Goal: Information Seeking & Learning: Learn about a topic

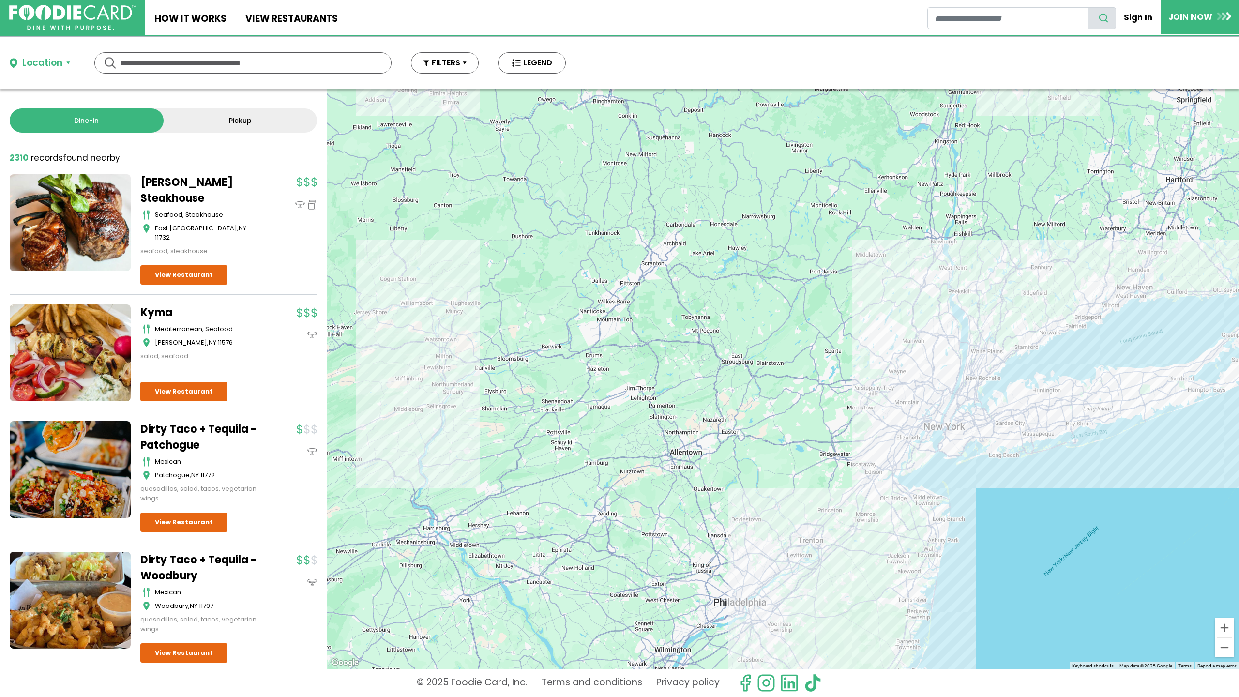
drag, startPoint x: 770, startPoint y: 426, endPoint x: 655, endPoint y: 357, distance: 134.4
click at [655, 357] on div at bounding box center [783, 379] width 913 height 580
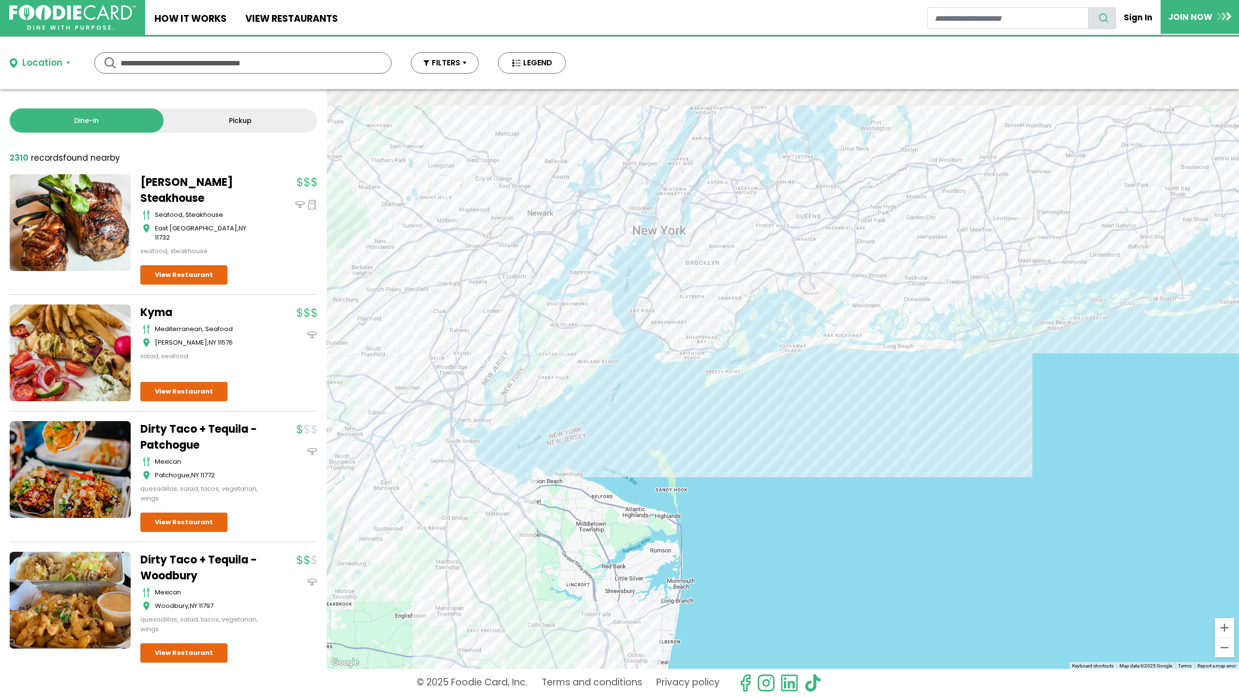
drag, startPoint x: 840, startPoint y: 391, endPoint x: 764, endPoint y: 512, distance: 143.3
click at [764, 528] on div at bounding box center [783, 379] width 913 height 580
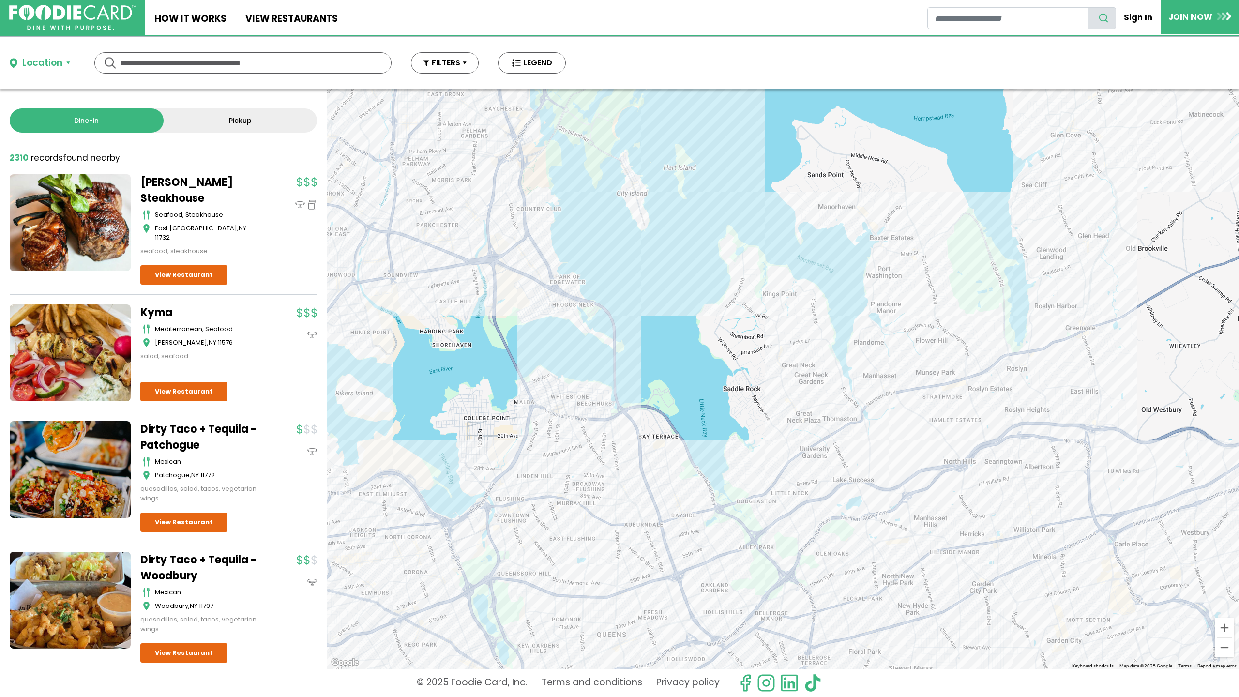
drag, startPoint x: 703, startPoint y: 466, endPoint x: 704, endPoint y: 358, distance: 108.0
click at [704, 360] on div at bounding box center [783, 379] width 913 height 580
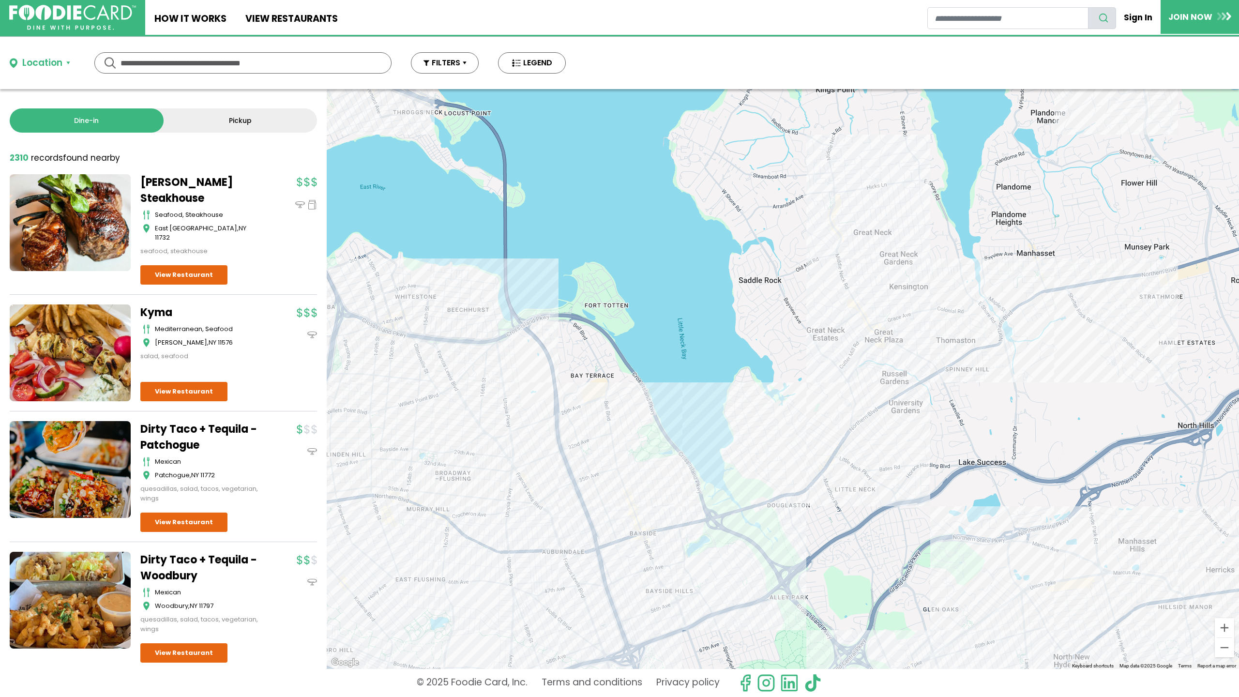
drag, startPoint x: 772, startPoint y: 382, endPoint x: 728, endPoint y: 328, distance: 70.6
click at [731, 329] on div at bounding box center [783, 379] width 913 height 580
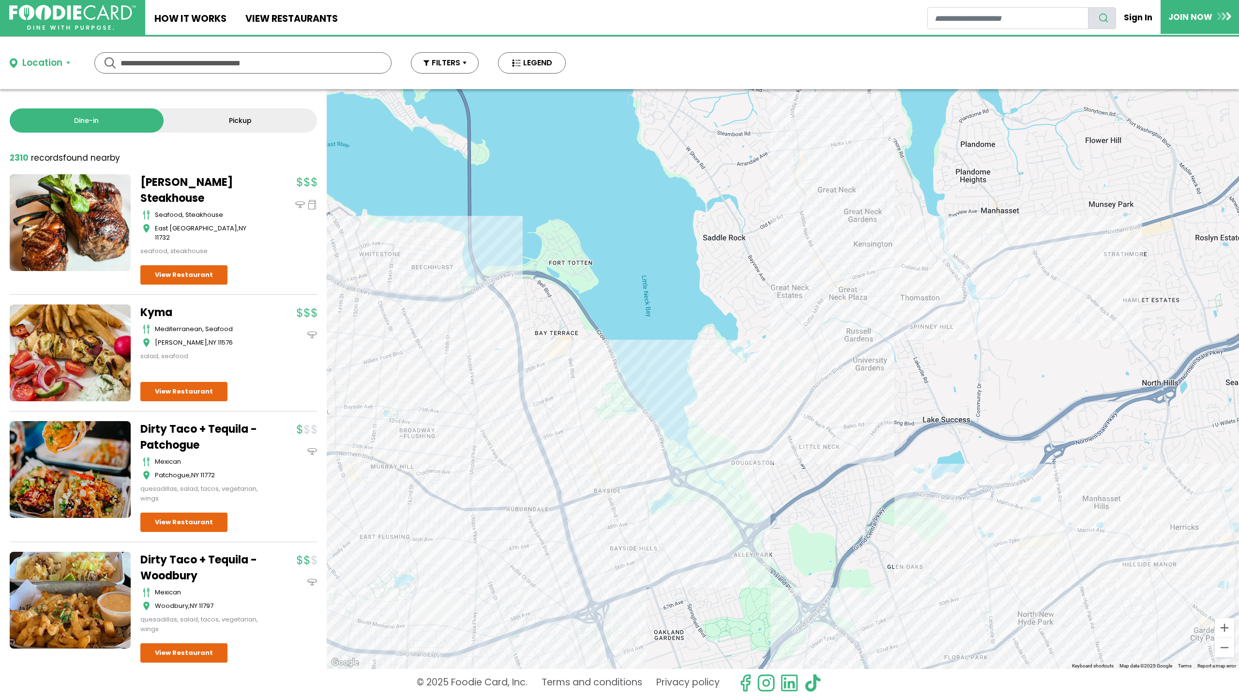
click at [571, 368] on div at bounding box center [783, 379] width 913 height 580
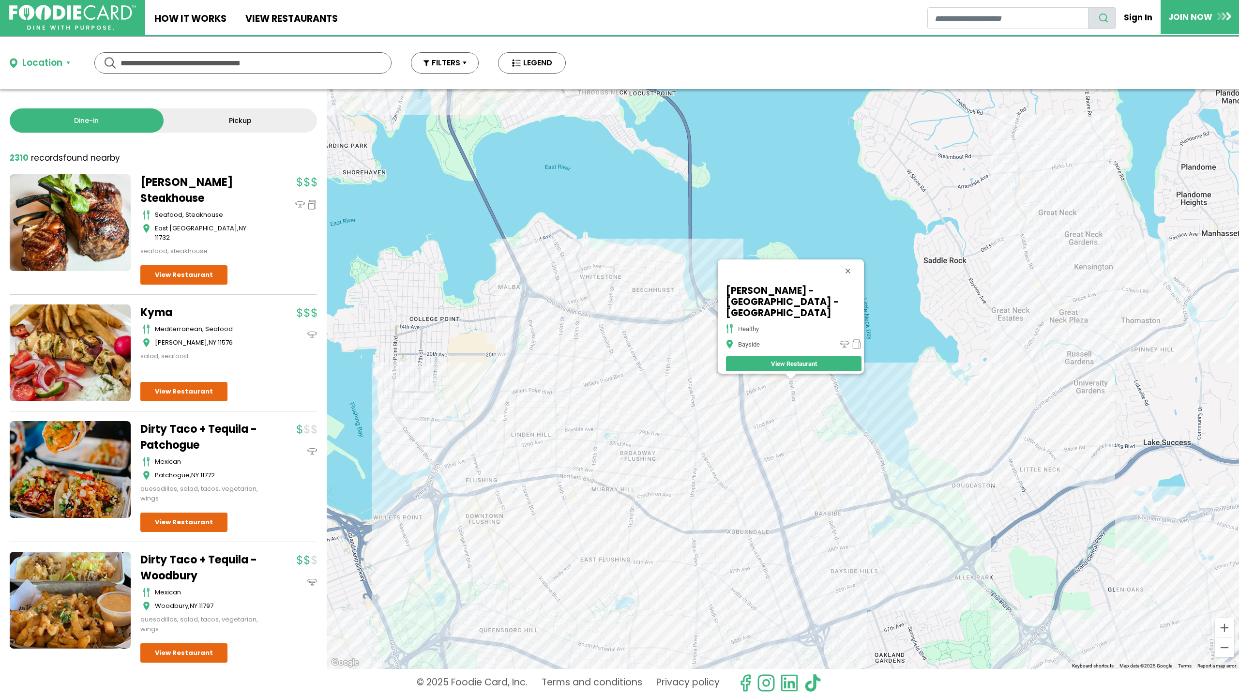
click at [922, 419] on div "SoBol - Bay Terrace - Bayside healthy Bayside View Restaurant" at bounding box center [783, 379] width 913 height 580
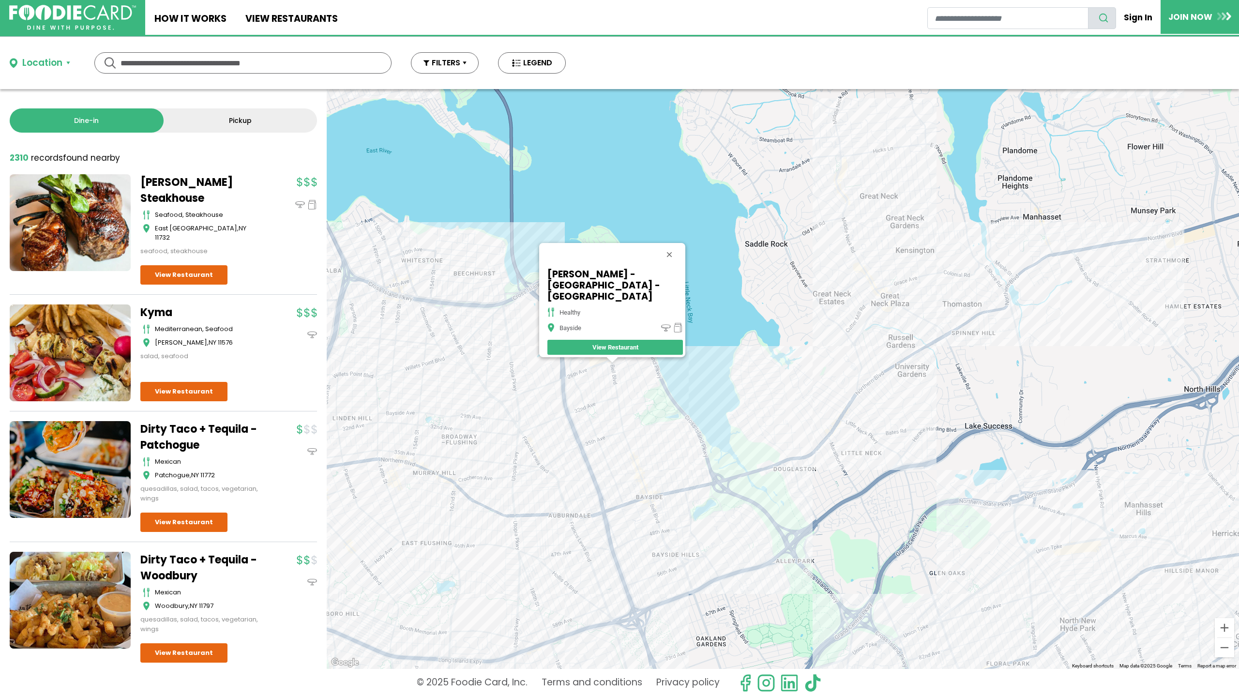
drag, startPoint x: 922, startPoint y: 418, endPoint x: 683, endPoint y: 412, distance: 238.8
click at [674, 414] on div "SoBol - Bay Terrace - Bayside healthy Bayside View Restaurant" at bounding box center [783, 379] width 913 height 580
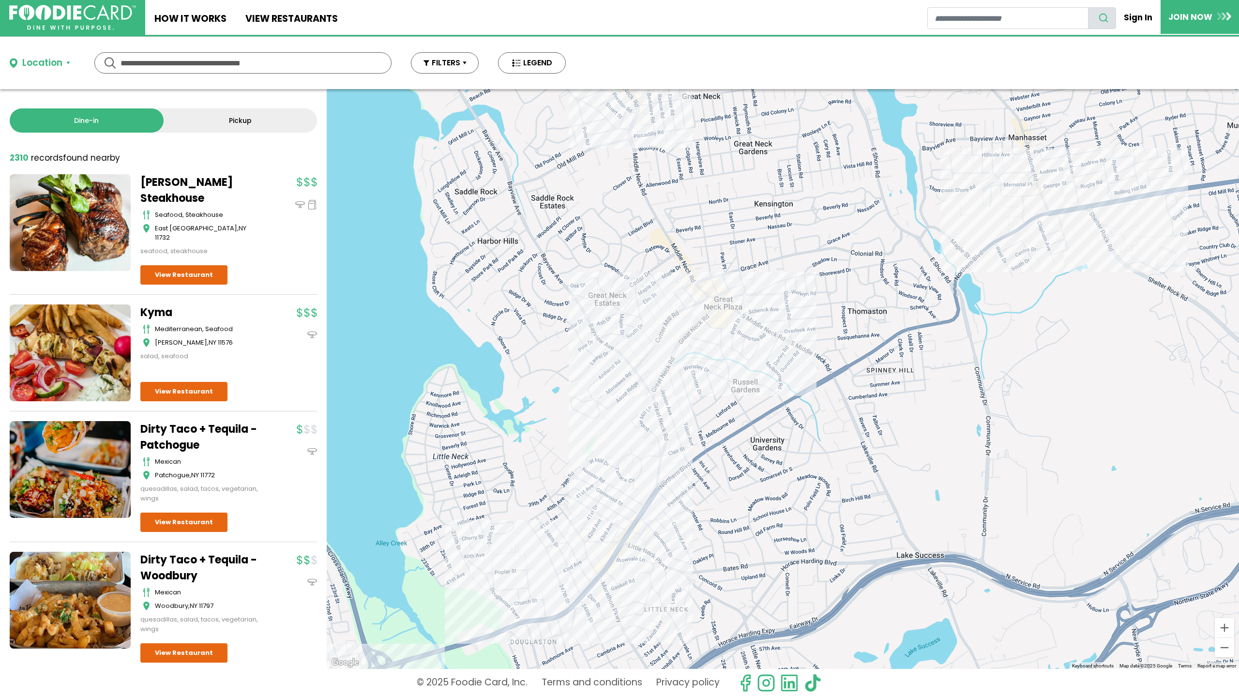
drag, startPoint x: 663, startPoint y: 354, endPoint x: 623, endPoint y: 399, distance: 60.4
click at [624, 398] on div "SoBol - Bay Terrace - Bayside healthy Bayside View Restaurant" at bounding box center [783, 379] width 913 height 580
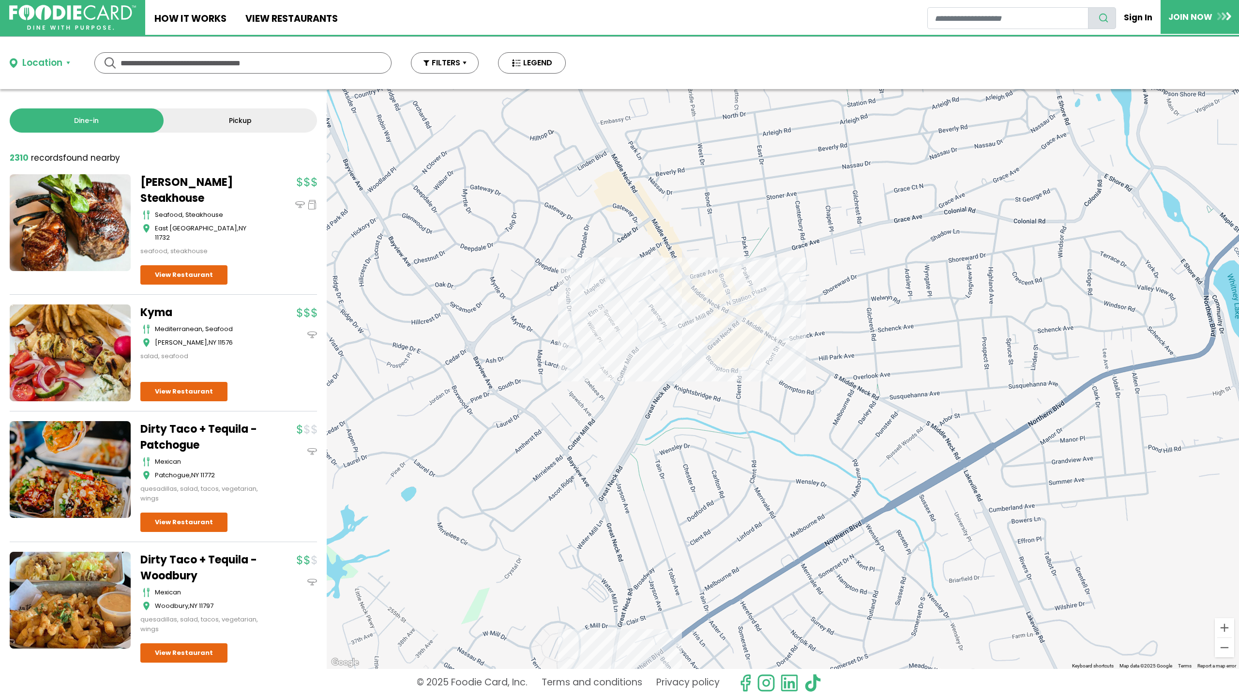
click at [685, 277] on div "SoBol - Bay Terrace - Bayside healthy Bayside View Restaurant" at bounding box center [783, 379] width 913 height 580
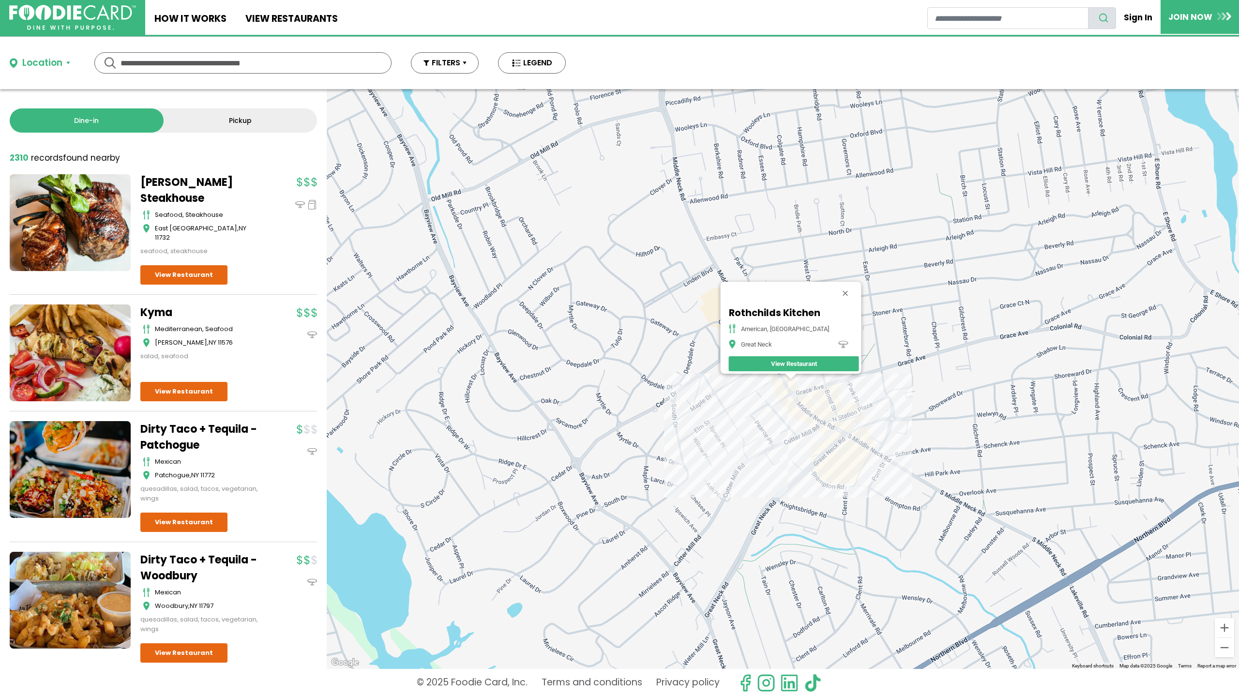
click at [809, 420] on div "Rothchilds Kitchen american, mediterranean Great Neck View Restaurant" at bounding box center [783, 379] width 913 height 580
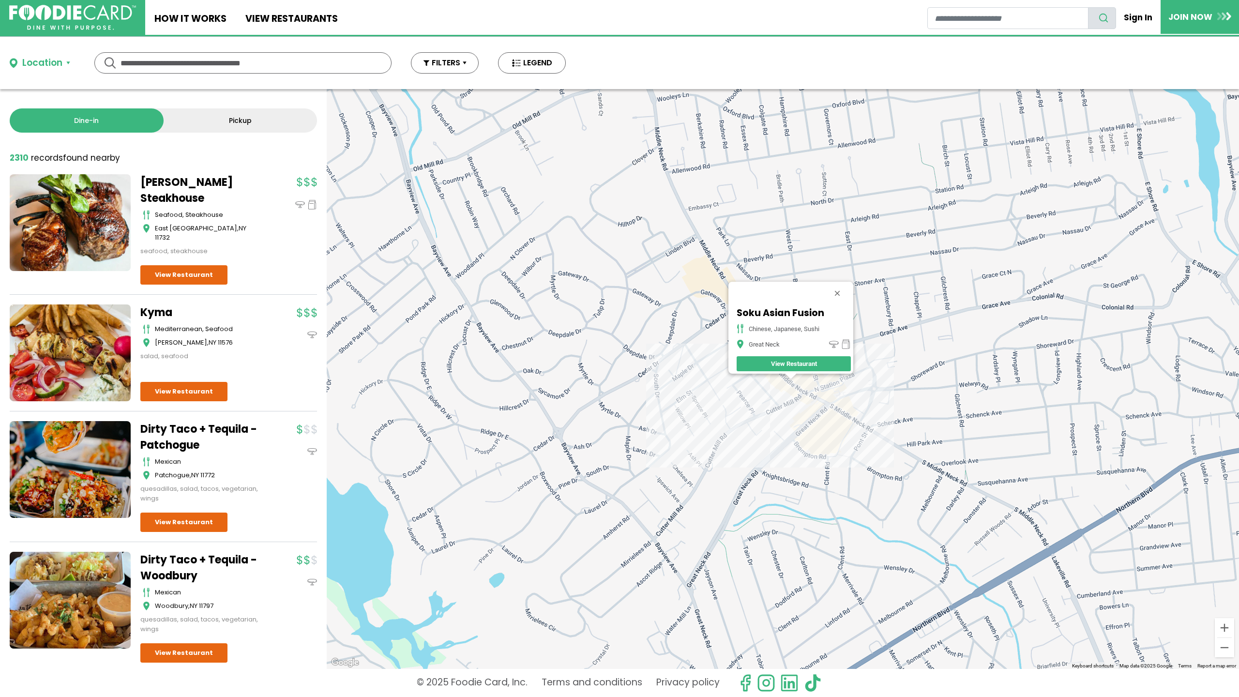
click at [806, 401] on div "Soku Asian Fusion chinese, japanese, sushi Great Neck View Restaurant" at bounding box center [783, 379] width 913 height 580
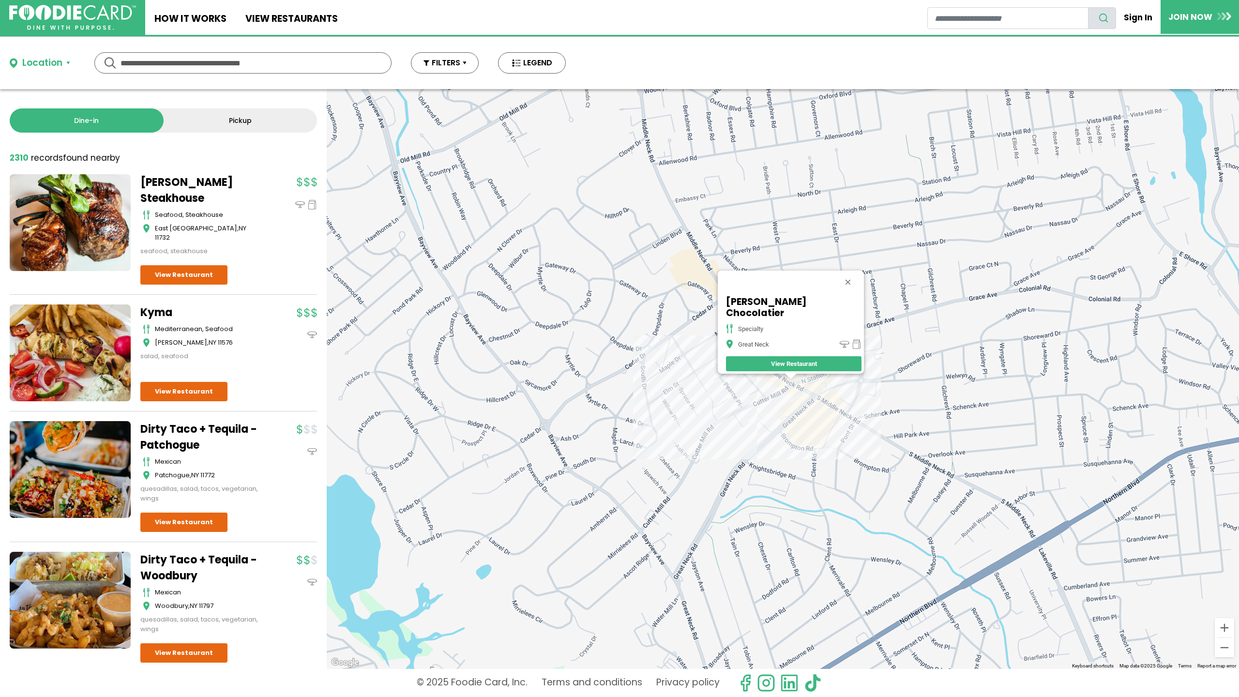
click at [819, 397] on div "Kron Chocolatier specialty Great Neck View Restaurant" at bounding box center [783, 379] width 913 height 580
click at [809, 379] on div "Kron Chocolatier specialty Great Neck View Restaurant" at bounding box center [783, 379] width 913 height 580
click at [812, 417] on div "Kron Chocolatier specialty Great Neck View Restaurant" at bounding box center [783, 379] width 913 height 580
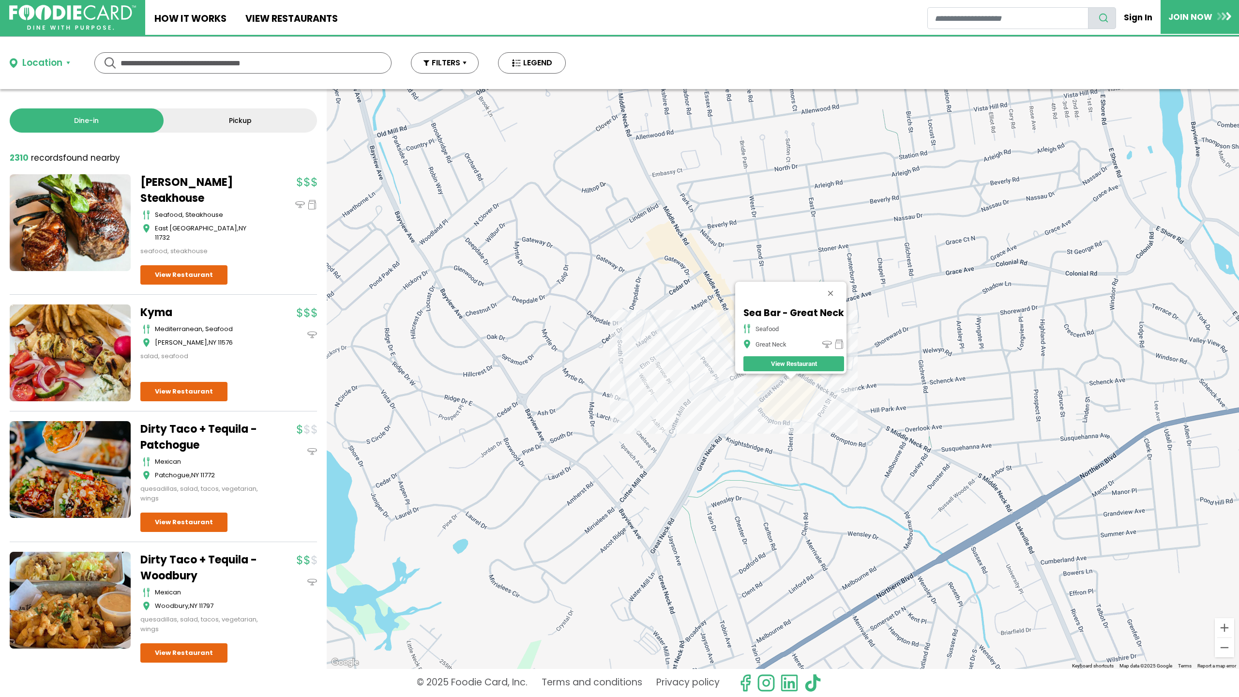
click at [771, 407] on div "Sea Bar - Great Neck seafood Great Neck View Restaurant" at bounding box center [783, 379] width 913 height 580
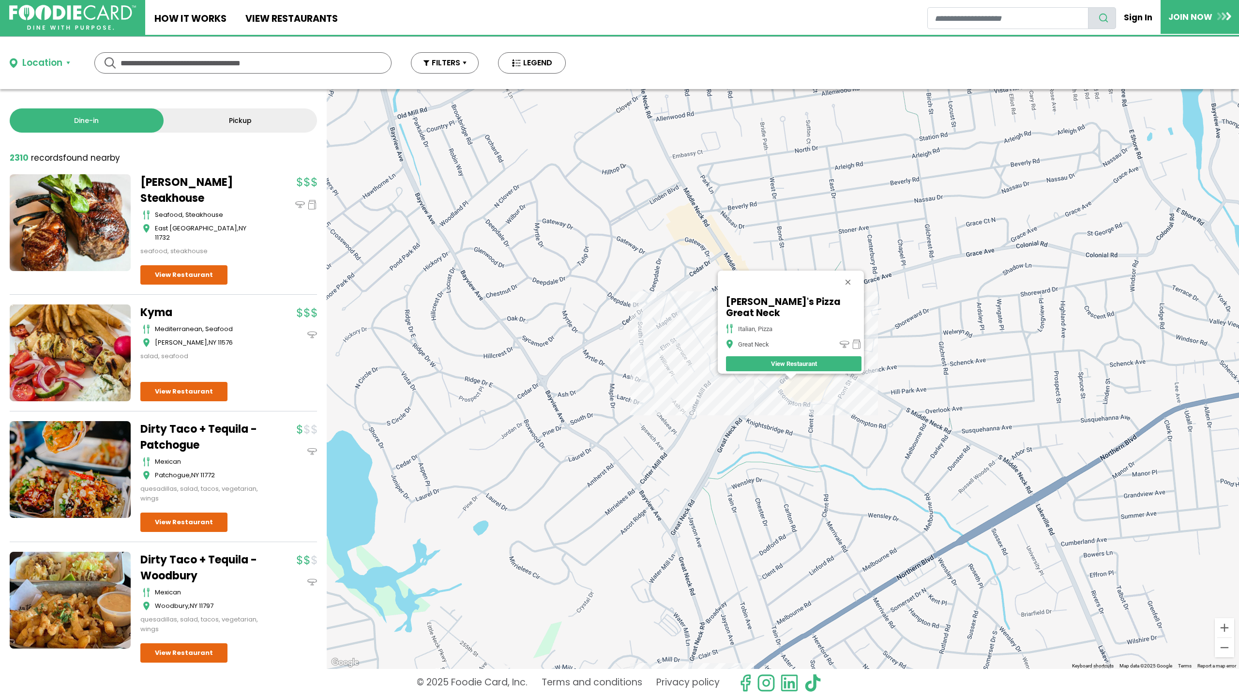
click at [843, 433] on div "Rosa's Pizza Great Neck italian, pizza Great Neck View Restaurant" at bounding box center [783, 379] width 913 height 580
click at [841, 287] on button "Close" at bounding box center [848, 282] width 23 height 23
click at [806, 327] on div at bounding box center [783, 379] width 913 height 580
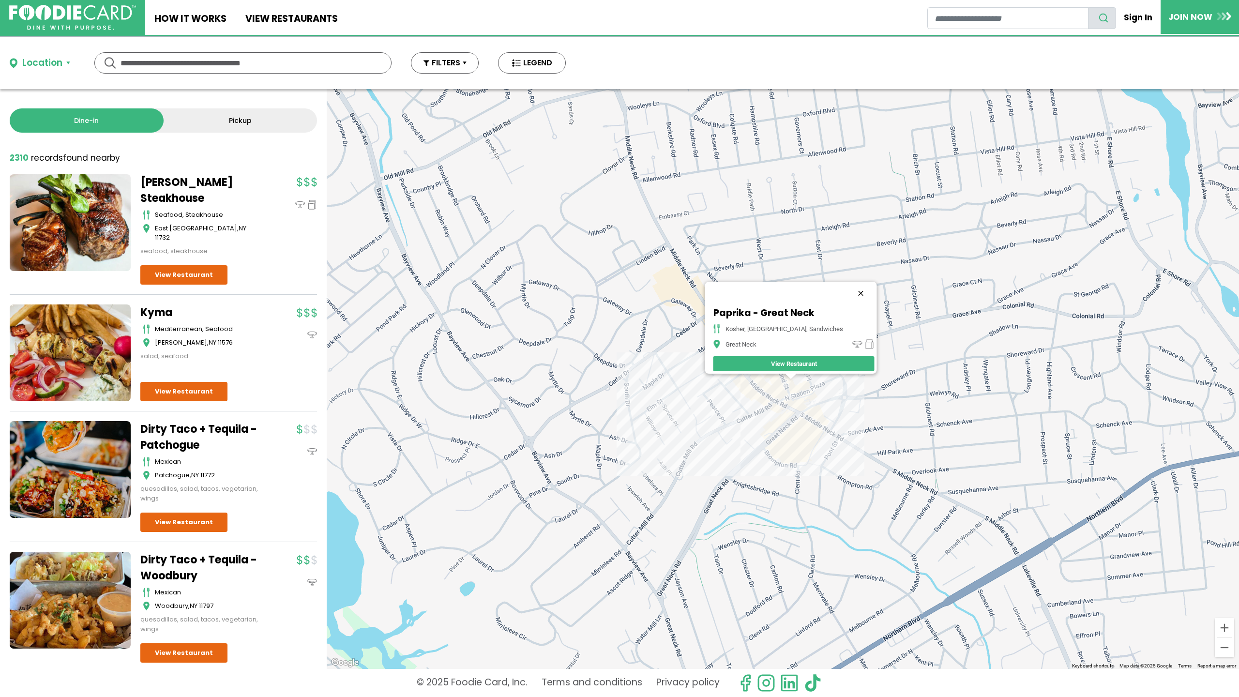
click at [857, 287] on button "Close" at bounding box center [860, 293] width 23 height 23
click at [779, 449] on div at bounding box center [783, 379] width 913 height 580
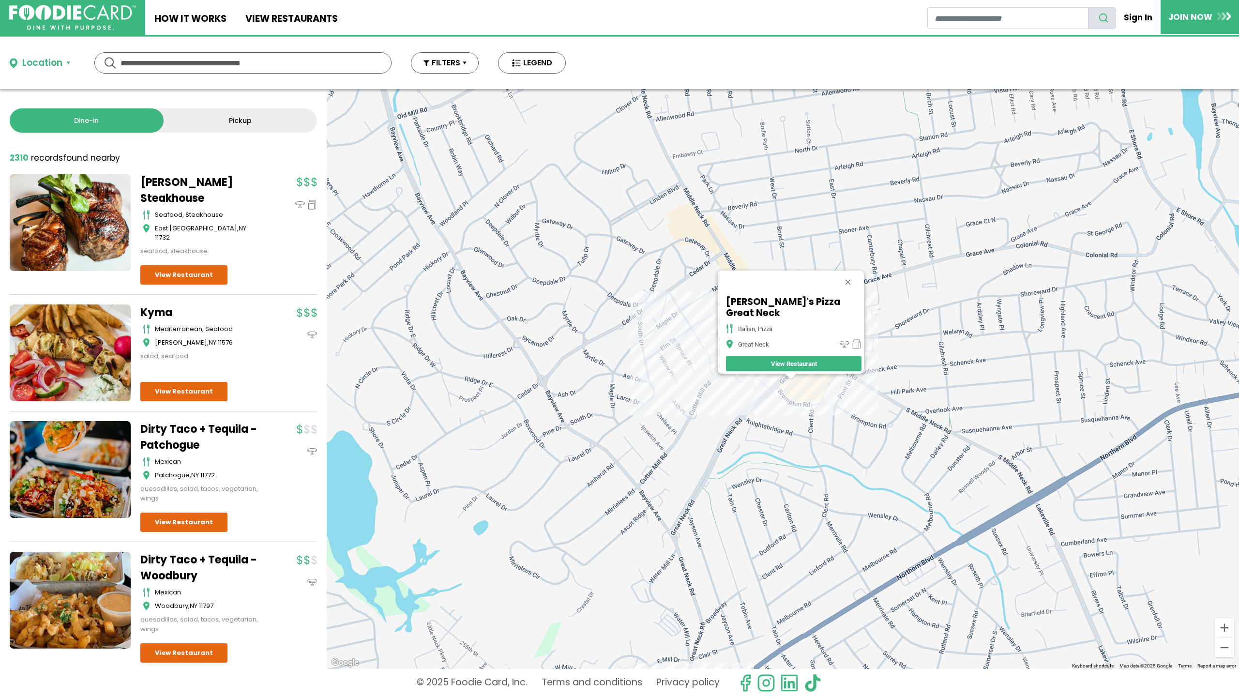
click at [772, 357] on link "View Restaurant" at bounding box center [794, 363] width 136 height 15
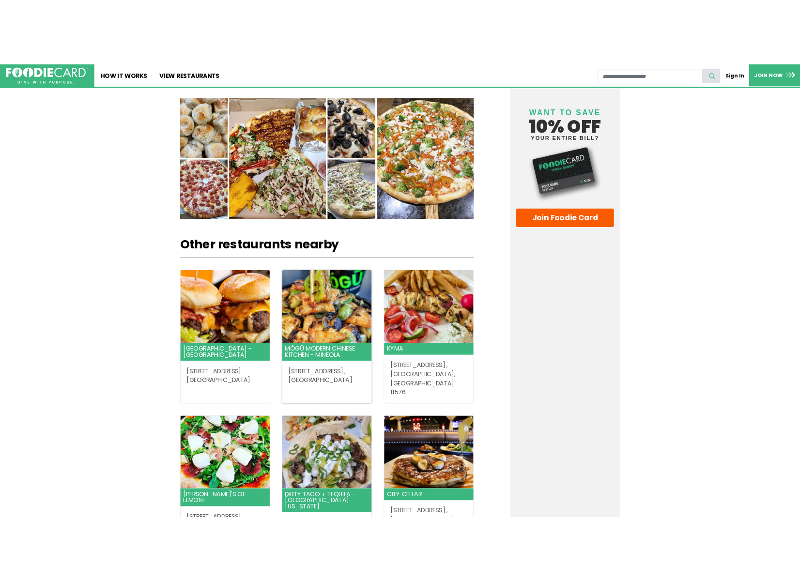
scroll to position [968, 0]
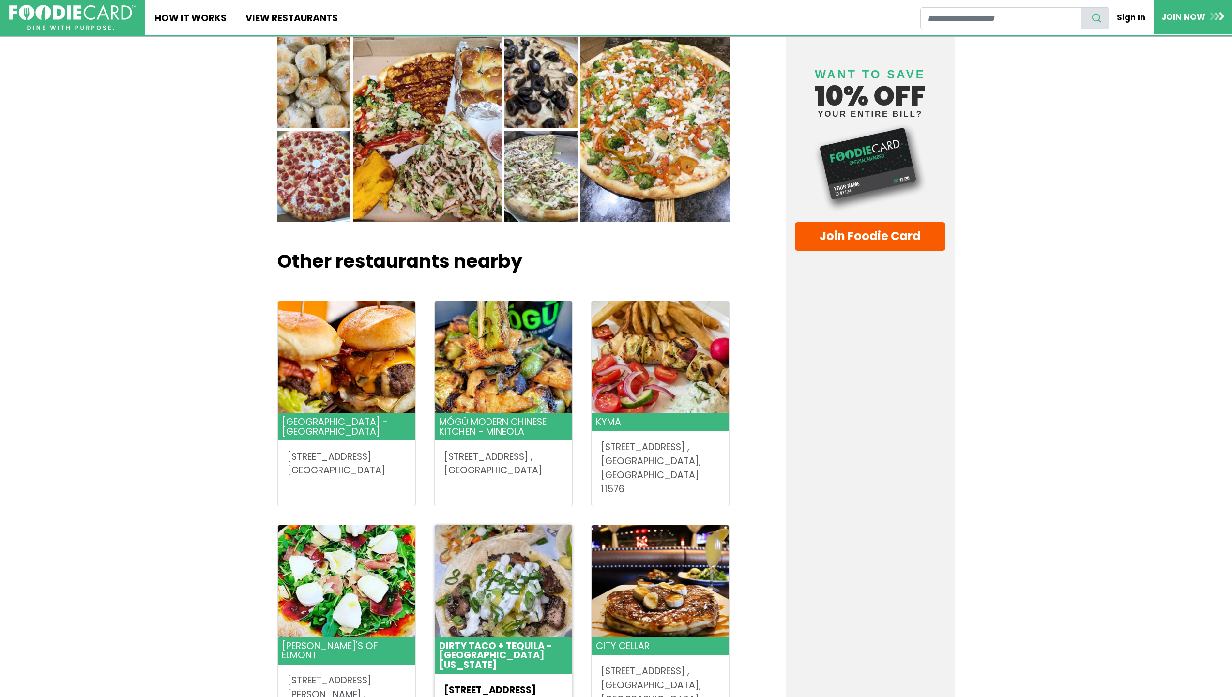
click at [487, 543] on img at bounding box center [504, 580] width 138 height 111
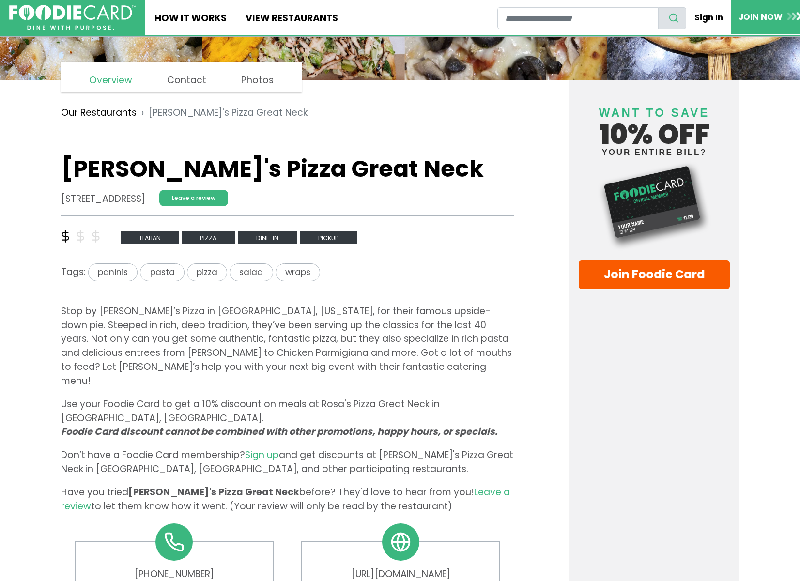
scroll to position [0, 0]
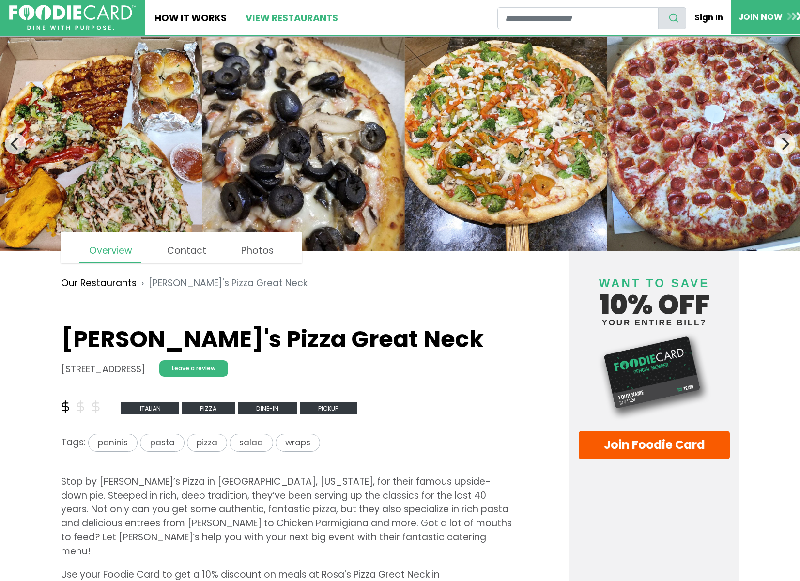
click at [271, 22] on link "View restaurants" at bounding box center [291, 17] width 111 height 35
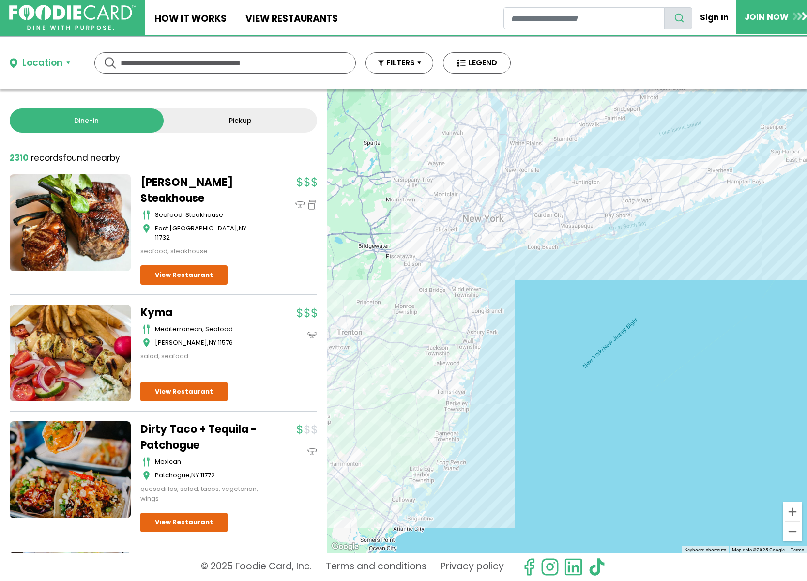
drag, startPoint x: 567, startPoint y: 319, endPoint x: 608, endPoint y: 434, distance: 122.2
click at [618, 443] on div at bounding box center [567, 321] width 480 height 464
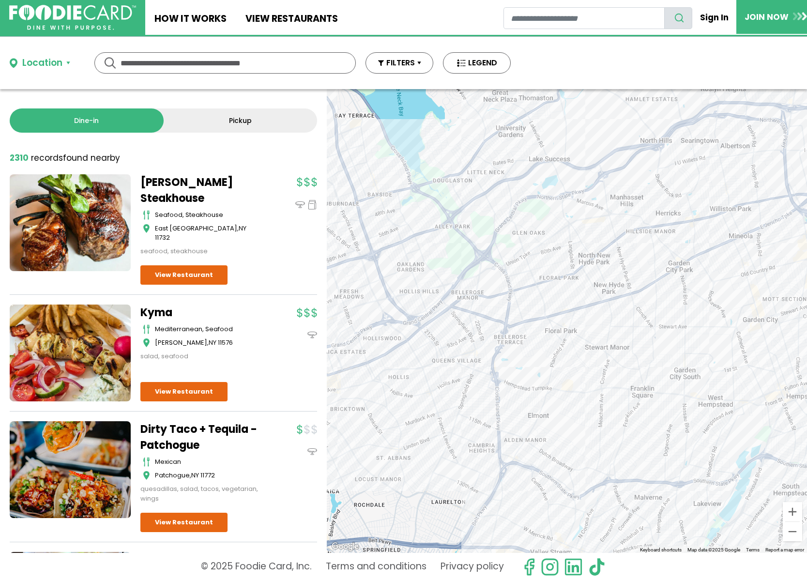
drag, startPoint x: 481, startPoint y: 229, endPoint x: 554, endPoint y: 315, distance: 112.6
click at [554, 315] on div at bounding box center [567, 321] width 480 height 464
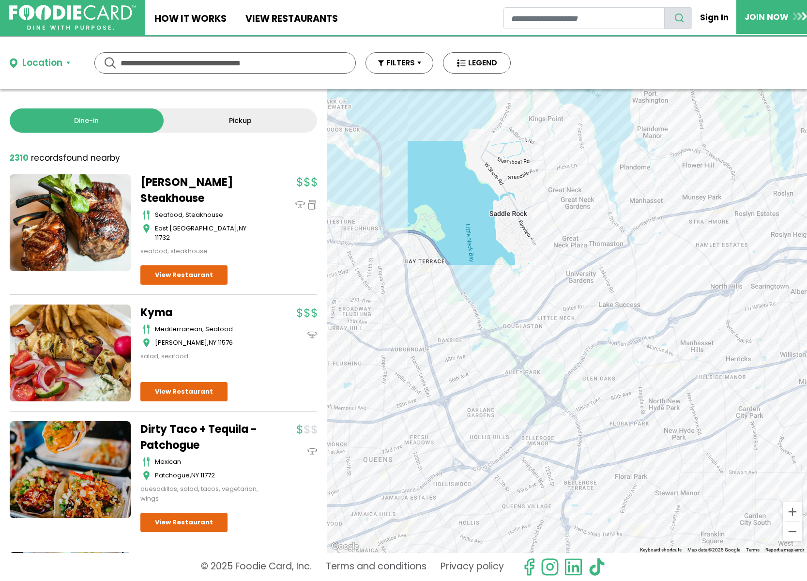
drag, startPoint x: 499, startPoint y: 215, endPoint x: 422, endPoint y: 293, distance: 110.2
click at [446, 276] on div at bounding box center [567, 321] width 480 height 464
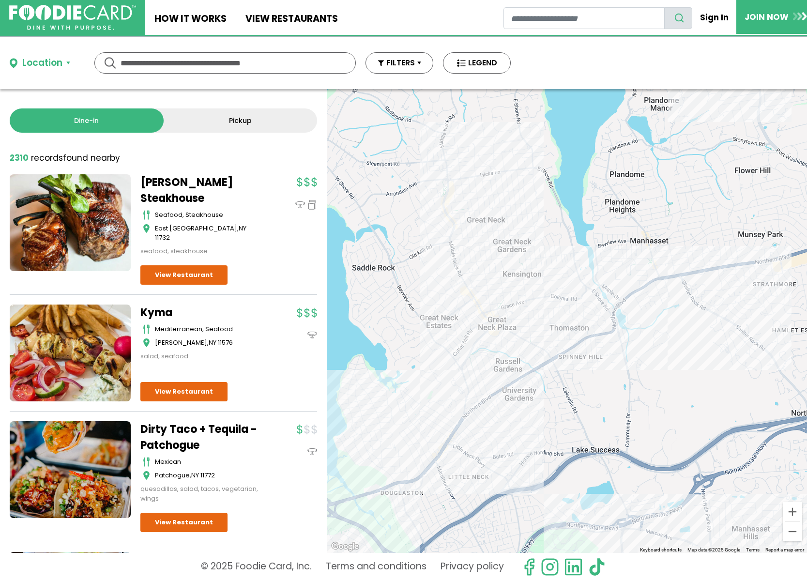
drag, startPoint x: 545, startPoint y: 245, endPoint x: 483, endPoint y: 317, distance: 95.2
click at [483, 317] on div at bounding box center [567, 321] width 480 height 464
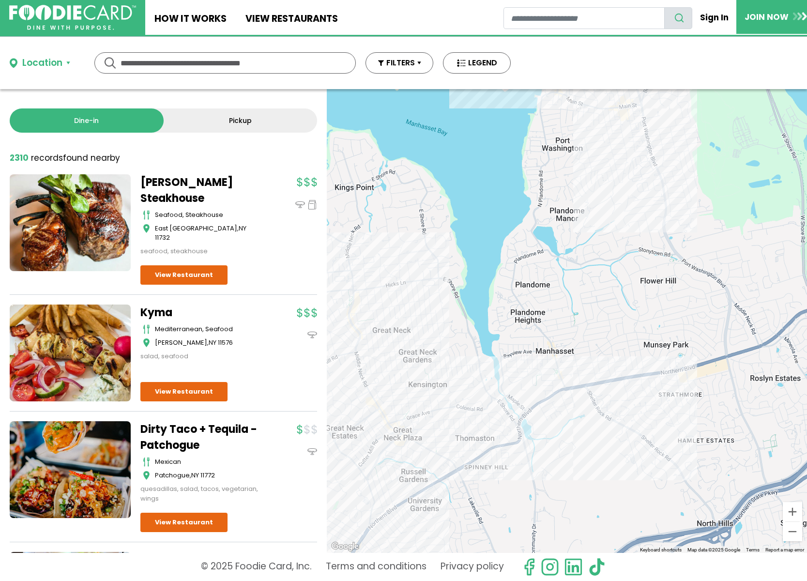
click at [566, 364] on div at bounding box center [567, 321] width 480 height 464
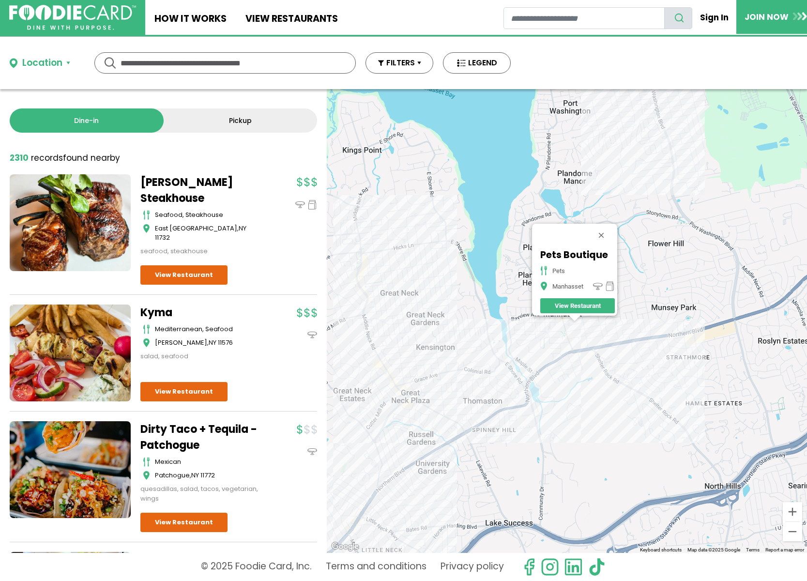
click at [623, 352] on div "Pets Boutique pets Manhasset View Restaurant" at bounding box center [567, 321] width 480 height 464
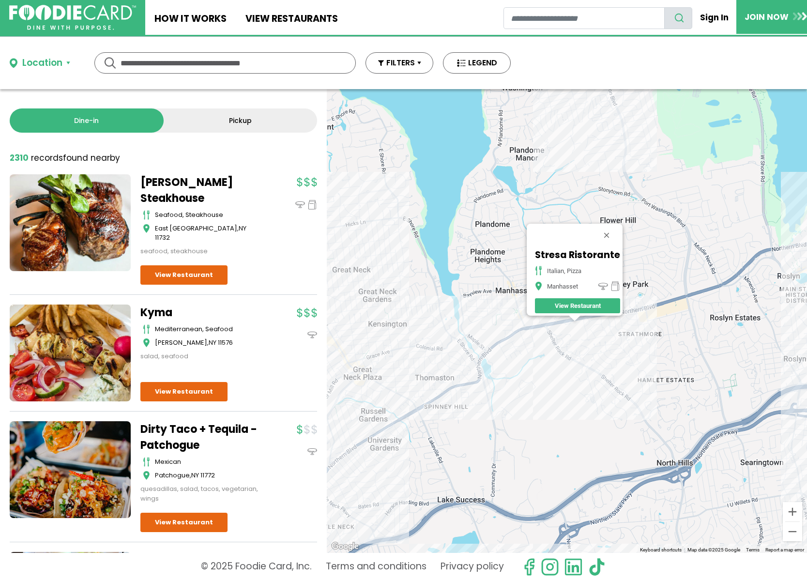
click at [556, 382] on div "Stresa Ristorante italian, pizza Manhasset View Restaurant" at bounding box center [567, 321] width 480 height 464
click at [474, 217] on div "Stresa Ristorante italian, pizza Manhasset View Restaurant" at bounding box center [567, 321] width 480 height 464
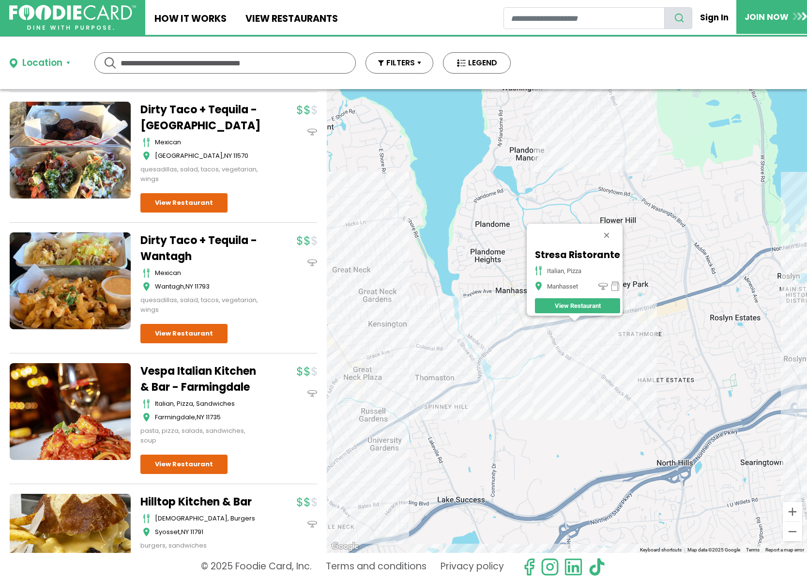
scroll to position [775, 0]
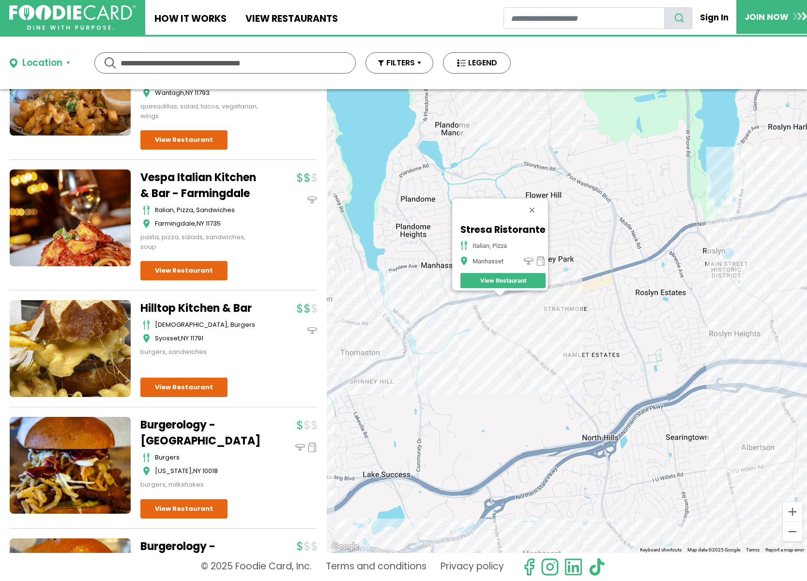
drag, startPoint x: 546, startPoint y: 412, endPoint x: 393, endPoint y: 353, distance: 163.7
click at [397, 355] on div "Stresa Ristorante italian, pizza Manhasset View Restaurant" at bounding box center [567, 321] width 480 height 464
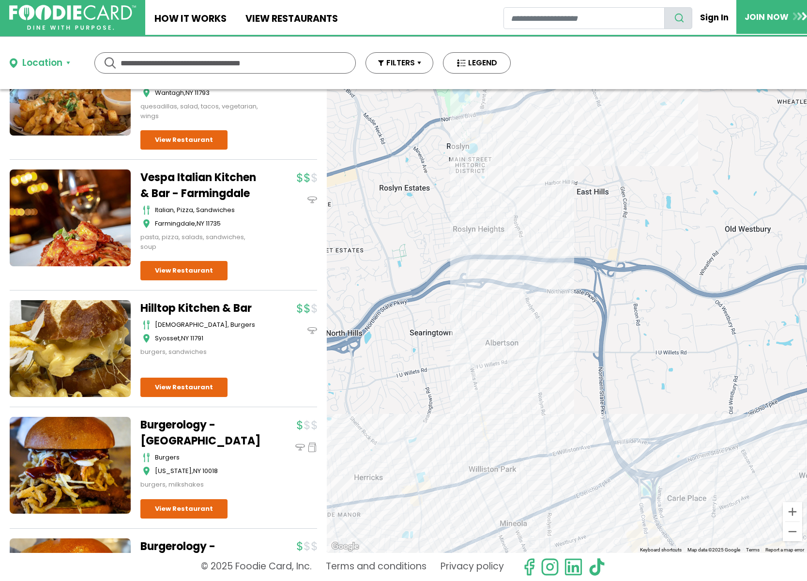
click at [467, 321] on div "Stresa Ristorante italian, pizza Manhasset View Restaurant" at bounding box center [567, 321] width 480 height 464
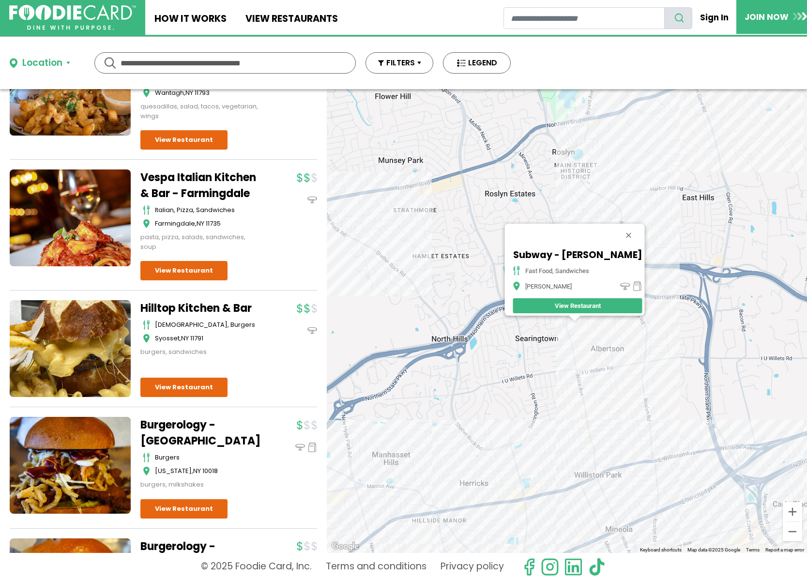
click at [469, 320] on div "Subway - [PERSON_NAME] fast food, sandwiches [PERSON_NAME] View Restaurant" at bounding box center [567, 321] width 480 height 464
click at [573, 351] on div "Subway - [PERSON_NAME] fast food, sandwiches [PERSON_NAME] View Restaurant" at bounding box center [567, 321] width 480 height 464
click at [592, 373] on div "Subway - [PERSON_NAME] fast food, sandwiches [PERSON_NAME] View Restaurant" at bounding box center [567, 321] width 480 height 464
click at [584, 374] on div "Subway - [PERSON_NAME] fast food, sandwiches [PERSON_NAME] View Restaurant" at bounding box center [567, 321] width 480 height 464
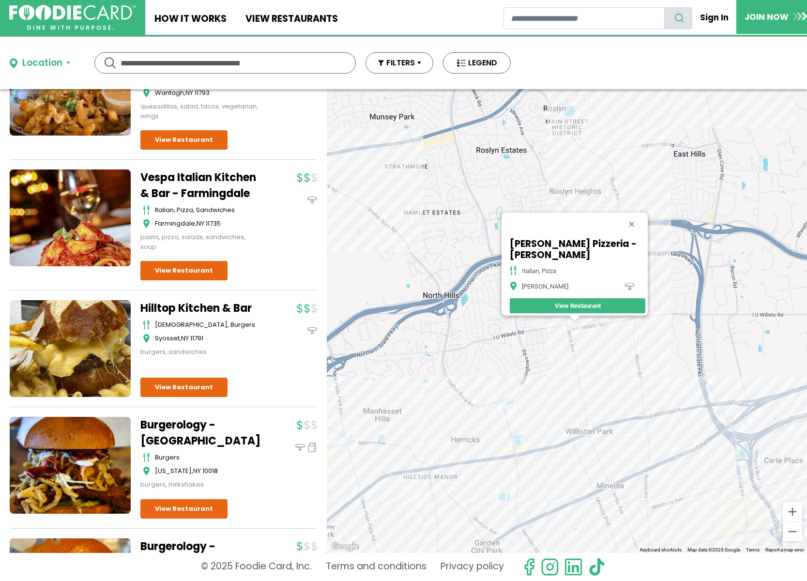
click at [502, 368] on div "[PERSON_NAME] Pizzeria - [PERSON_NAME] italian, pizza [PERSON_NAME] View Restau…" at bounding box center [567, 321] width 480 height 464
click at [635, 216] on button "Close" at bounding box center [631, 224] width 23 height 23
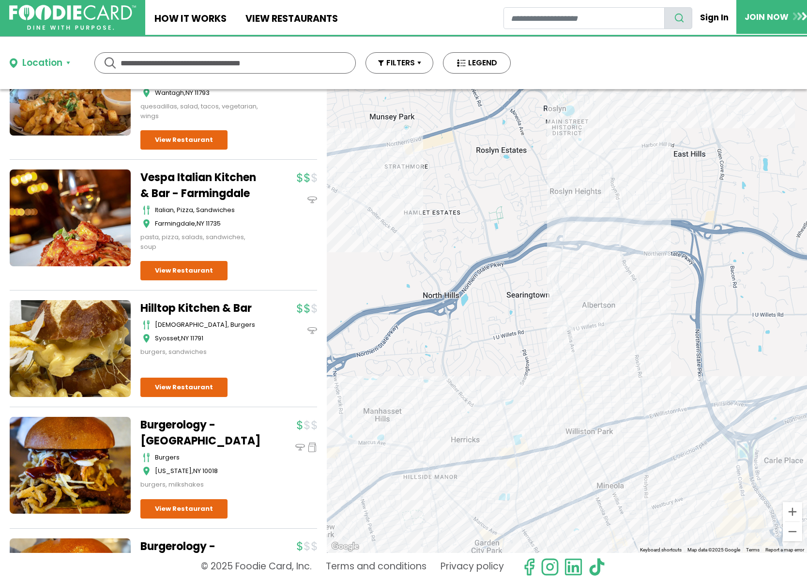
click at [569, 274] on div at bounding box center [567, 321] width 480 height 464
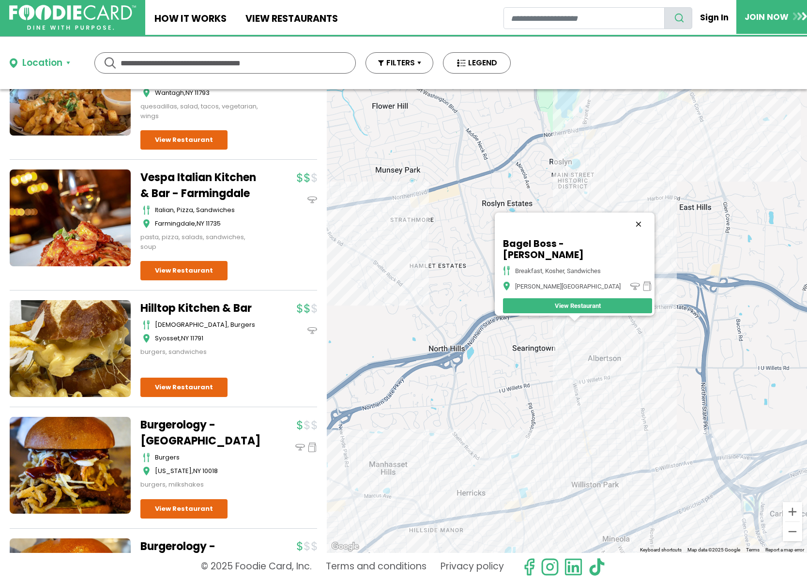
click at [631, 229] on button "Close" at bounding box center [638, 224] width 23 height 23
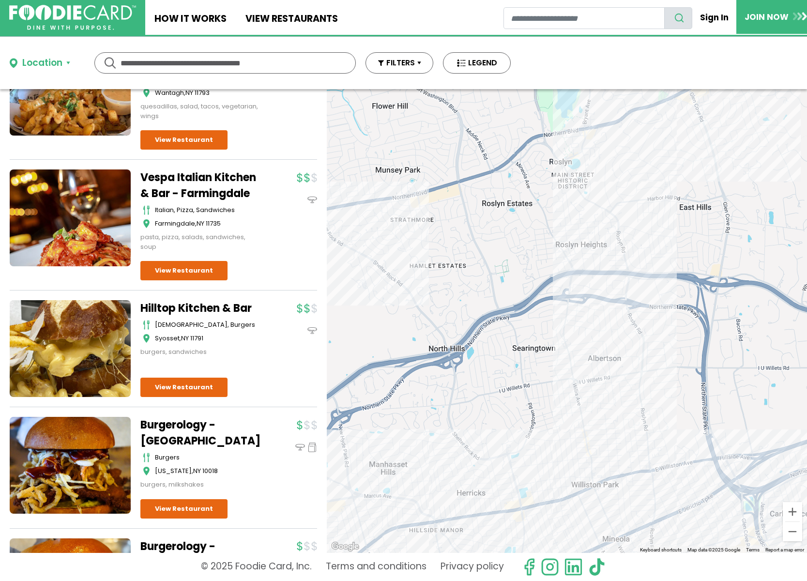
click at [579, 317] on div at bounding box center [567, 321] width 480 height 464
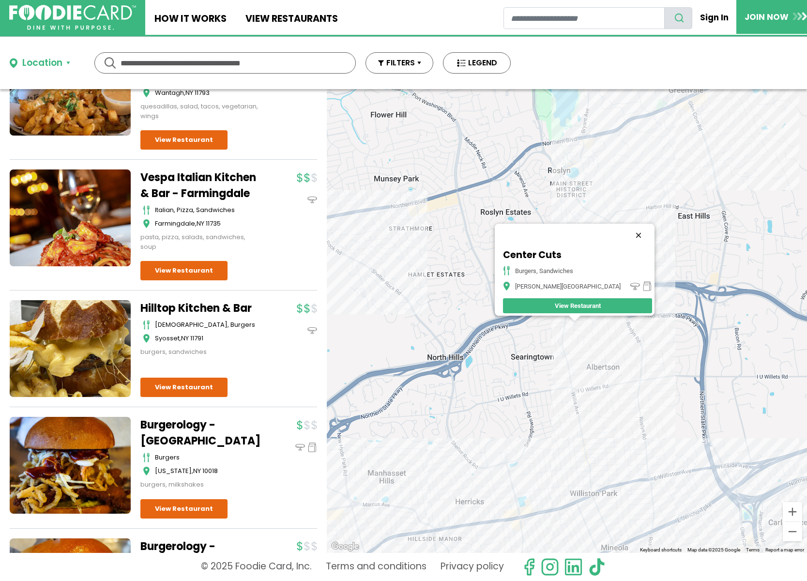
click at [627, 228] on button "Close" at bounding box center [638, 235] width 23 height 23
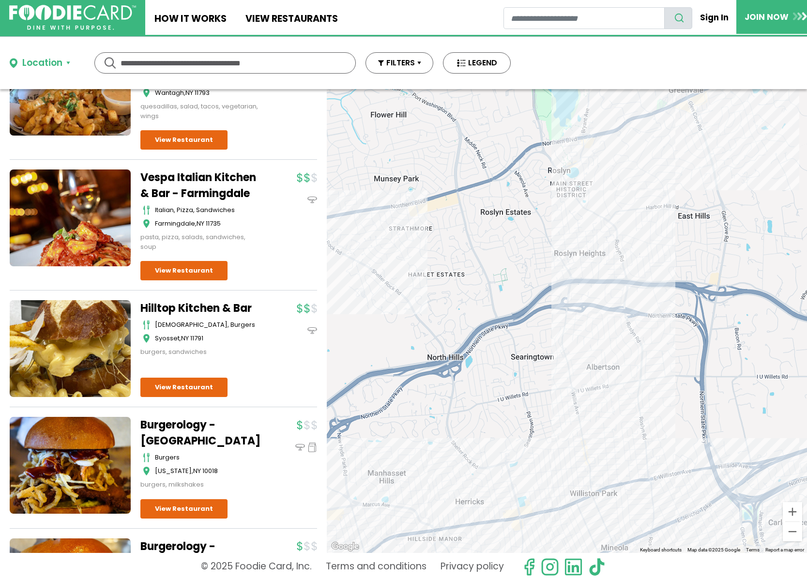
click at [565, 255] on div at bounding box center [567, 321] width 480 height 464
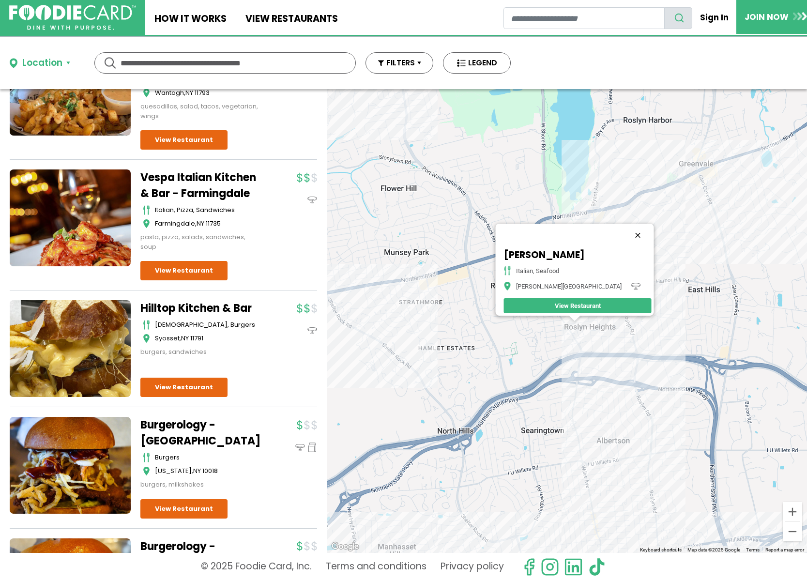
click at [627, 228] on button "Close" at bounding box center [638, 235] width 23 height 23
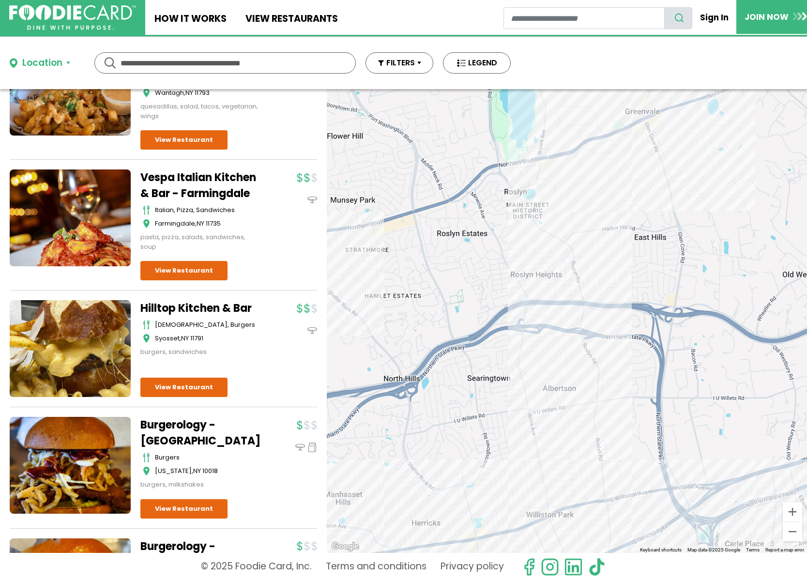
drag, startPoint x: 652, startPoint y: 368, endPoint x: 504, endPoint y: 243, distance: 193.4
click at [504, 243] on div at bounding box center [567, 321] width 480 height 464
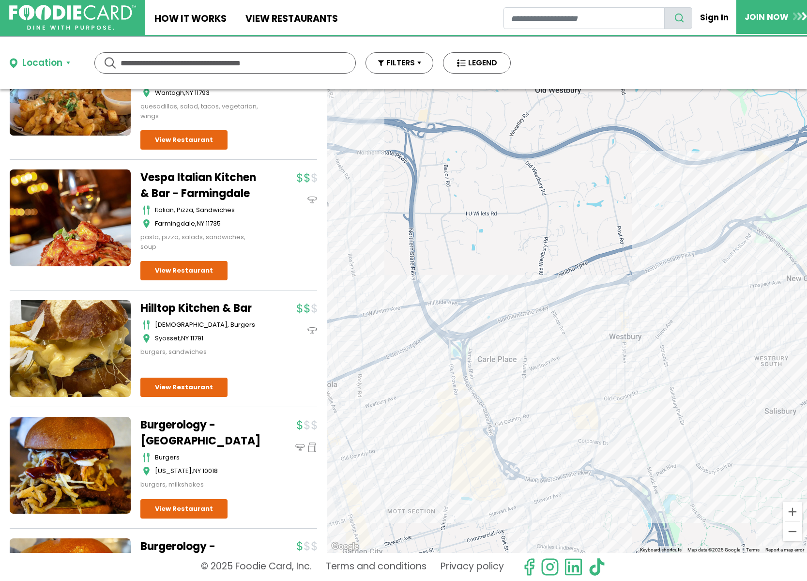
click at [522, 379] on div at bounding box center [567, 321] width 480 height 464
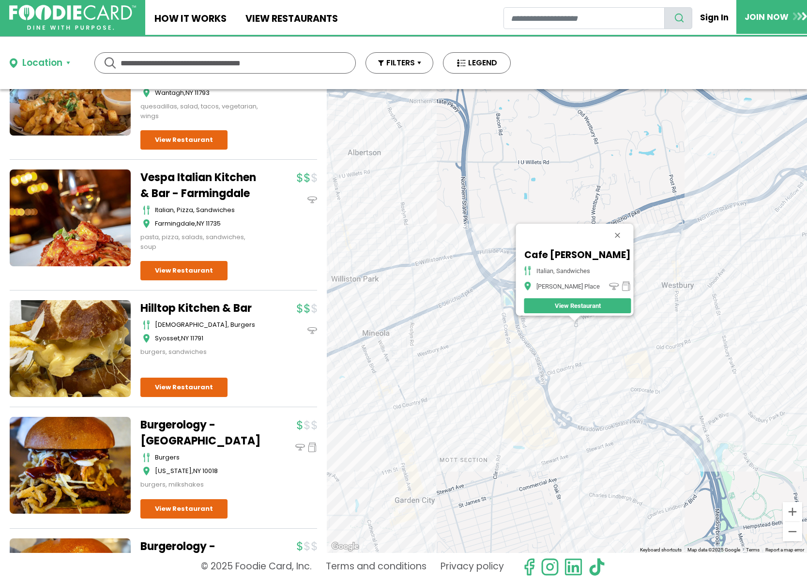
click at [570, 376] on div "Cafe [PERSON_NAME] italian, sandwiches [PERSON_NAME][GEOGRAPHIC_DATA] View Rest…" at bounding box center [567, 321] width 480 height 464
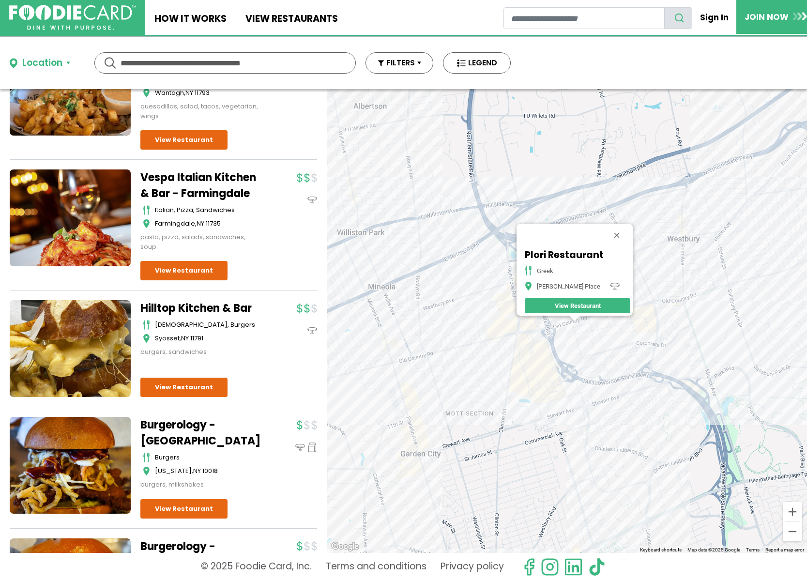
click at [588, 340] on div "Plori Restaurant greek [PERSON_NAME] Place View Restaurant" at bounding box center [567, 321] width 480 height 464
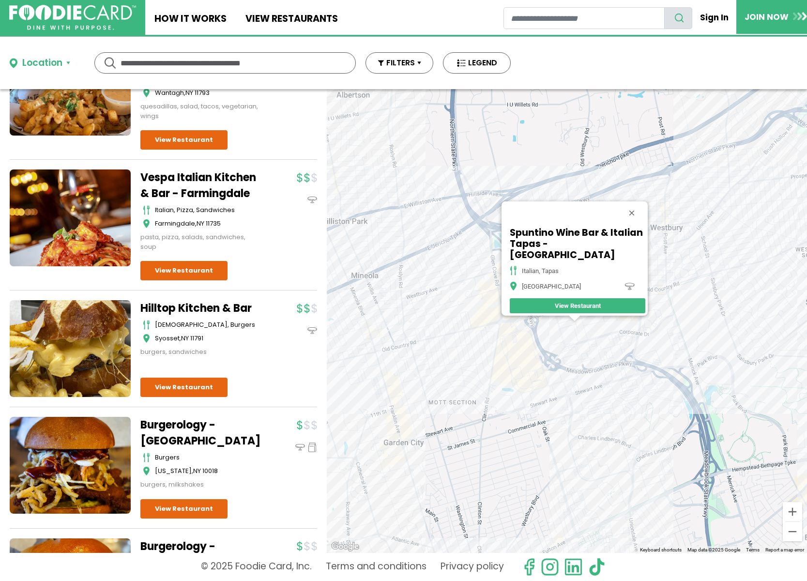
click at [610, 346] on div "Spuntino Wine Bar & Italian Tapas - [GEOGRAPHIC_DATA] italian, tapas Garden Cit…" at bounding box center [567, 321] width 480 height 464
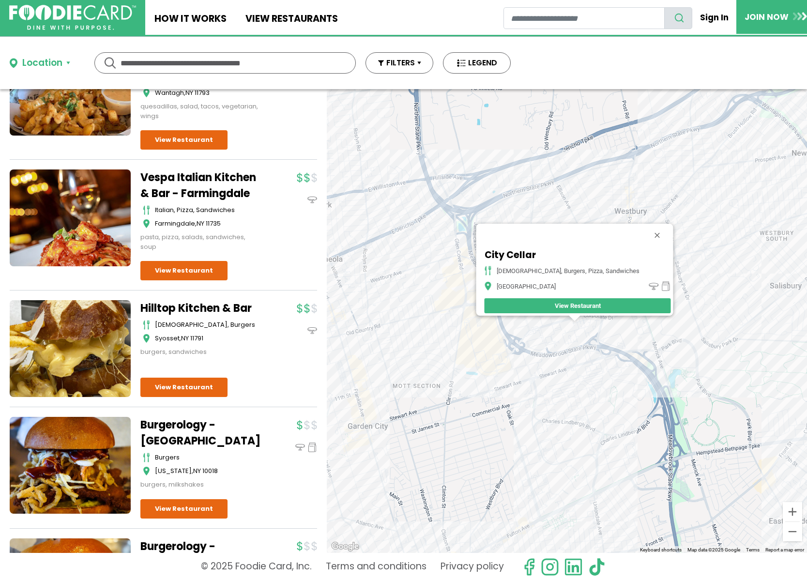
click at [637, 358] on div "City Cellar american, burgers, pizza, sandwiches [GEOGRAPHIC_DATA]" at bounding box center [567, 321] width 480 height 464
click at [639, 191] on div "City Cellar american, burgers, pizza, sandwiches [GEOGRAPHIC_DATA]" at bounding box center [567, 321] width 480 height 464
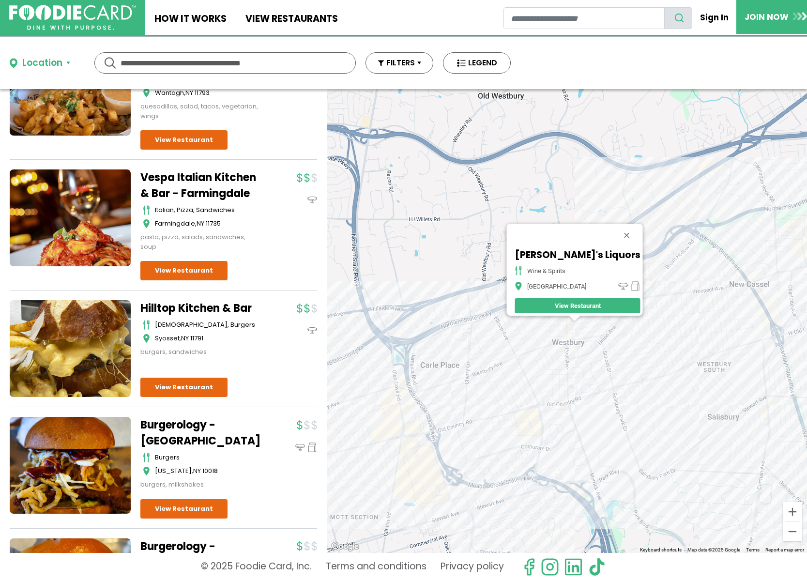
click at [577, 358] on div "[PERSON_NAME]'s Liquors wine & spirits Westbury View Restaurant" at bounding box center [567, 321] width 480 height 464
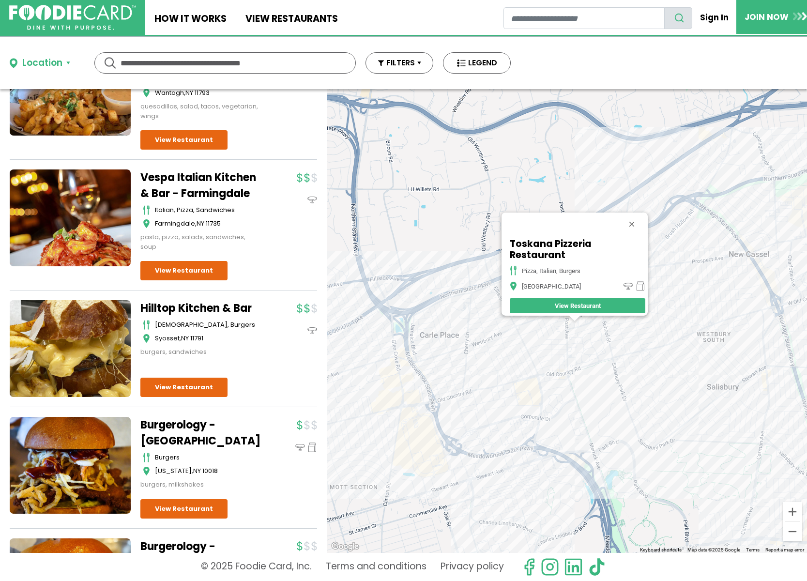
click at [572, 390] on div "Toskana Pizzeria Restaurant Pizza, Italian, Burgers Westbury View Restaurant" at bounding box center [567, 321] width 480 height 464
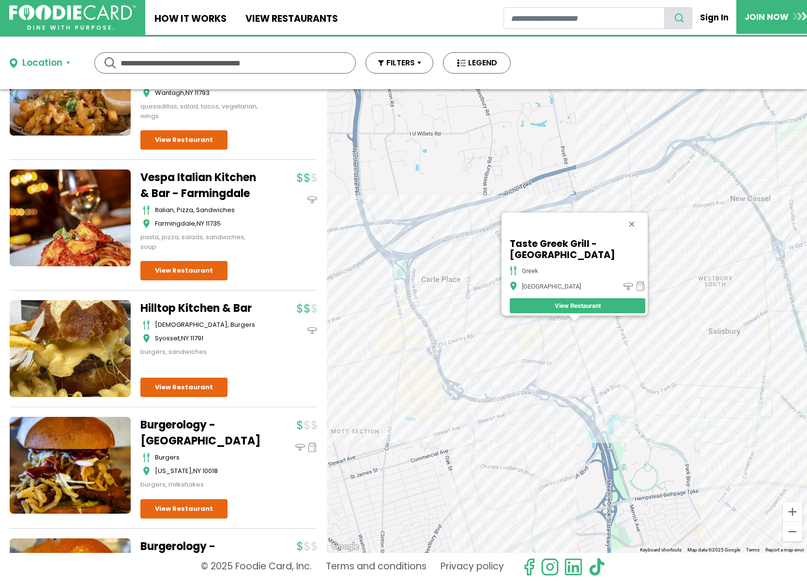
click at [662, 320] on div "Taste Greek Grill - [GEOGRAPHIC_DATA] greek Westbury View Restaurant" at bounding box center [567, 321] width 480 height 464
click at [652, 298] on div "Taste Greek Grill - [GEOGRAPHIC_DATA] greek Westbury View Restaurant" at bounding box center [567, 321] width 480 height 464
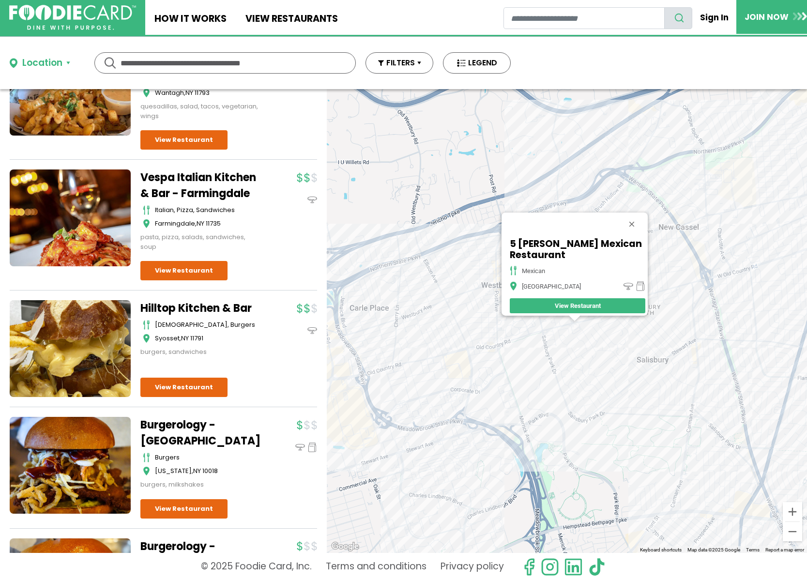
click at [506, 327] on div "5 [PERSON_NAME] Mexican Restaurant mexican [GEOGRAPHIC_DATA] View Restaurant" at bounding box center [567, 321] width 480 height 464
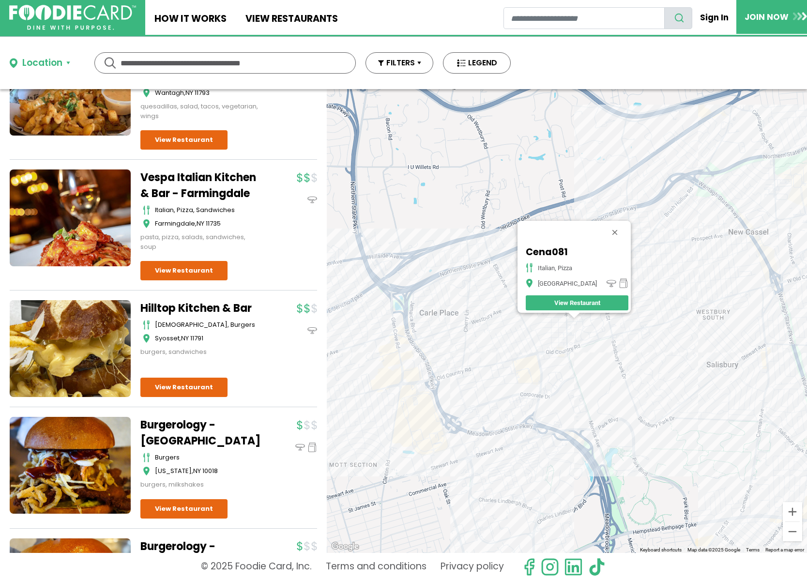
drag, startPoint x: 639, startPoint y: 427, endPoint x: 539, endPoint y: 363, distance: 118.3
click at [540, 363] on div "Cena081 Italian, Pizza Westbury View Restaurant" at bounding box center [567, 321] width 480 height 464
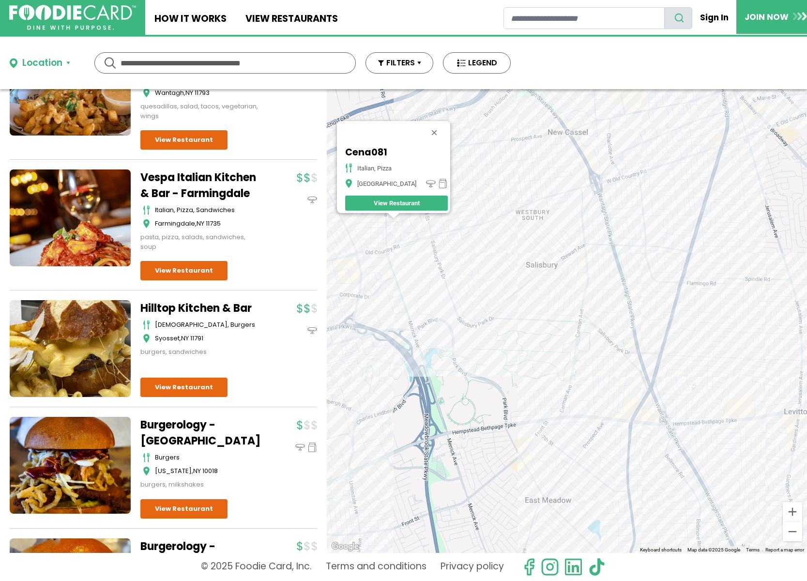
drag, startPoint x: 653, startPoint y: 369, endPoint x: 597, endPoint y: 285, distance: 101.0
click at [598, 287] on div "Cena081 Italian, Pizza Westbury View Restaurant" at bounding box center [567, 321] width 480 height 464
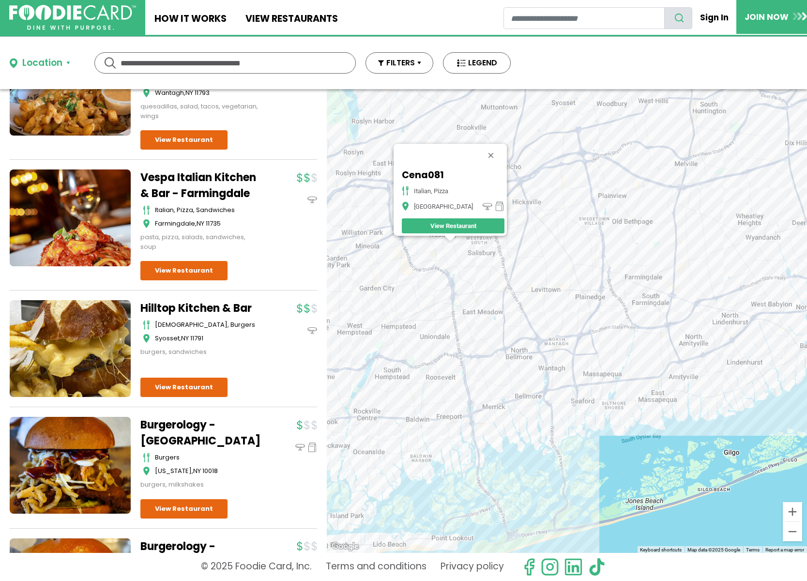
drag, startPoint x: 623, startPoint y: 286, endPoint x: 540, endPoint y: 275, distance: 83.1
click at [543, 269] on div "Cena081 Italian, Pizza Westbury View Restaurant" at bounding box center [567, 321] width 480 height 464
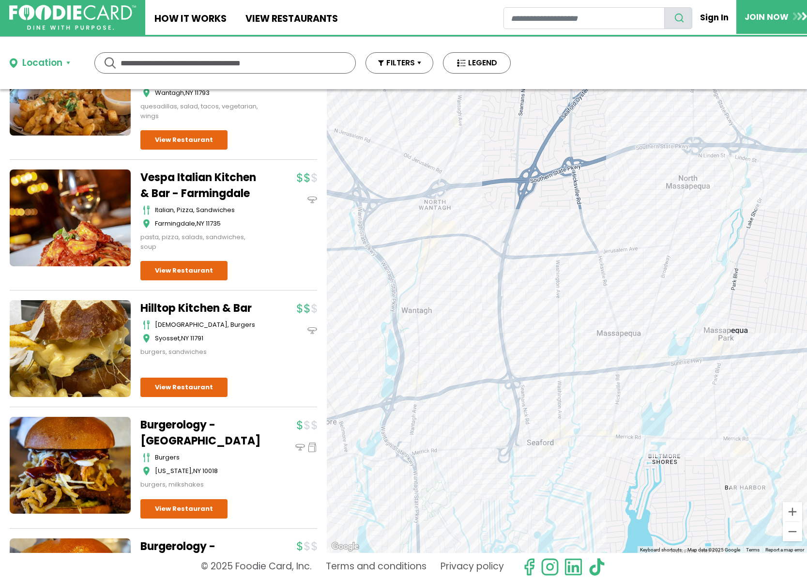
click at [596, 261] on div "Cena081 Italian, Pizza Westbury View Restaurant" at bounding box center [567, 321] width 480 height 464
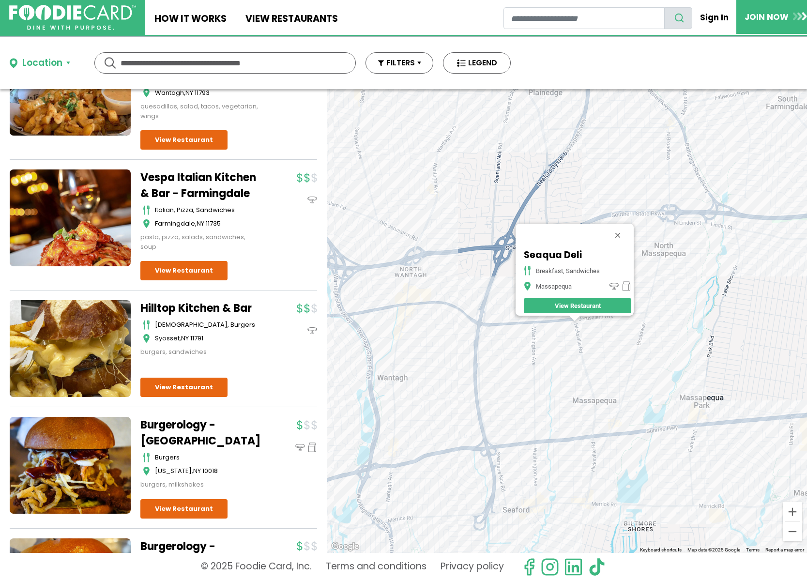
click at [711, 432] on div "Seaqua Deli breakfast, sandwiches Massapequa View Restaurant" at bounding box center [567, 321] width 480 height 464
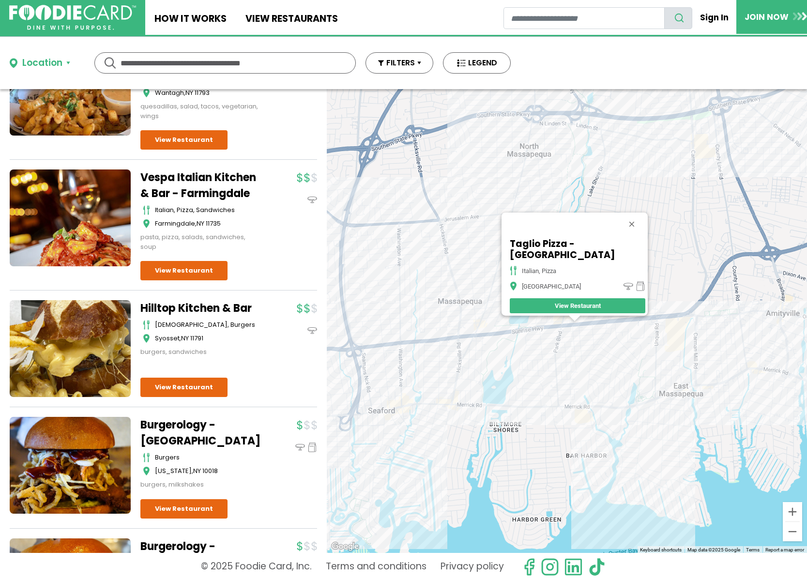
click at [632, 380] on div "Taglio Pizza - [GEOGRAPHIC_DATA] italian, pizza [GEOGRAPHIC_DATA] View Restaura…" at bounding box center [567, 321] width 480 height 464
click at [634, 217] on button "Close" at bounding box center [631, 224] width 23 height 23
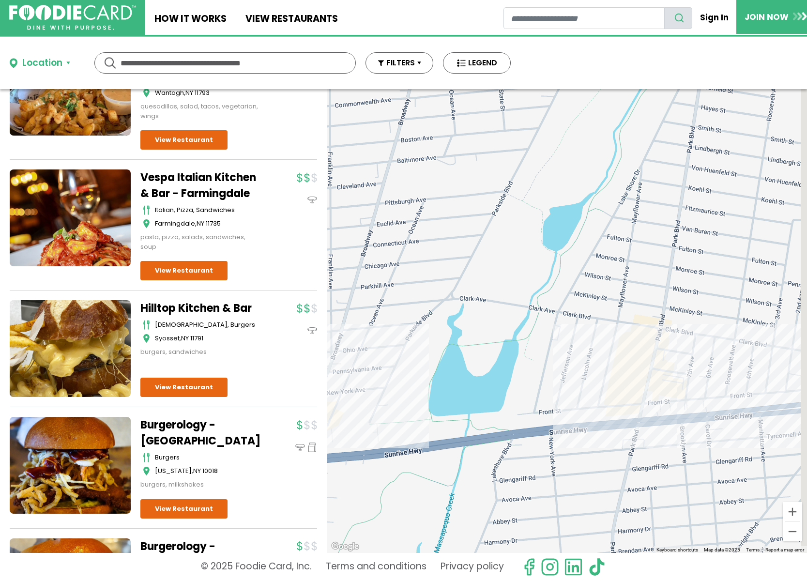
drag, startPoint x: 532, startPoint y: 282, endPoint x: 501, endPoint y: 209, distance: 79.6
click at [501, 209] on div at bounding box center [567, 321] width 480 height 464
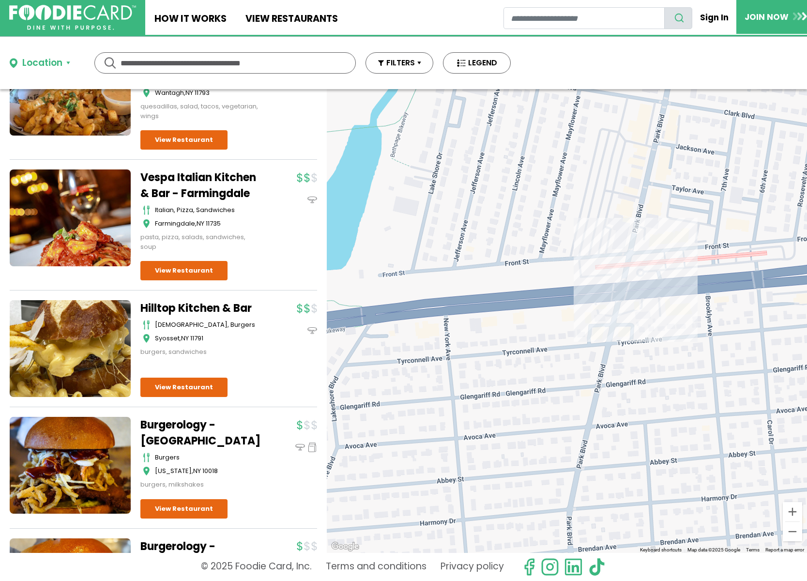
click at [645, 231] on div at bounding box center [567, 321] width 480 height 464
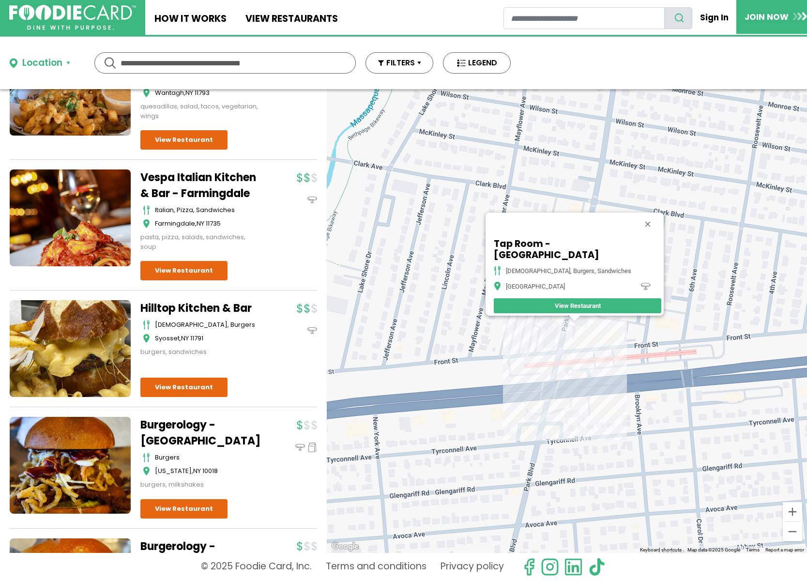
click at [601, 361] on div "Tap Room - [GEOGRAPHIC_DATA], burgers, sandwiches [GEOGRAPHIC_DATA] View Restau…" at bounding box center [567, 321] width 480 height 464
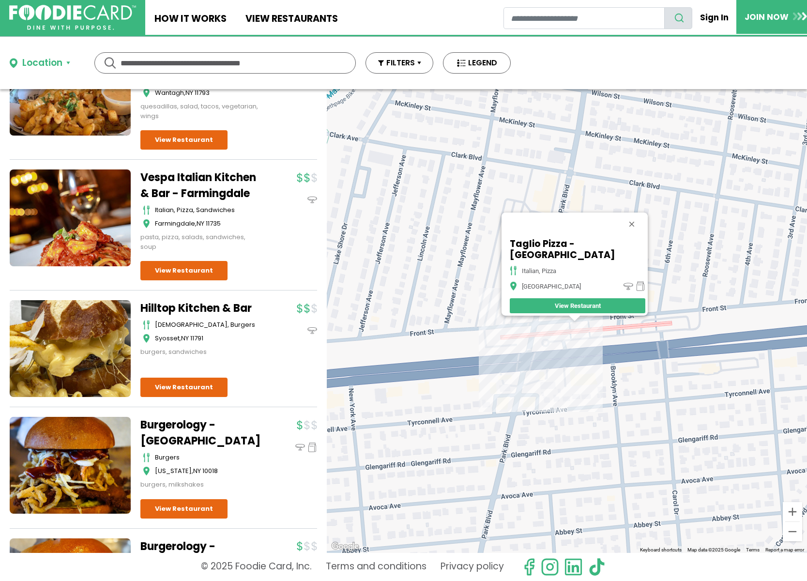
click at [593, 331] on div "Taglio Pizza - [GEOGRAPHIC_DATA] italian, pizza [GEOGRAPHIC_DATA] View Restaura…" at bounding box center [567, 321] width 480 height 464
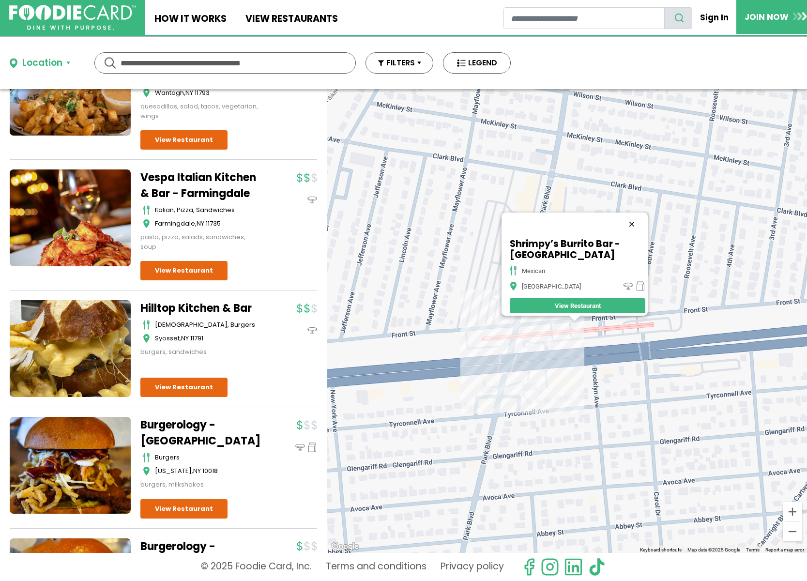
click at [635, 220] on button "Close" at bounding box center [631, 224] width 23 height 23
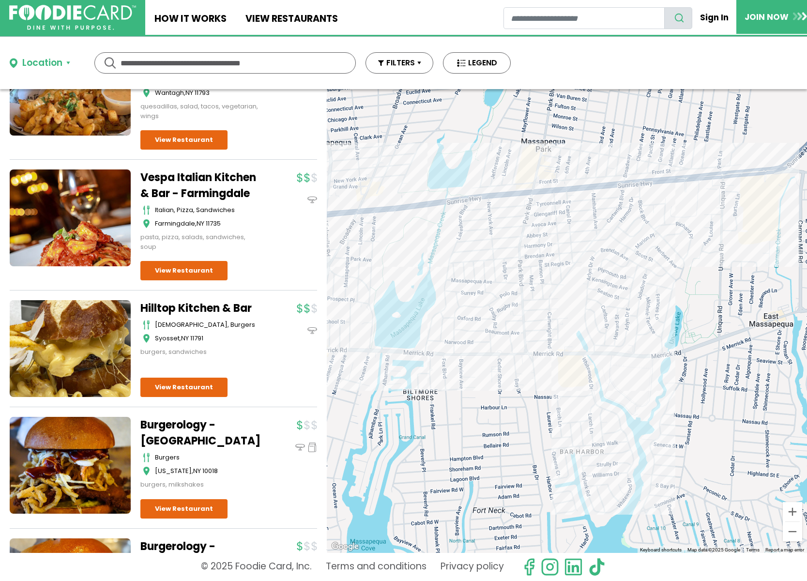
drag, startPoint x: 427, startPoint y: 265, endPoint x: 460, endPoint y: 193, distance: 79.7
click at [460, 193] on div at bounding box center [567, 321] width 480 height 464
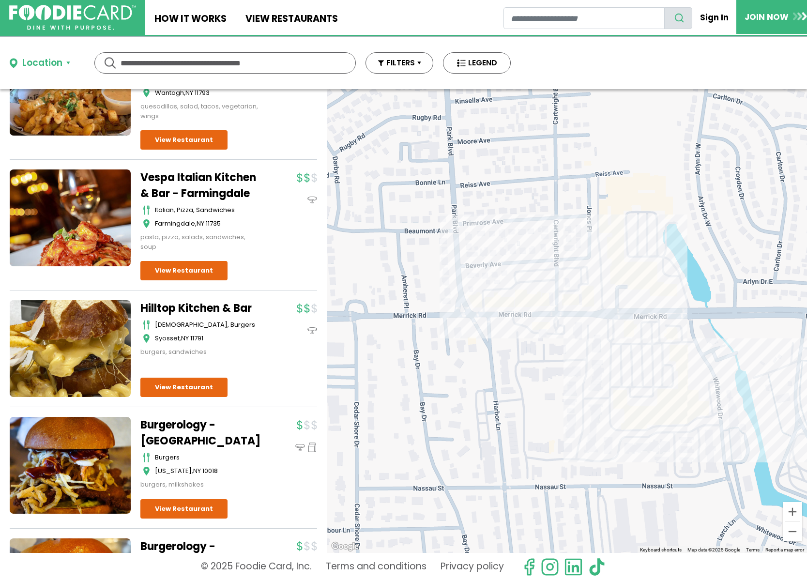
drag, startPoint x: 551, startPoint y: 319, endPoint x: 544, endPoint y: 282, distance: 37.4
click at [544, 282] on div at bounding box center [567, 321] width 480 height 464
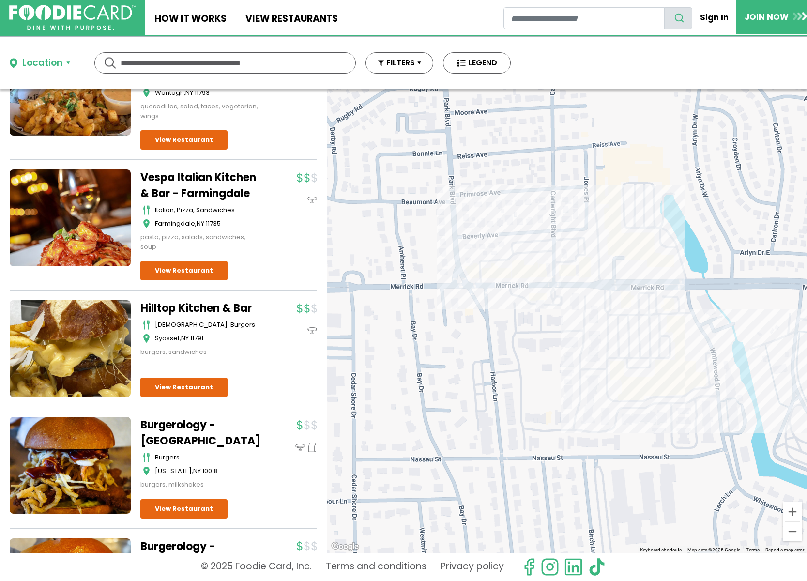
click at [498, 289] on div at bounding box center [567, 321] width 480 height 464
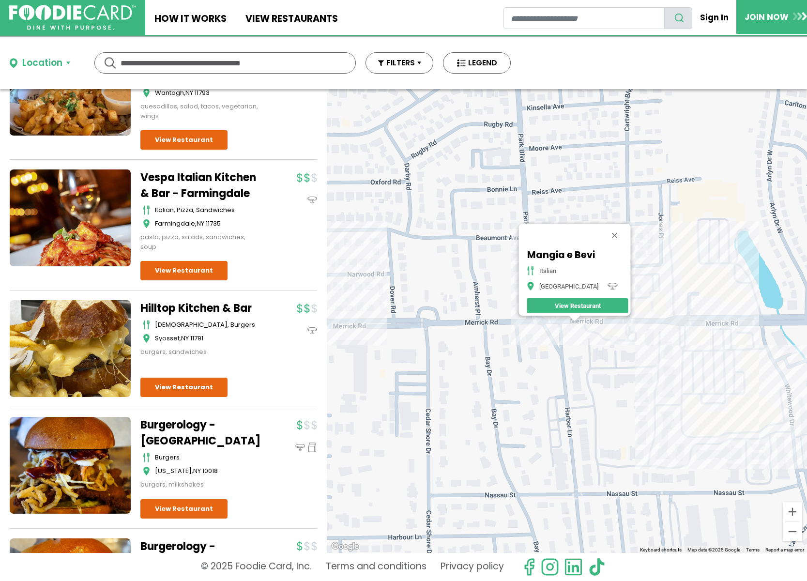
click at [566, 341] on div "Mangia e Bevi italian [GEOGRAPHIC_DATA] View Restaurant" at bounding box center [567, 321] width 480 height 464
click at [584, 326] on div "Mangia e Bevi italian [GEOGRAPHIC_DATA] View Restaurant" at bounding box center [567, 321] width 480 height 464
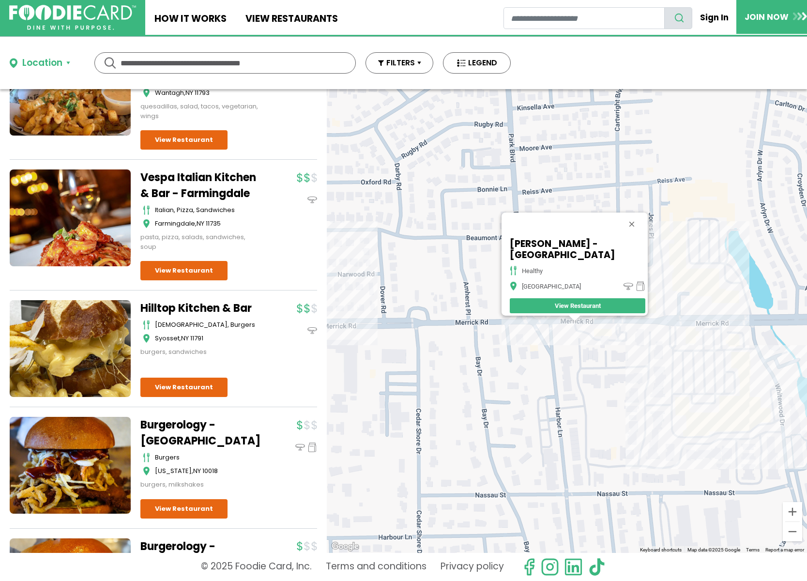
click at [612, 331] on div "[PERSON_NAME] - Massapequa Park healthy [GEOGRAPHIC_DATA] View Restaurant" at bounding box center [567, 321] width 480 height 464
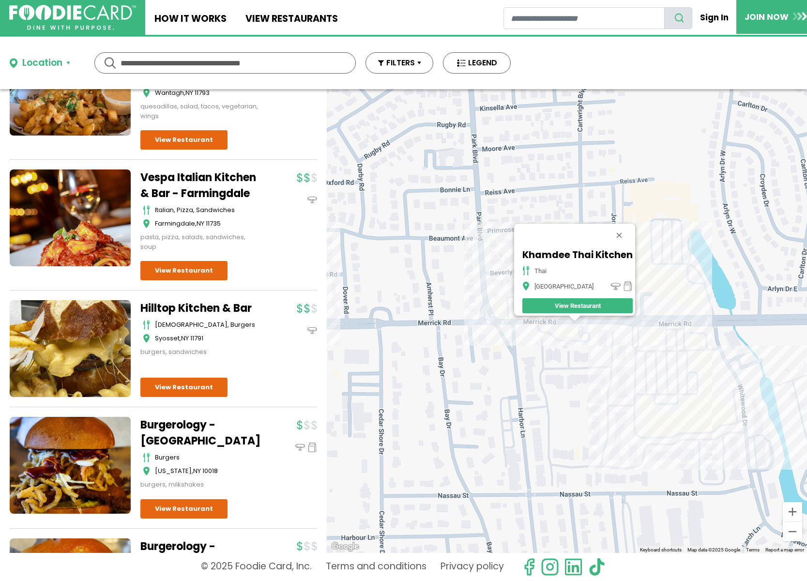
click at [703, 327] on div "Khamdee Thai Kitchen Thai [GEOGRAPHIC_DATA] View Restaurant" at bounding box center [567, 321] width 480 height 464
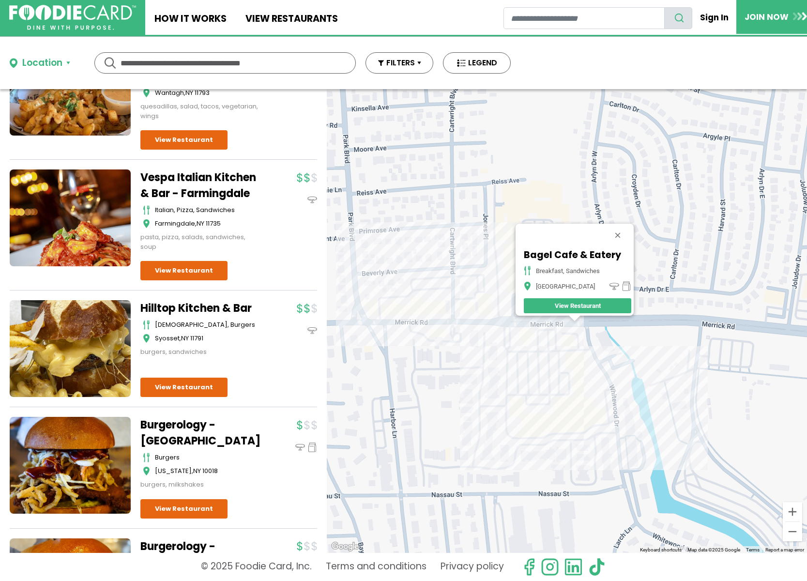
click at [583, 367] on div "Bagel Cafe & Eatery Breakfast, Sandwiches [GEOGRAPHIC_DATA] View Restaurant" at bounding box center [567, 321] width 480 height 464
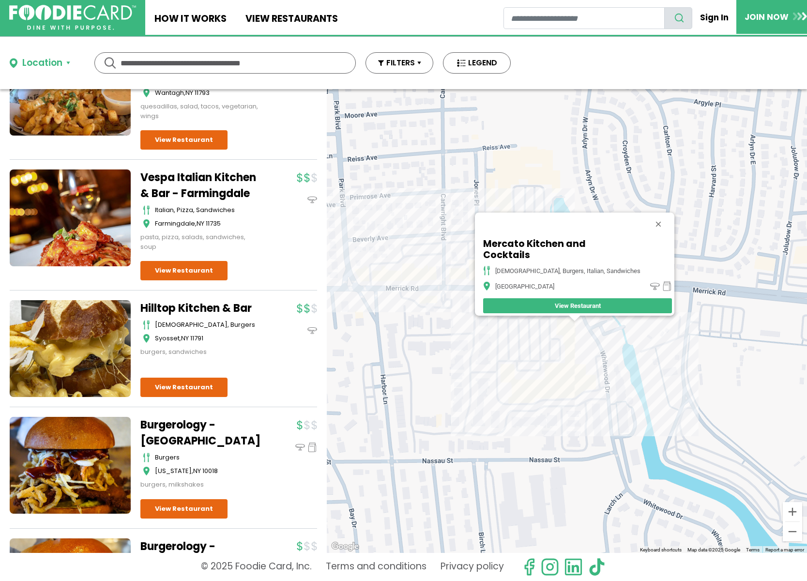
click at [581, 387] on div "Mercato Kitchen and Cocktails [DEMOGRAPHIC_DATA], burgers, italian, sandwiches …" at bounding box center [567, 321] width 480 height 464
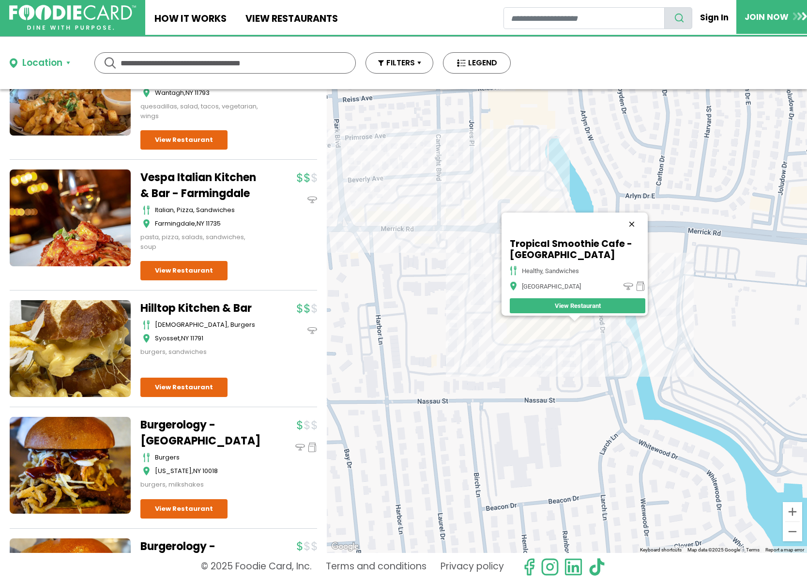
click at [635, 221] on button "Close" at bounding box center [631, 224] width 23 height 23
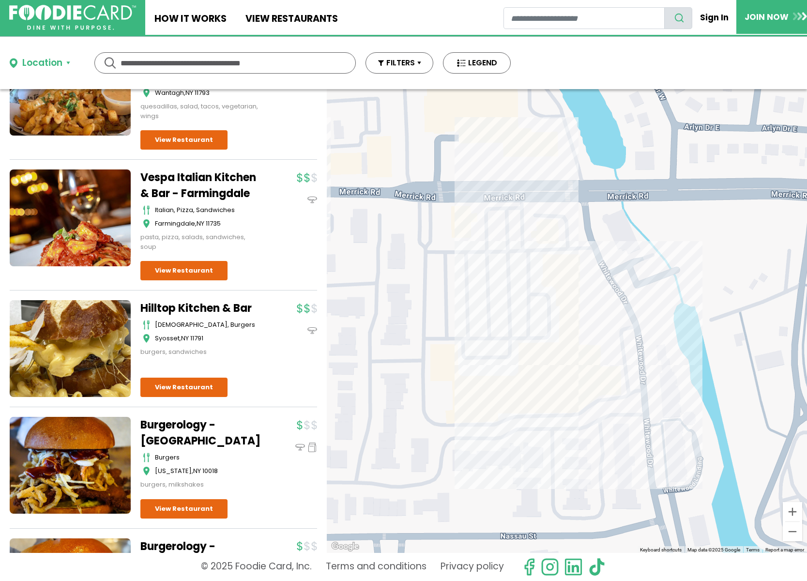
click at [563, 255] on div at bounding box center [567, 321] width 480 height 464
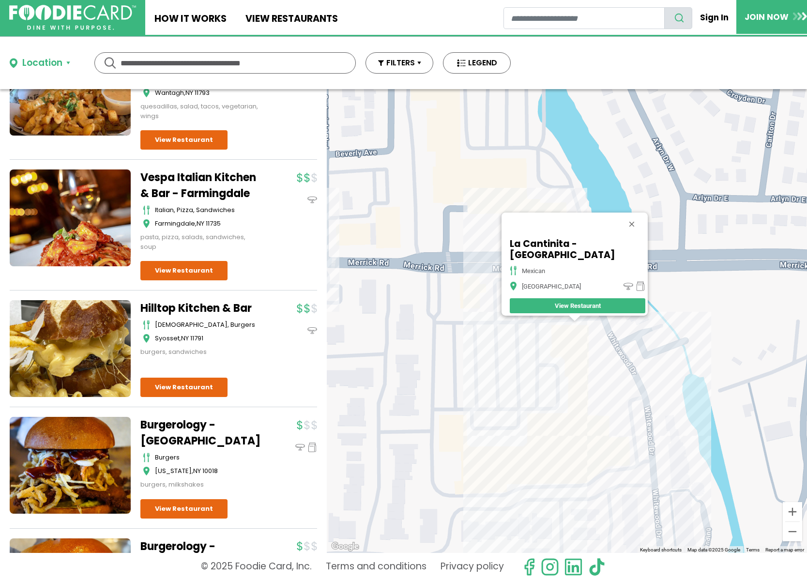
click at [634, 223] on button "Close" at bounding box center [631, 224] width 23 height 23
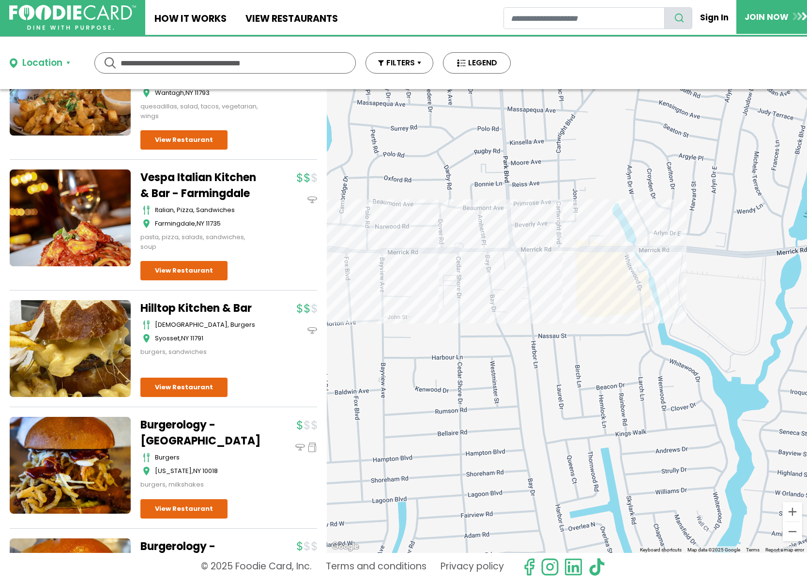
drag, startPoint x: 433, startPoint y: 333, endPoint x: 616, endPoint y: 286, distance: 188.8
click at [612, 288] on div at bounding box center [567, 321] width 480 height 464
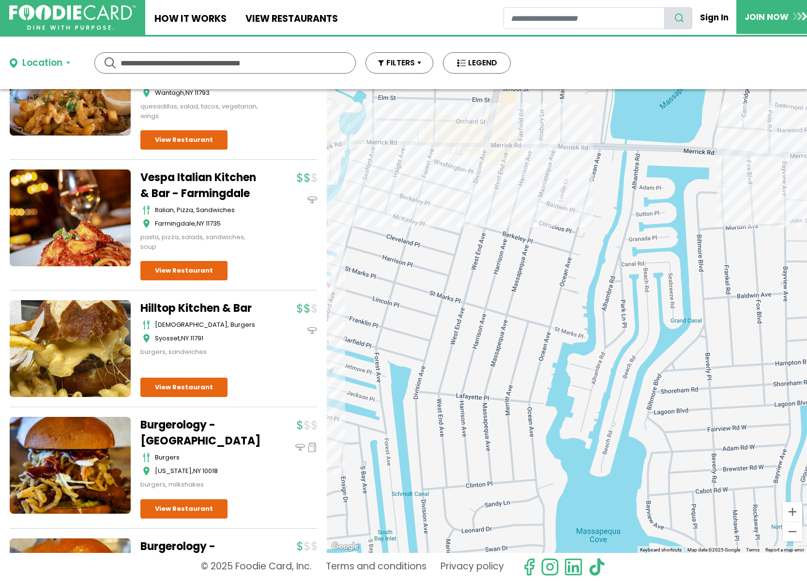
drag, startPoint x: 599, startPoint y: 268, endPoint x: 604, endPoint y: 343, distance: 75.2
click at [604, 343] on div at bounding box center [567, 321] width 480 height 464
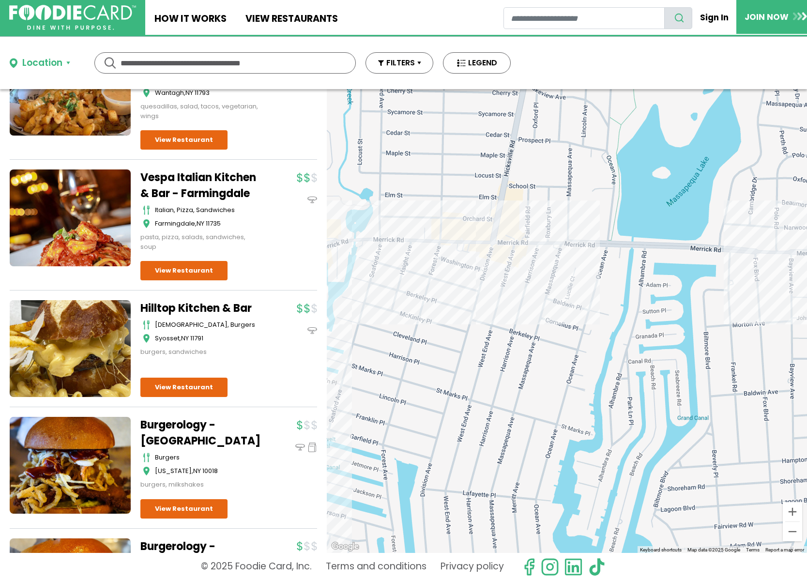
click at [472, 235] on div at bounding box center [567, 321] width 480 height 464
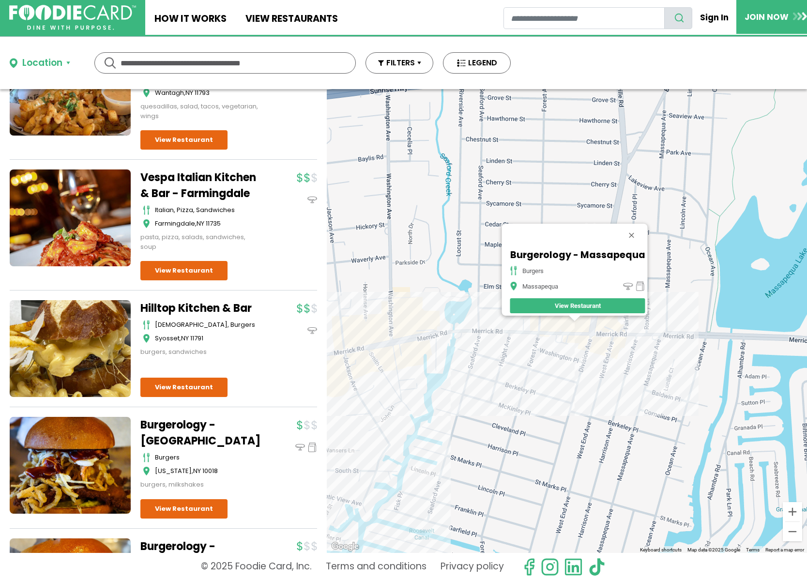
click at [654, 344] on div "Burgerology - Massapequa burgers Massapequa View Restaurant" at bounding box center [567, 321] width 480 height 464
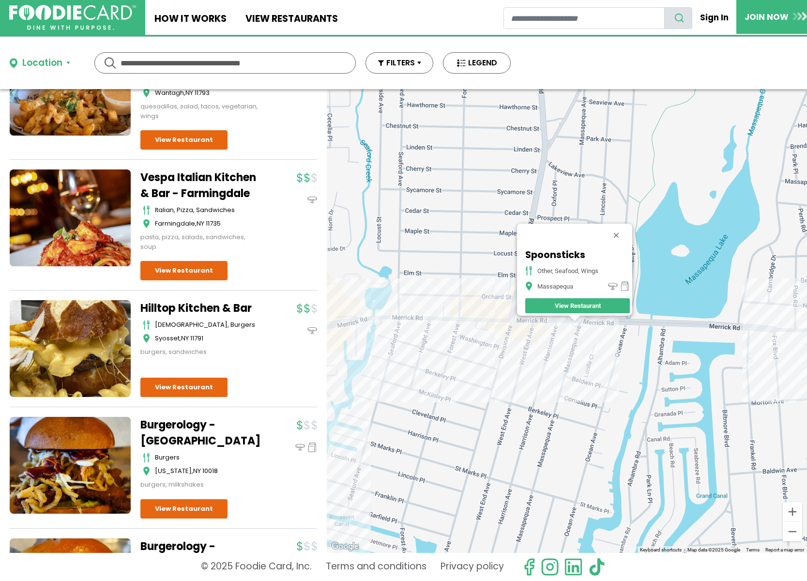
click at [591, 369] on div "Spoonsticks other, seafood, wings Massapequa View Restaurant" at bounding box center [567, 321] width 480 height 464
click at [621, 229] on button "Close" at bounding box center [616, 235] width 23 height 23
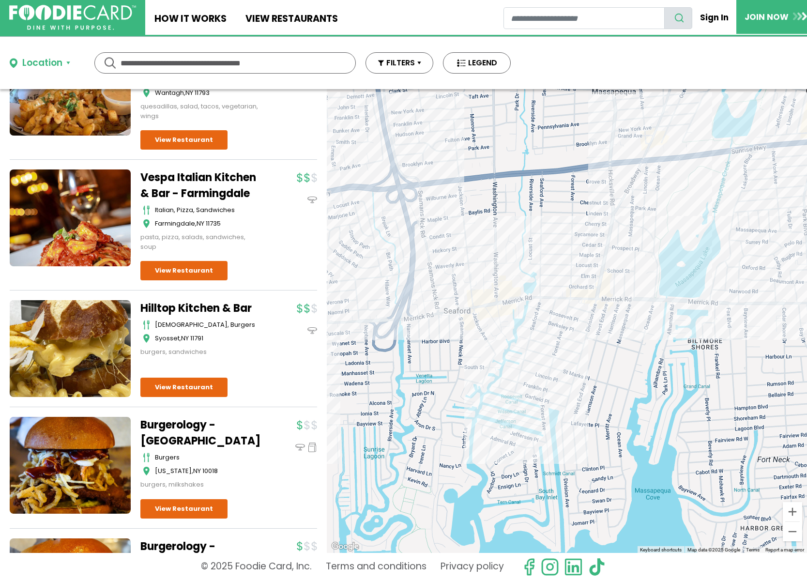
drag, startPoint x: 464, startPoint y: 220, endPoint x: 550, endPoint y: 240, distance: 88.5
click at [546, 241] on div at bounding box center [567, 321] width 480 height 464
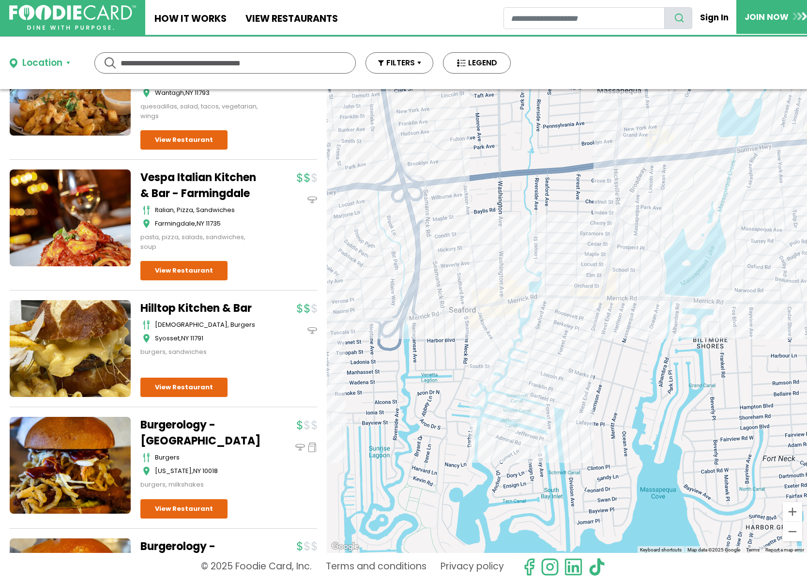
click at [489, 312] on div at bounding box center [567, 321] width 480 height 464
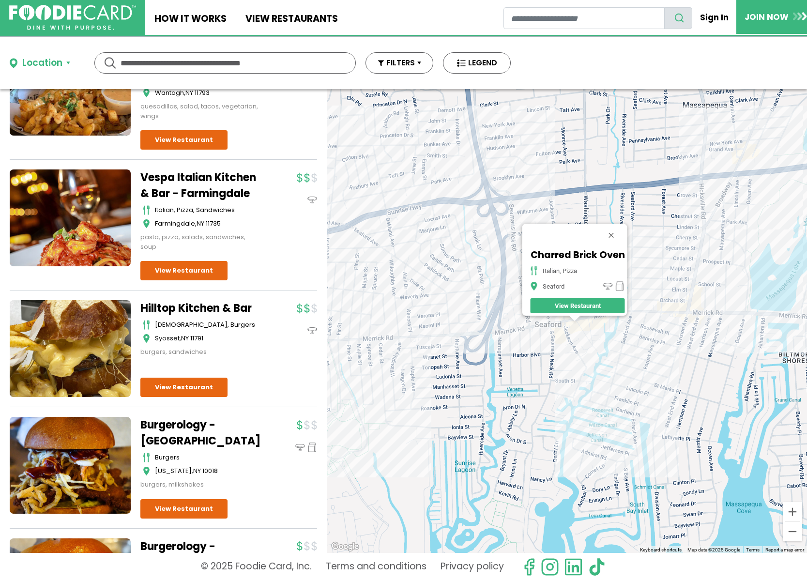
click at [554, 333] on div "Charred Brick Oven italian, pizza Seaford View Restaurant" at bounding box center [567, 321] width 480 height 464
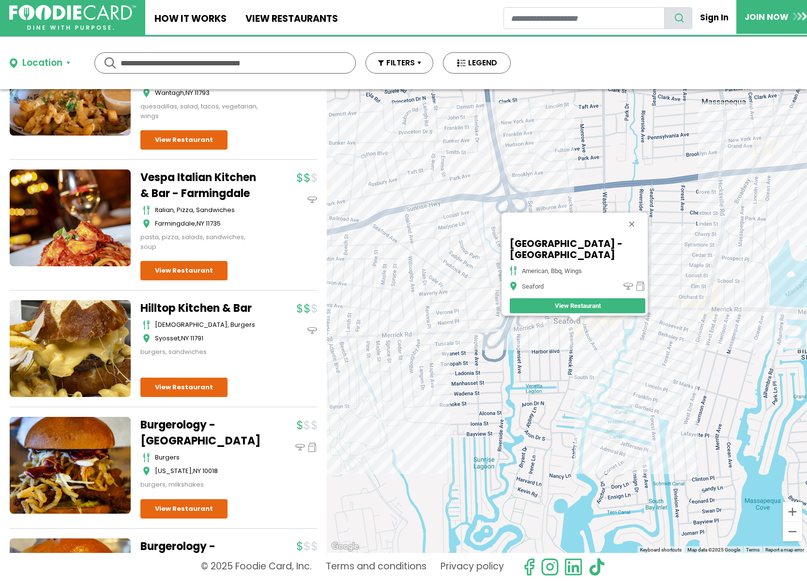
click at [539, 336] on div "[GEOGRAPHIC_DATA] - Seaford american, bbq, wings Seaford View Restaurant" at bounding box center [567, 321] width 480 height 464
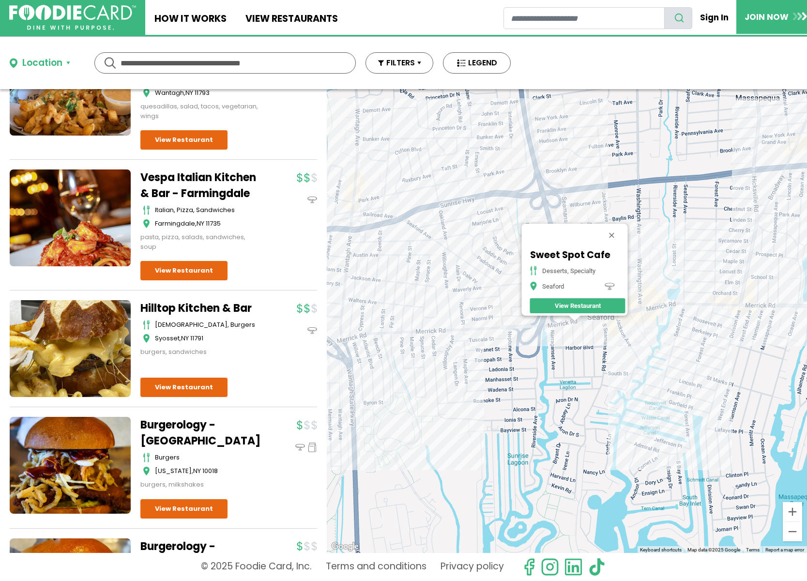
click at [440, 339] on div "Sweet Spot Cafe desserts, specialty Seaford View Restaurant" at bounding box center [567, 321] width 480 height 464
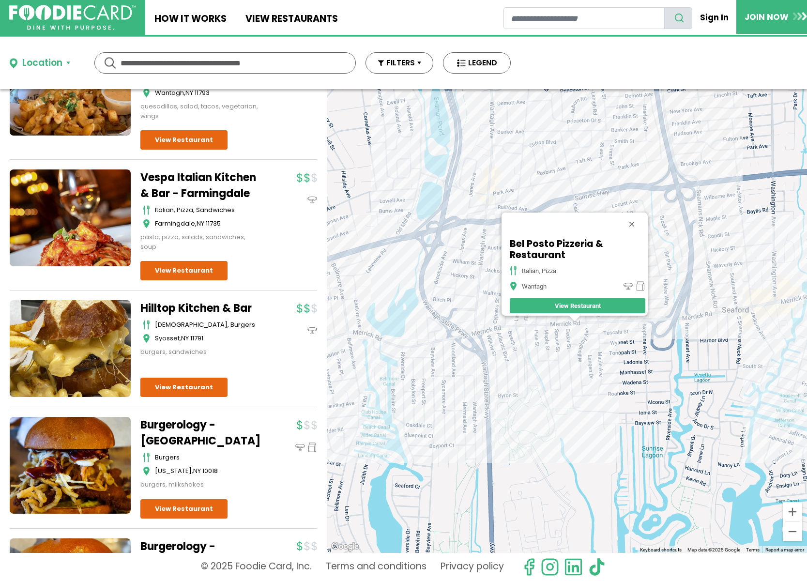
click at [536, 335] on div "Bel Posto Pizzeria & Restaurant italian, pizza Wantagh View Restaurant" at bounding box center [567, 321] width 480 height 464
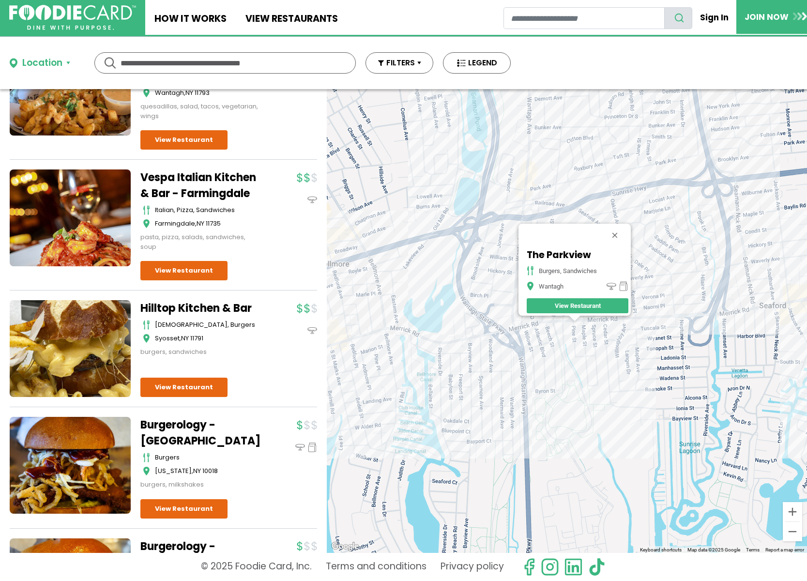
click at [458, 354] on div "The Parkview burgers, sandwiches Wantagh View Restaurant" at bounding box center [567, 321] width 480 height 464
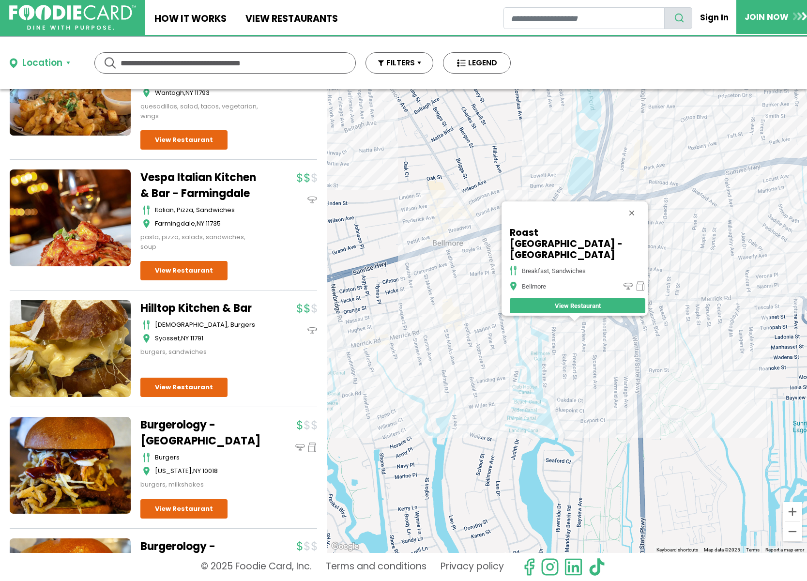
click at [501, 340] on div "Roast [GEOGRAPHIC_DATA] - [GEOGRAPHIC_DATA] breakfast, sandwiches [GEOGRAPHIC_D…" at bounding box center [567, 321] width 480 height 464
click at [537, 327] on div "Roast [GEOGRAPHIC_DATA] - [GEOGRAPHIC_DATA] breakfast, sandwiches [GEOGRAPHIC_D…" at bounding box center [567, 321] width 480 height 464
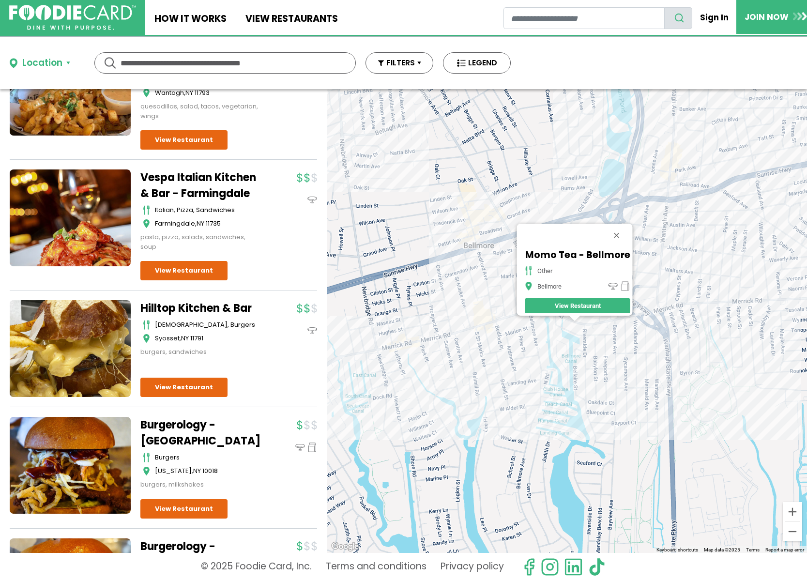
click at [528, 324] on div "Momo Tea - Bellmore other Bellmore View Restaurant" at bounding box center [567, 321] width 480 height 464
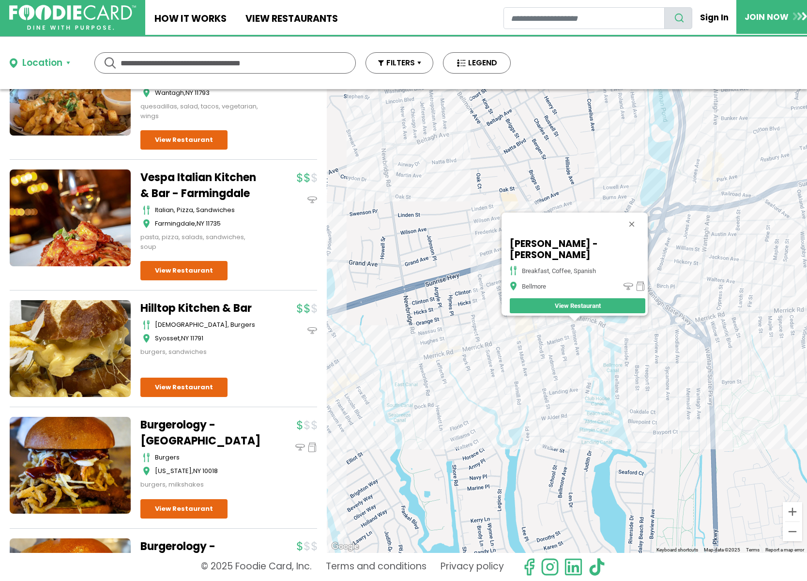
click at [592, 321] on div "[PERSON_NAME] - [PERSON_NAME] breakfast, coffee, [GEOGRAPHIC_DATA]" at bounding box center [567, 321] width 480 height 464
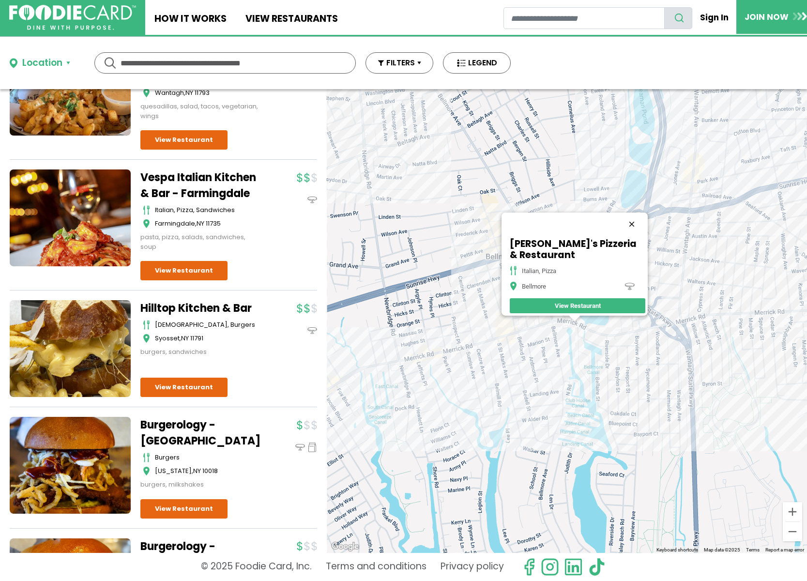
click at [638, 216] on button "Close" at bounding box center [631, 224] width 23 height 23
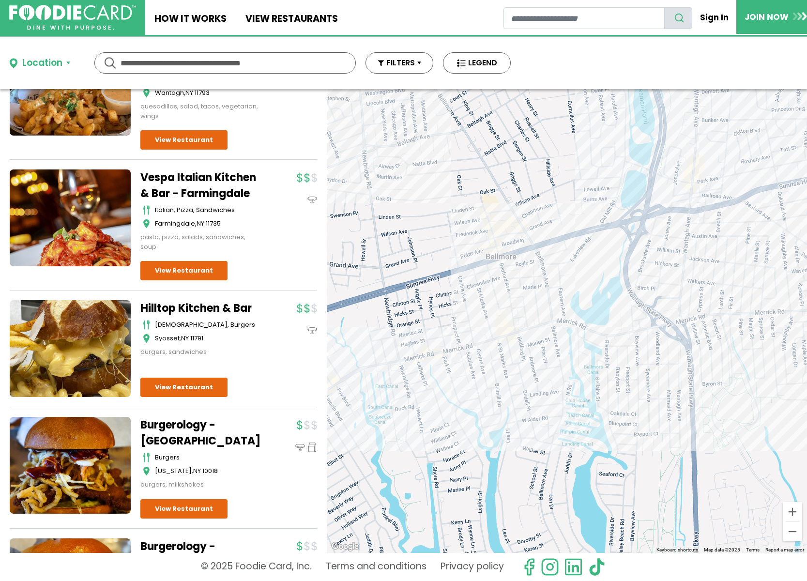
click at [543, 260] on div at bounding box center [567, 321] width 480 height 464
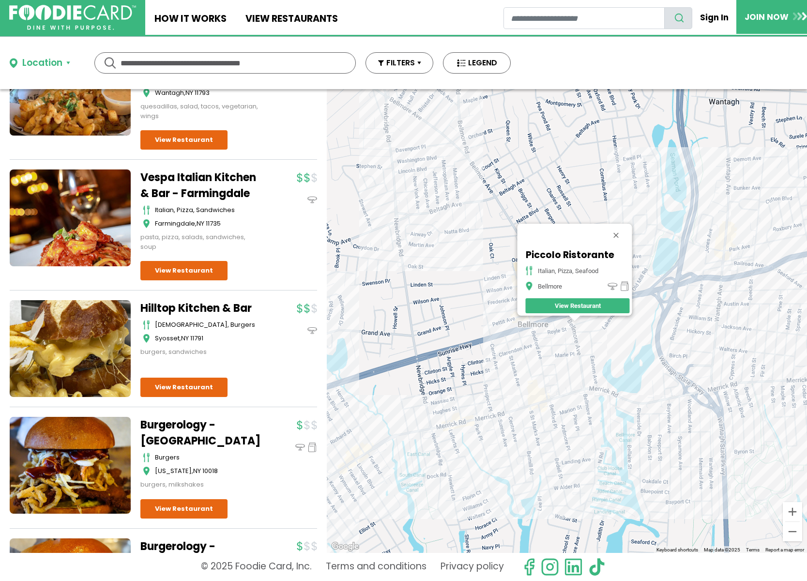
click at [532, 320] on div "Piccolo Ristorante italian, pizza, seafood Bellmore View Restaurant" at bounding box center [567, 321] width 480 height 464
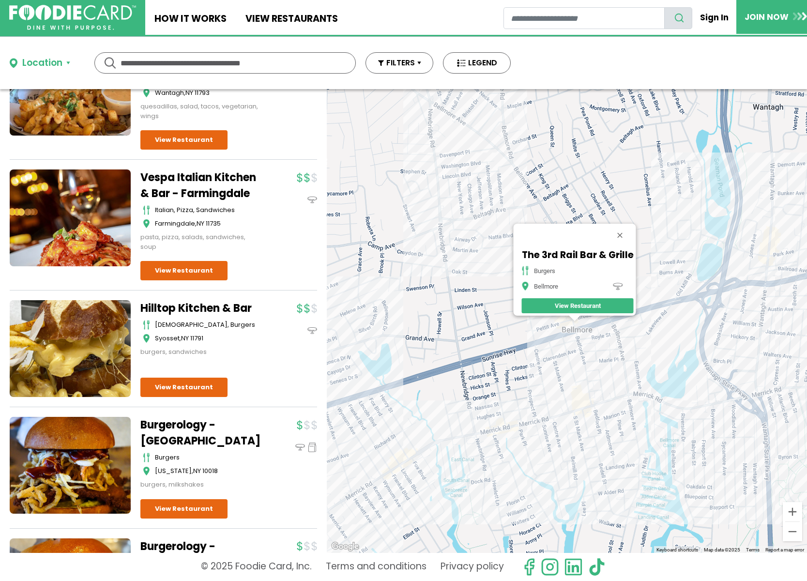
click at [611, 324] on div "The 3rd Rail Bar & Grille burgers Bellmore View Restaurant" at bounding box center [567, 321] width 480 height 464
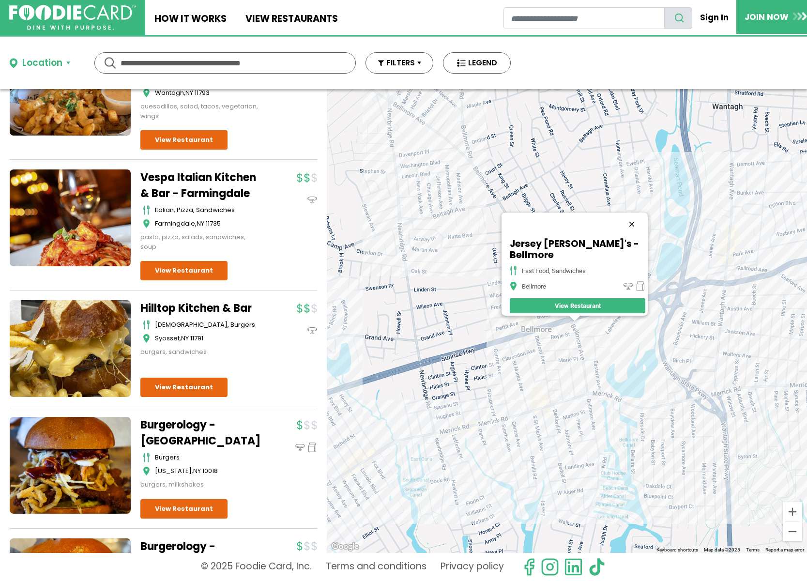
click at [627, 227] on button "Close" at bounding box center [631, 224] width 23 height 23
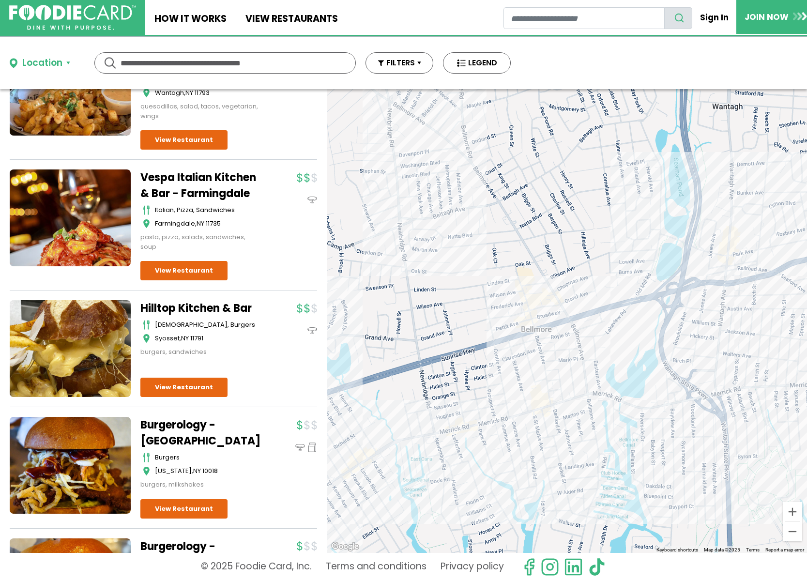
click at [538, 316] on div at bounding box center [567, 321] width 480 height 464
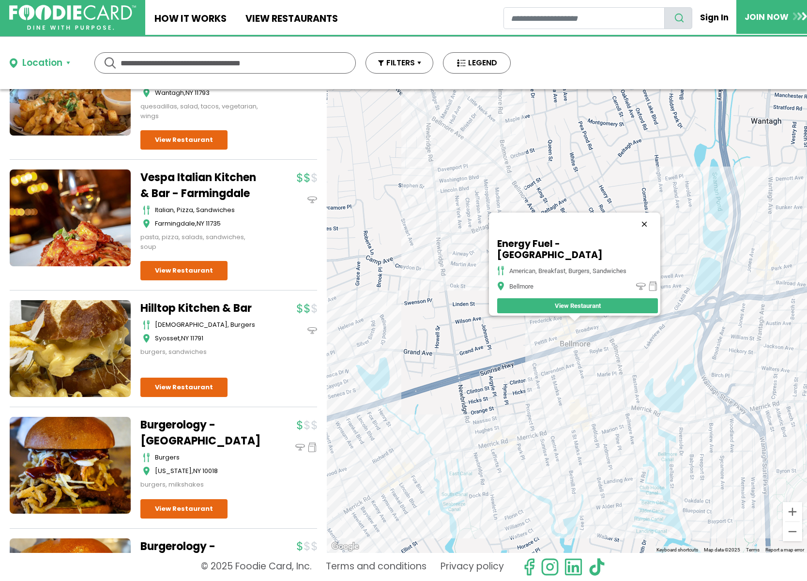
click at [646, 229] on button "Close" at bounding box center [644, 224] width 23 height 23
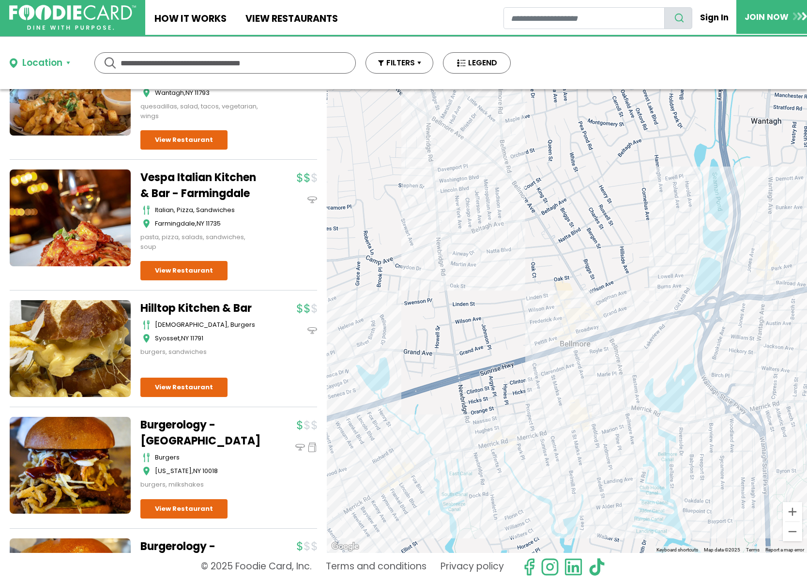
click at [565, 442] on div at bounding box center [567, 321] width 480 height 464
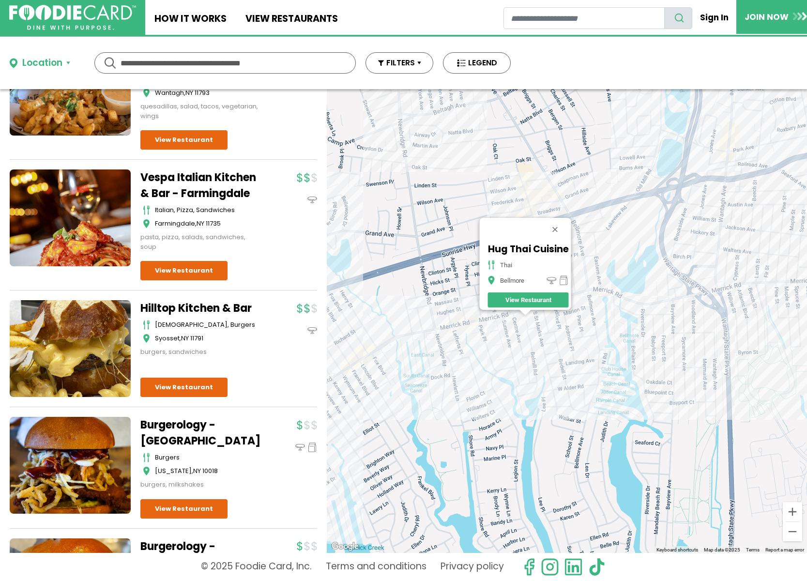
drag, startPoint x: 612, startPoint y: 418, endPoint x: 561, endPoint y: 409, distance: 52.2
click at [559, 412] on div "Hug Thai Cuisine thai Bellmore View Restaurant" at bounding box center [567, 321] width 480 height 464
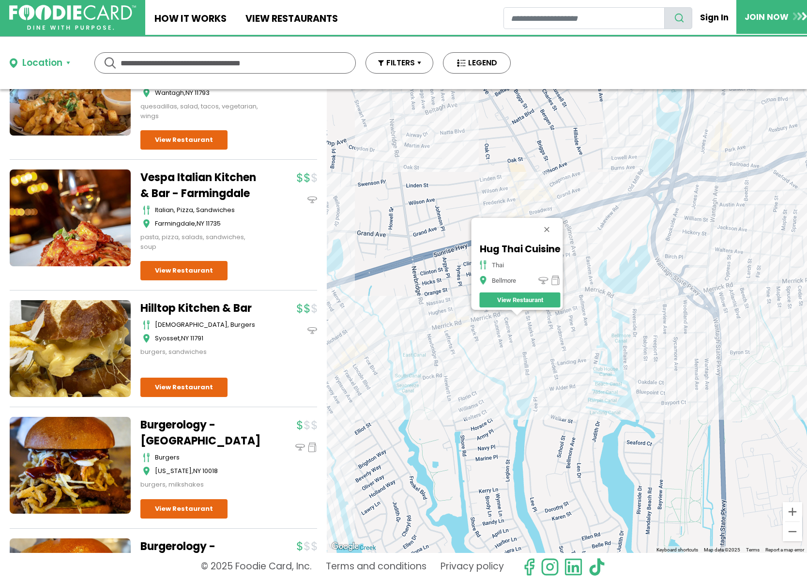
click at [583, 299] on div "Hug Thai Cuisine thai Bellmore View Restaurant" at bounding box center [567, 321] width 480 height 464
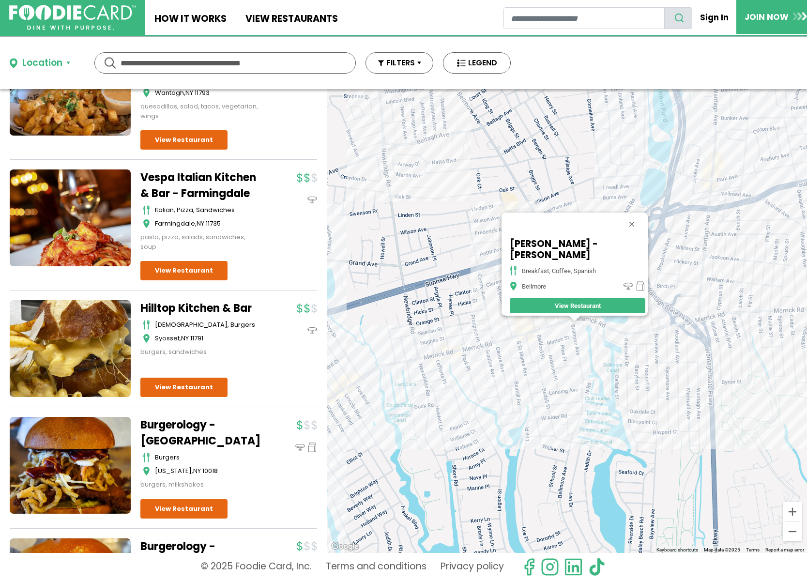
click at [595, 328] on div "[PERSON_NAME] - [PERSON_NAME] breakfast, coffee, [GEOGRAPHIC_DATA]" at bounding box center [567, 321] width 480 height 464
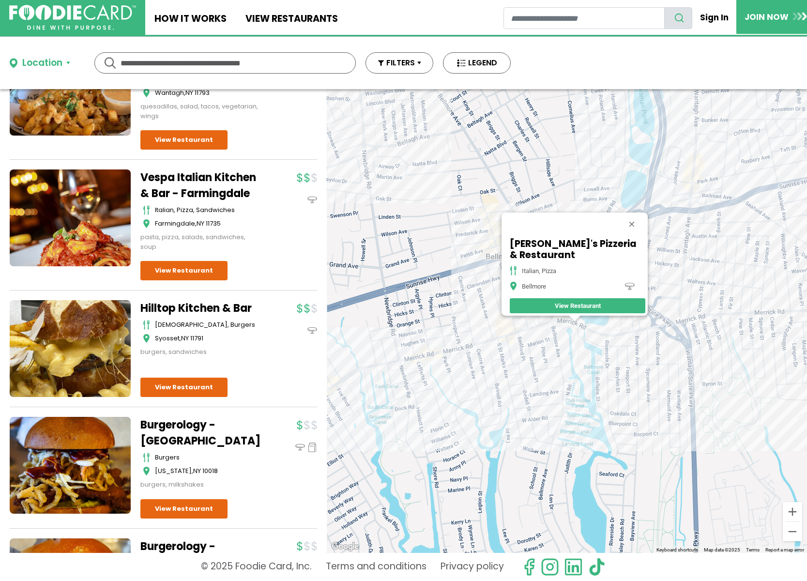
click at [601, 337] on div "[PERSON_NAME]'s Pizzeria & Restaurant Italian, Pizza Bellmore View Restaurant" at bounding box center [567, 321] width 480 height 464
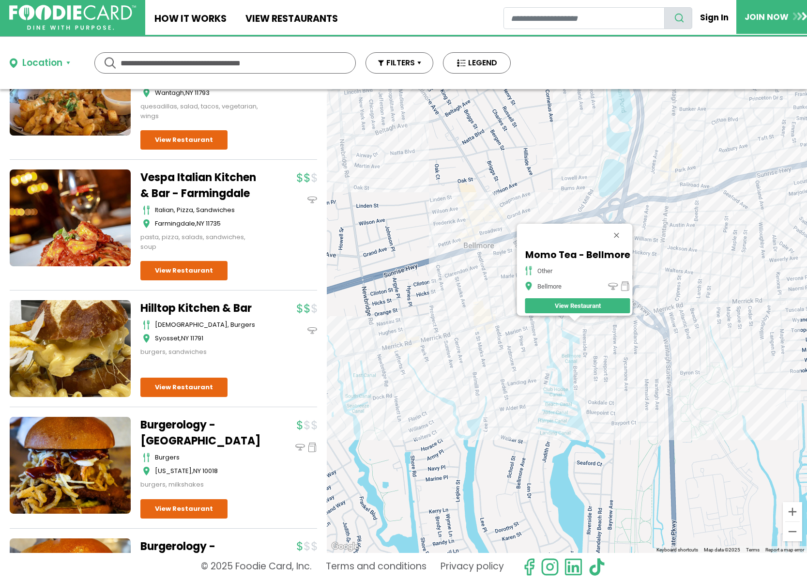
click at [607, 332] on div "Momo Tea - Bellmore other Bellmore View Restaurant" at bounding box center [567, 321] width 480 height 464
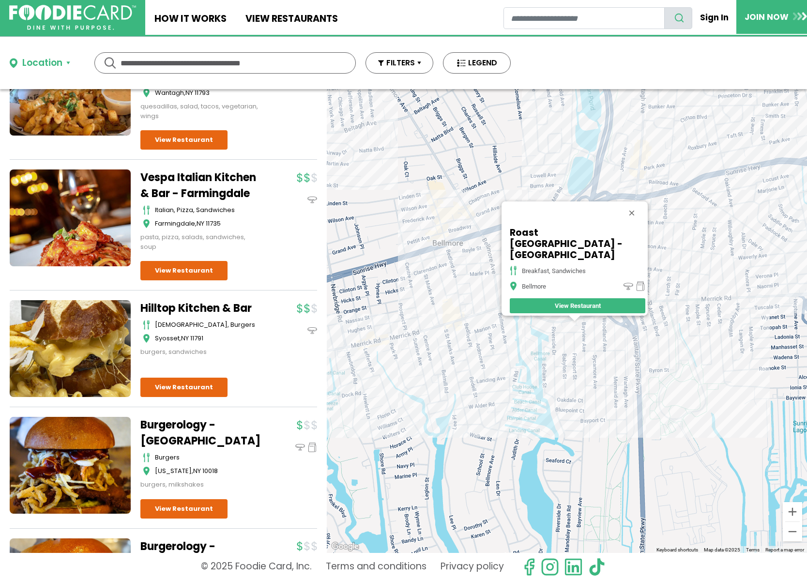
click at [641, 349] on div "Roast [GEOGRAPHIC_DATA] - [GEOGRAPHIC_DATA] breakfast, sandwiches [GEOGRAPHIC_D…" at bounding box center [567, 321] width 480 height 464
click at [656, 296] on div "Roast [GEOGRAPHIC_DATA] - [GEOGRAPHIC_DATA] breakfast, sandwiches [GEOGRAPHIC_D…" at bounding box center [567, 321] width 480 height 464
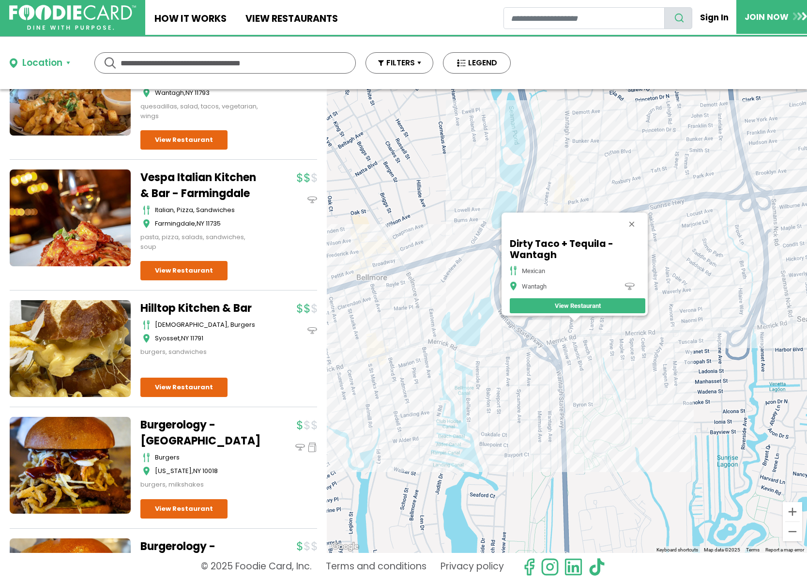
click at [611, 344] on div "Dirty Taco + Tequila - Wantagh mexican Wantagh View Restaurant" at bounding box center [567, 321] width 480 height 464
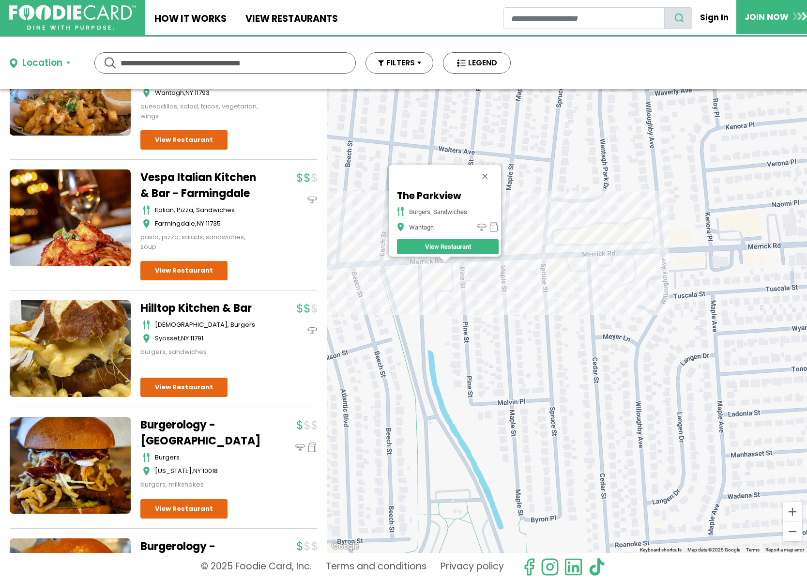
click at [597, 258] on div "The Parkview burgers, sandwiches Wantagh View Restaurant" at bounding box center [567, 321] width 480 height 464
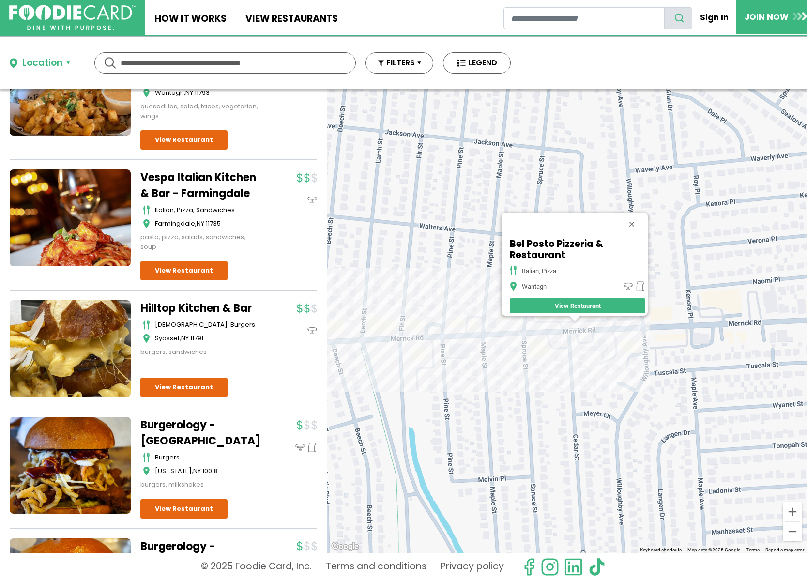
click at [639, 391] on div "Bel Posto Pizzeria & Restaurant italian, pizza Wantagh View Restaurant" at bounding box center [567, 321] width 480 height 464
drag, startPoint x: 641, startPoint y: 389, endPoint x: 422, endPoint y: 360, distance: 221.3
click at [428, 359] on div "Bel Posto Pizzeria & Restaurant italian, pizza Wantagh View Restaurant" at bounding box center [567, 321] width 480 height 464
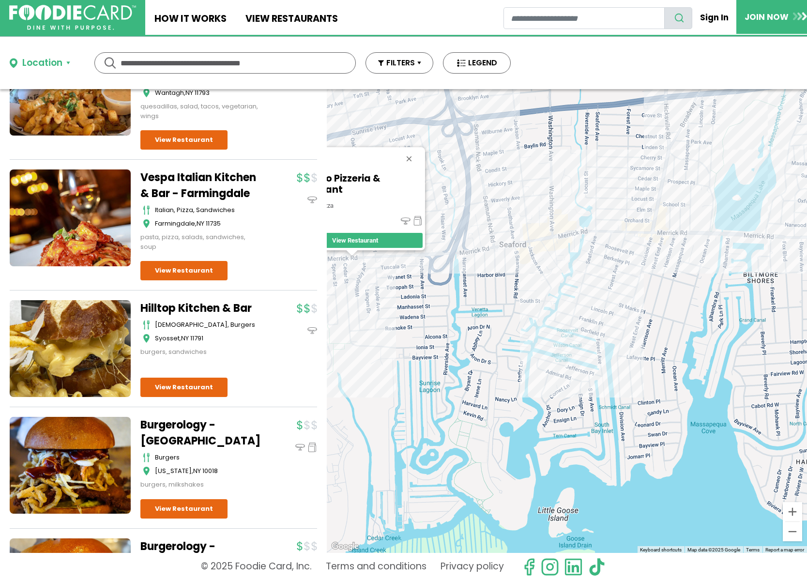
click at [483, 259] on div "Bel Posto Pizzeria & Restaurant italian, pizza Wantagh View Restaurant" at bounding box center [567, 321] width 480 height 464
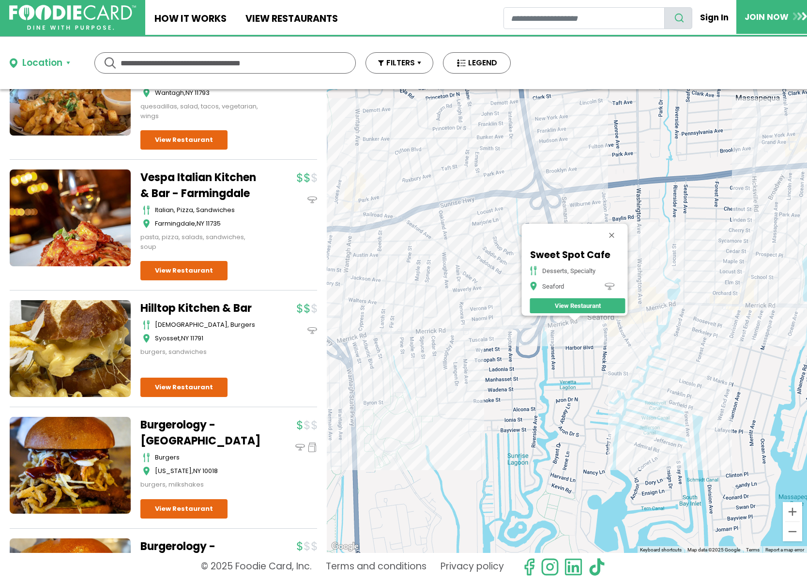
click at [608, 327] on div "Sweet Spot Cafe desserts, specialty Seaford View Restaurant" at bounding box center [567, 321] width 480 height 464
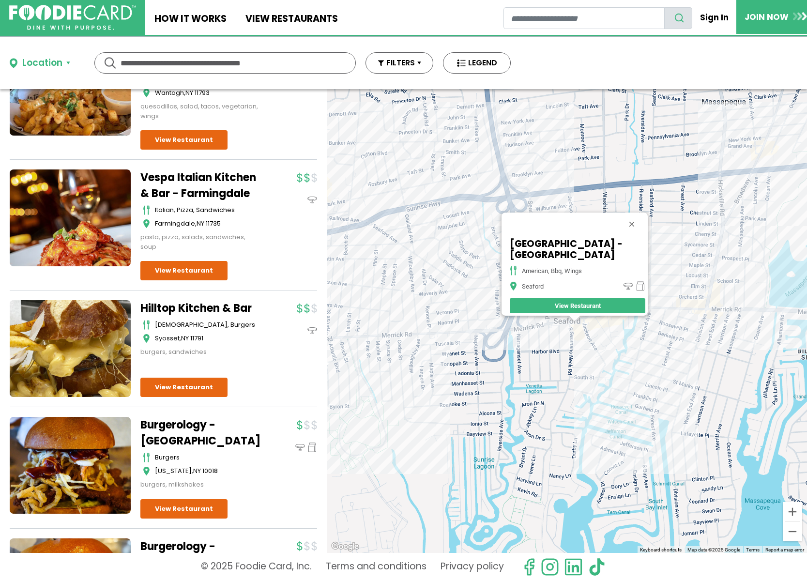
click at [672, 283] on div "[GEOGRAPHIC_DATA] - Seaford american, bbq, wings Seaford View Restaurant" at bounding box center [567, 321] width 480 height 464
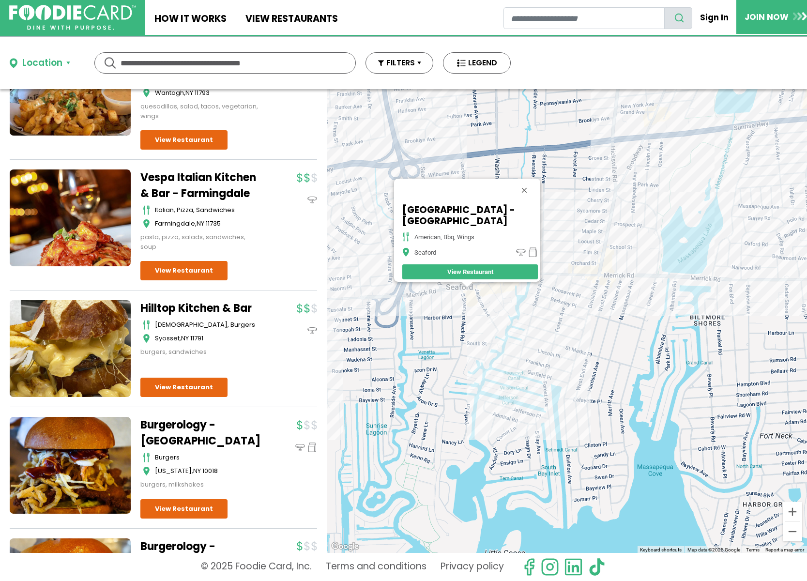
drag, startPoint x: 699, startPoint y: 263, endPoint x: 591, endPoint y: 229, distance: 113.5
click at [591, 229] on div "[GEOGRAPHIC_DATA] - Seaford american, bbq, wings Seaford View Restaurant" at bounding box center [567, 321] width 480 height 464
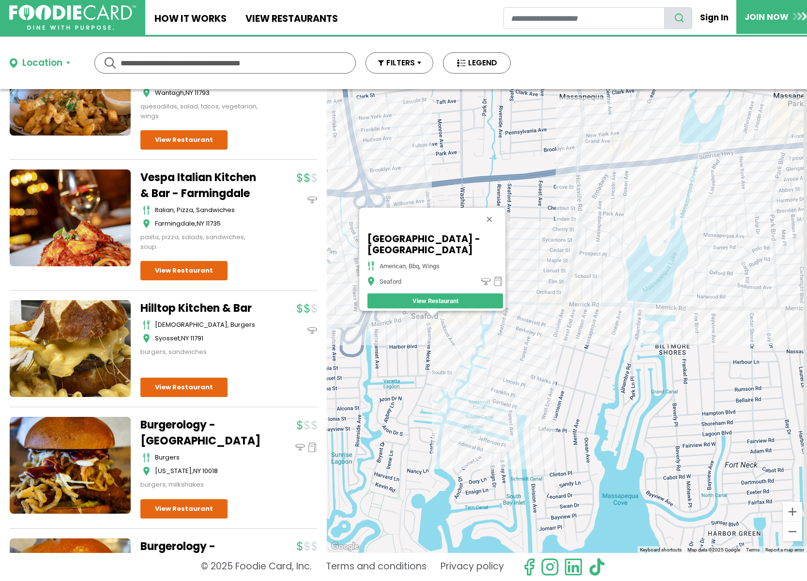
drag, startPoint x: 663, startPoint y: 228, endPoint x: 607, endPoint y: 336, distance: 121.5
click at [609, 334] on div "[GEOGRAPHIC_DATA] - Seaford american, bbq, wings Seaford View Restaurant" at bounding box center [567, 321] width 480 height 464
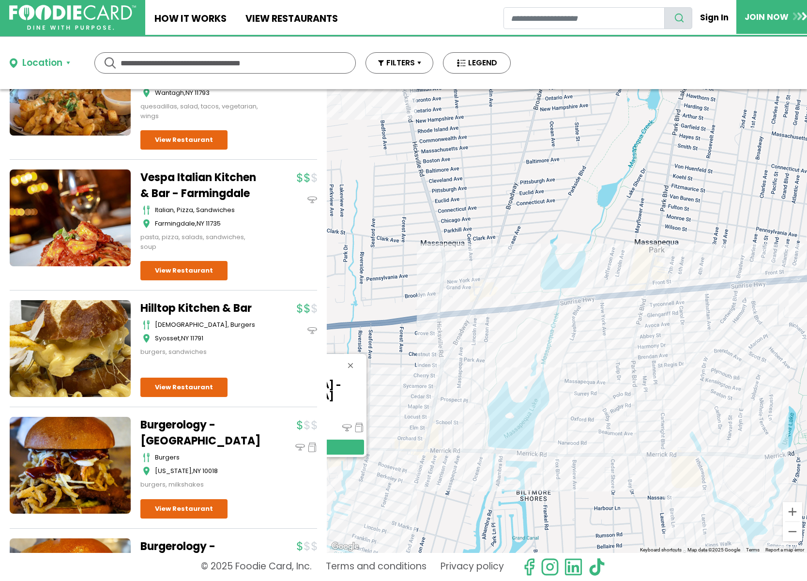
drag, startPoint x: 653, startPoint y: 315, endPoint x: 538, endPoint y: 320, distance: 114.4
click at [538, 320] on div "[GEOGRAPHIC_DATA] - Seaford american, bbq, wings Seaford View Restaurant" at bounding box center [567, 321] width 480 height 464
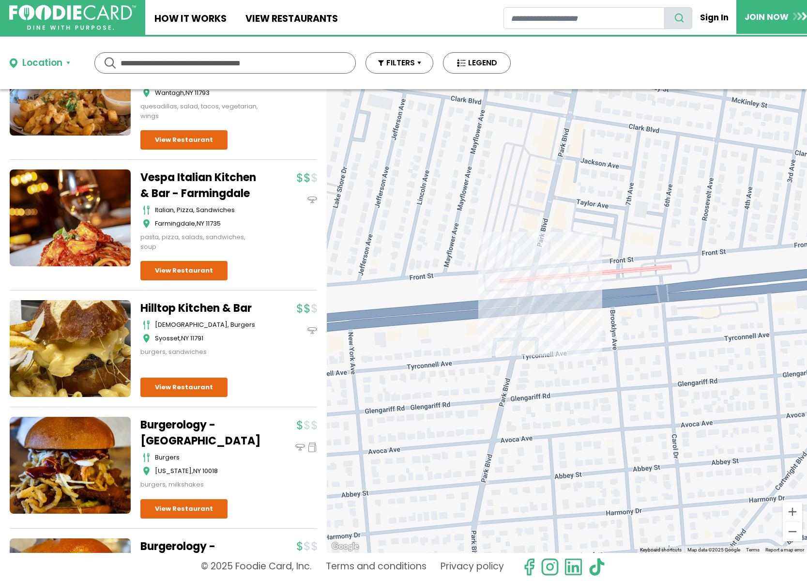
click at [581, 275] on div "[GEOGRAPHIC_DATA] - Seaford american, bbq, wings Seaford View Restaurant" at bounding box center [567, 321] width 480 height 464
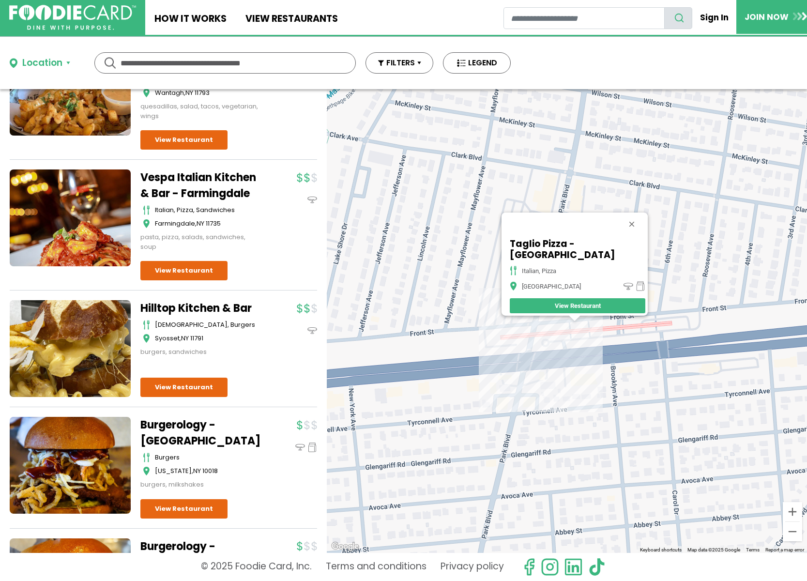
click at [596, 324] on div "Taglio Pizza - [GEOGRAPHIC_DATA] italian, pizza [GEOGRAPHIC_DATA] View Restaura…" at bounding box center [567, 321] width 480 height 464
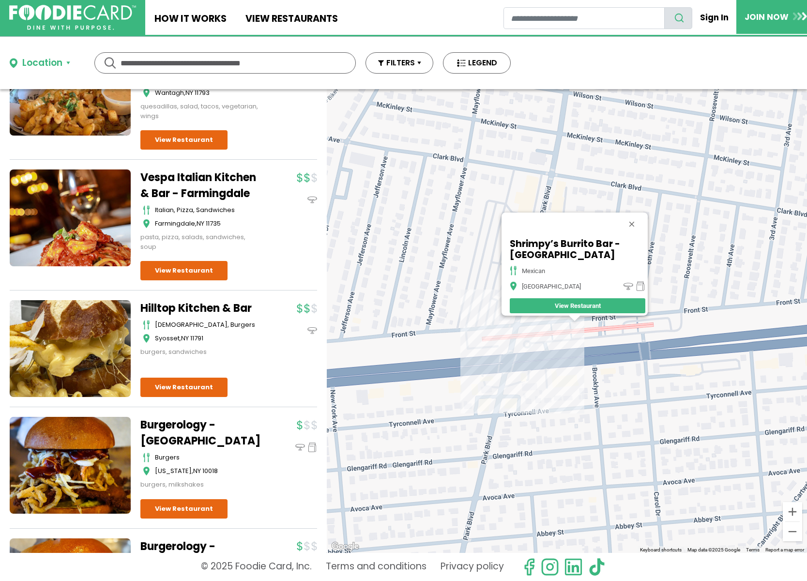
click at [515, 327] on div "Shrimpy’s Burrito Bar - [GEOGRAPHIC_DATA] mexican [GEOGRAPHIC_DATA] View Restau…" at bounding box center [567, 321] width 480 height 464
click at [636, 216] on button "Close" at bounding box center [631, 224] width 23 height 23
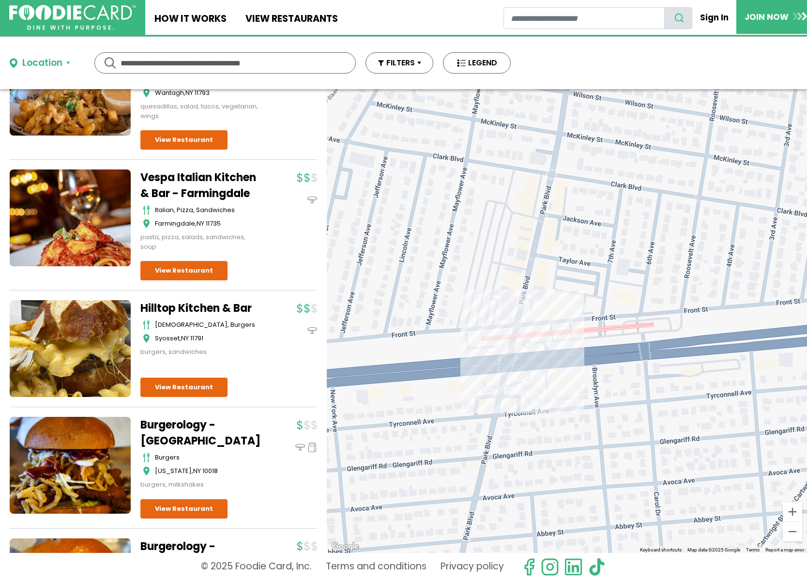
click at [530, 304] on div at bounding box center [567, 321] width 480 height 464
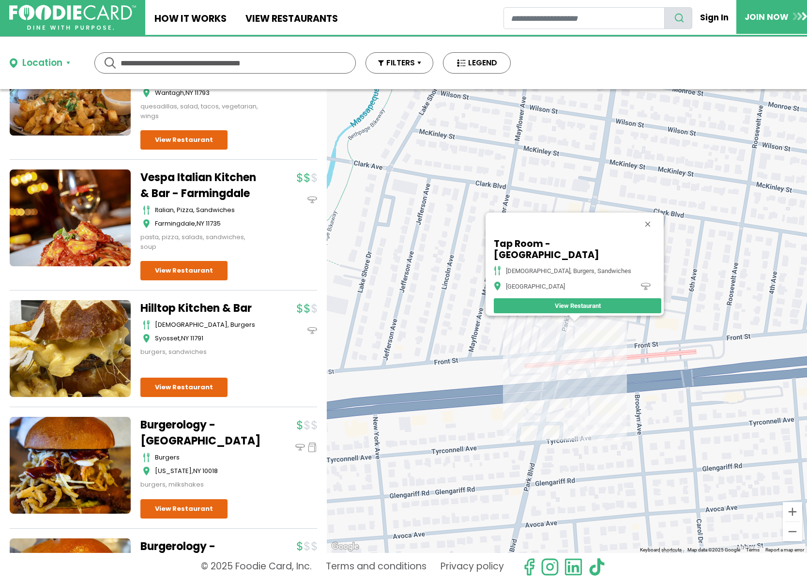
click at [402, 273] on div "Tap Room - [GEOGRAPHIC_DATA], burgers, sandwiches [GEOGRAPHIC_DATA] View Restau…" at bounding box center [567, 321] width 480 height 464
drag, startPoint x: 399, startPoint y: 261, endPoint x: 518, endPoint y: 239, distance: 121.3
click at [518, 239] on div "Tap Room - [GEOGRAPHIC_DATA], burgers, sandwiches [GEOGRAPHIC_DATA] View Restau…" at bounding box center [567, 321] width 480 height 464
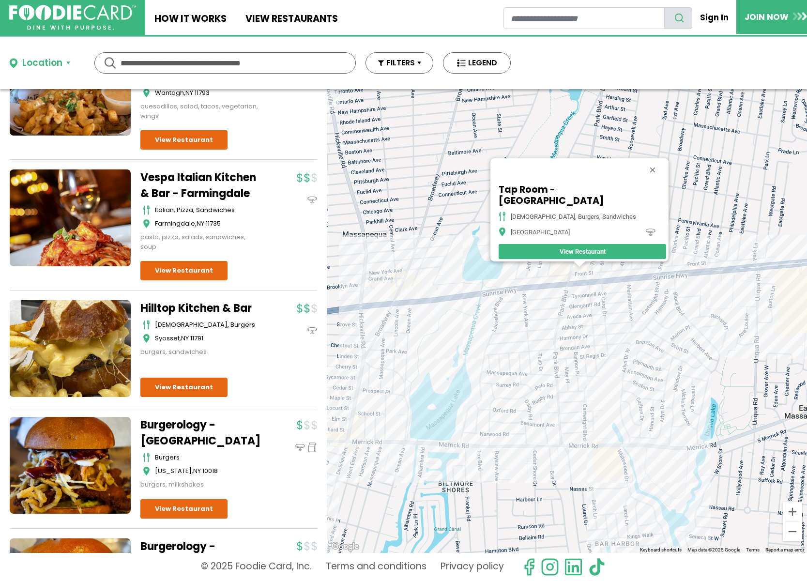
click at [415, 297] on div "Tap Room - [GEOGRAPHIC_DATA], burgers, sandwiches [GEOGRAPHIC_DATA] View Restau…" at bounding box center [567, 321] width 480 height 464
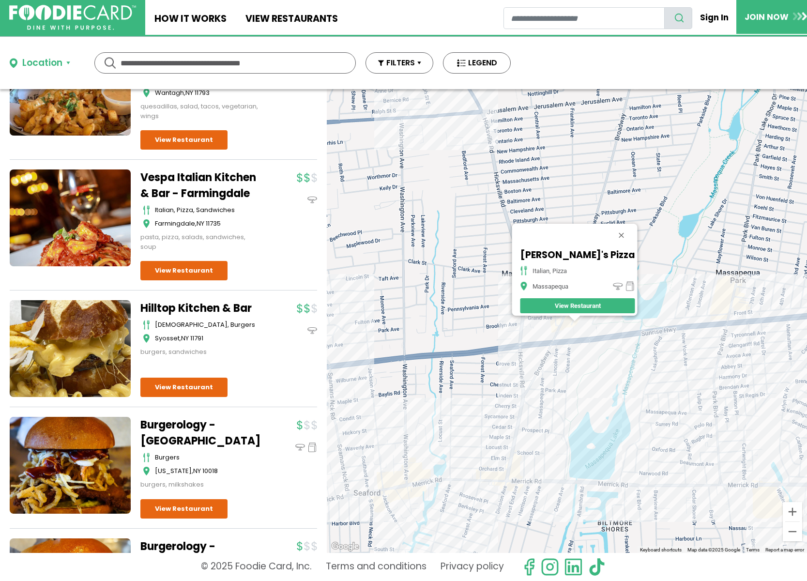
click at [571, 151] on div "[PERSON_NAME]'s Pizza italian, pizza Massapequa View Restaurant" at bounding box center [567, 321] width 480 height 464
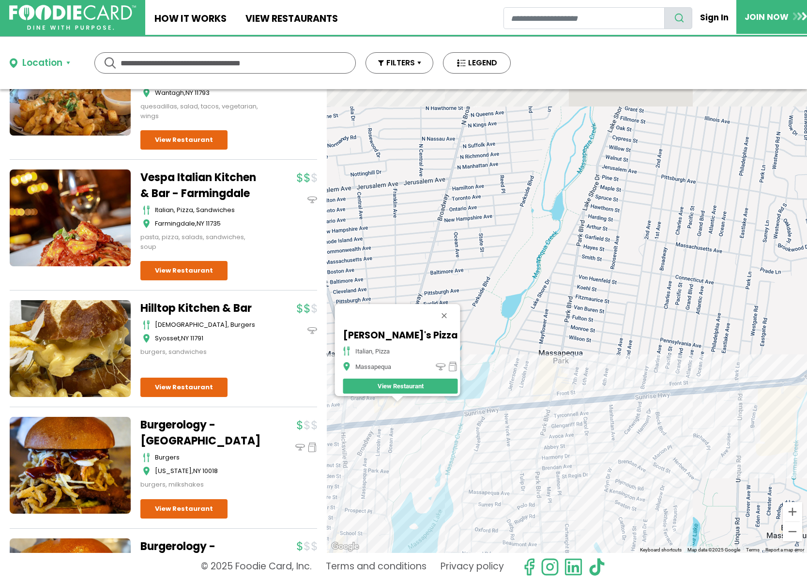
drag, startPoint x: 621, startPoint y: 201, endPoint x: 447, endPoint y: 285, distance: 192.9
click at [444, 284] on div "[PERSON_NAME]'s Pizza italian, pizza Massapequa View Restaurant" at bounding box center [567, 321] width 480 height 464
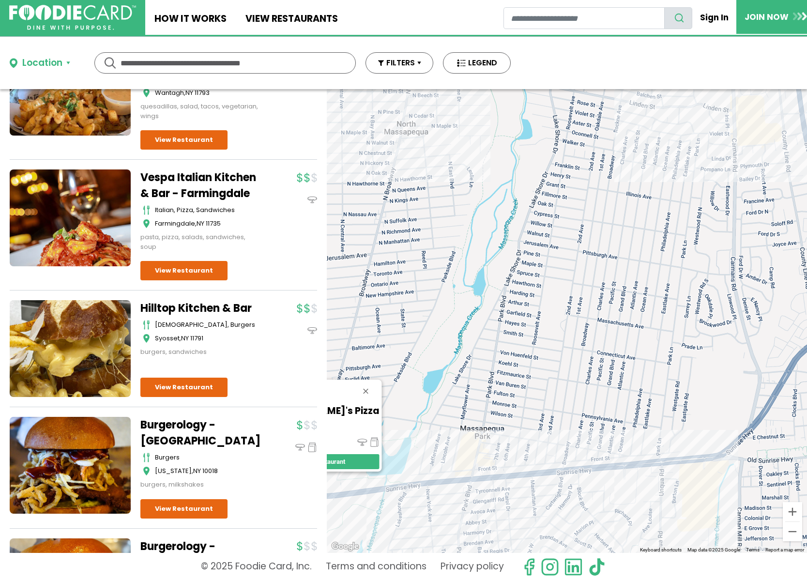
drag, startPoint x: 536, startPoint y: 263, endPoint x: 452, endPoint y: 276, distance: 85.3
click at [452, 276] on div "[PERSON_NAME]'s Pizza italian, pizza Massapequa View Restaurant" at bounding box center [567, 321] width 480 height 464
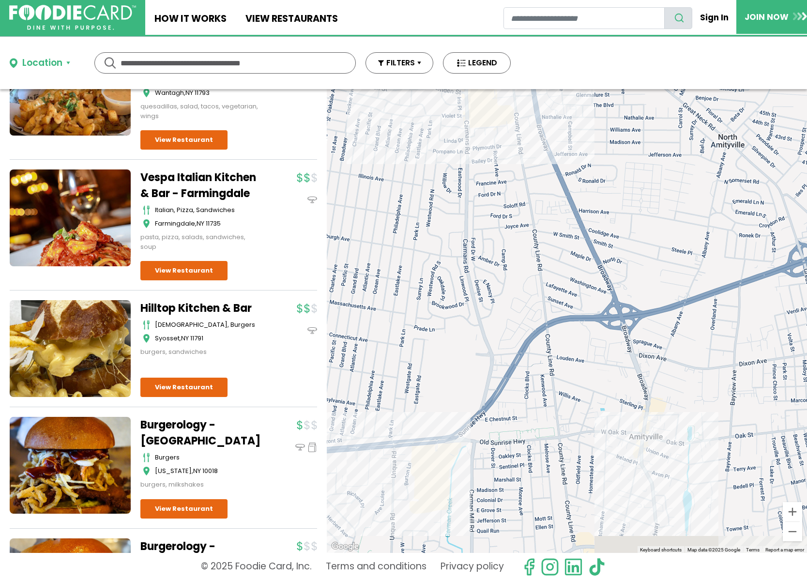
drag, startPoint x: 608, startPoint y: 288, endPoint x: 529, endPoint y: 228, distance: 98.5
click at [532, 226] on div "[PERSON_NAME]'s Pizza italian, pizza Massapequa View Restaurant" at bounding box center [567, 321] width 480 height 464
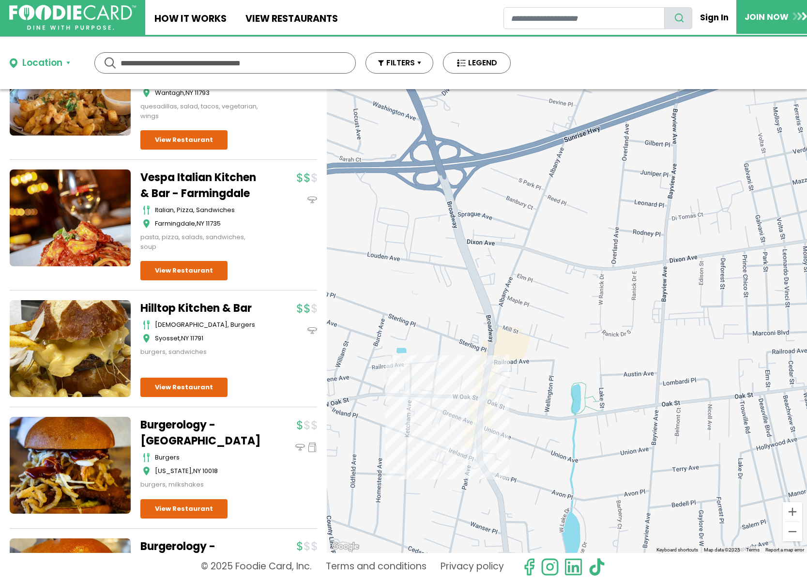
click at [488, 439] on div "[PERSON_NAME]'s Pizza italian, pizza Massapequa View Restaurant" at bounding box center [567, 321] width 480 height 464
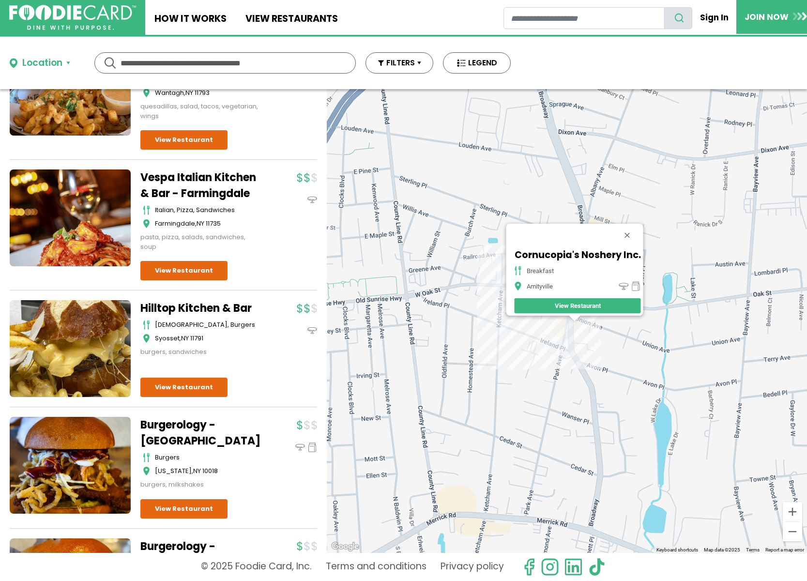
click at [568, 355] on div "Cornucopia's Noshery Inc. breakfast Amityville View Restaurant" at bounding box center [567, 321] width 480 height 464
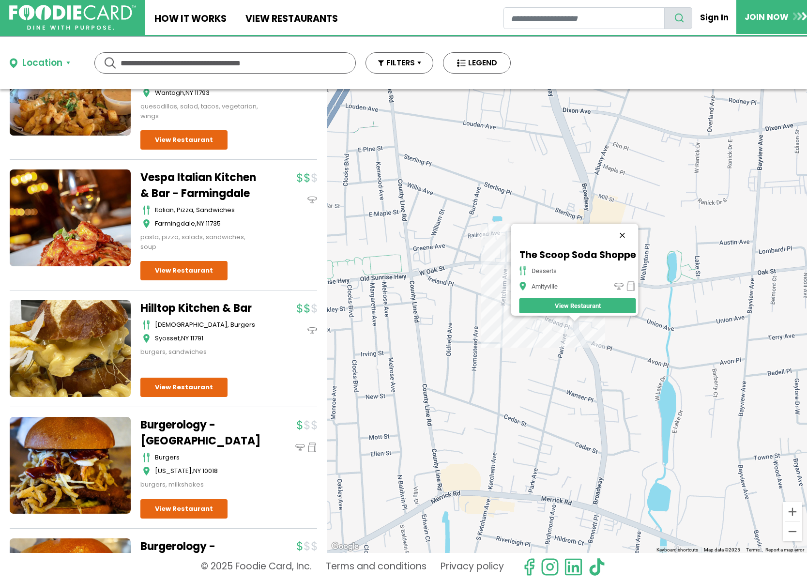
click at [627, 229] on button "Close" at bounding box center [622, 235] width 23 height 23
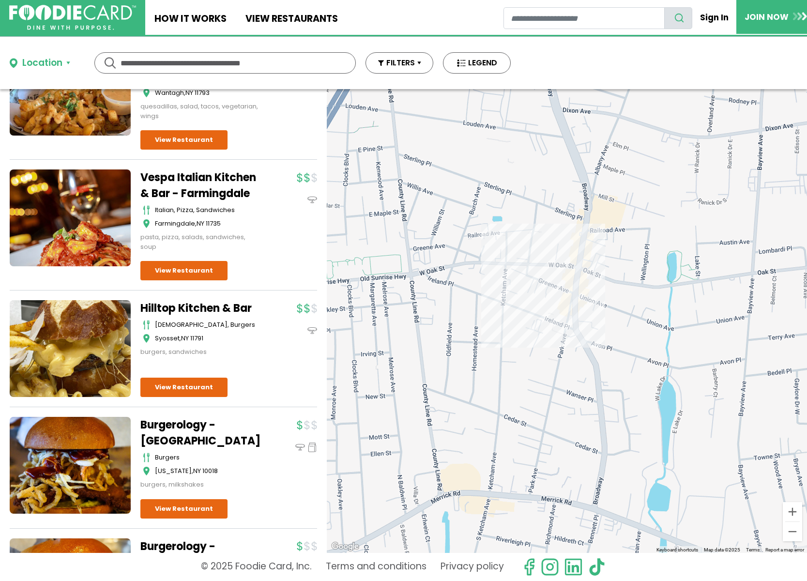
click at [575, 296] on div at bounding box center [567, 321] width 480 height 464
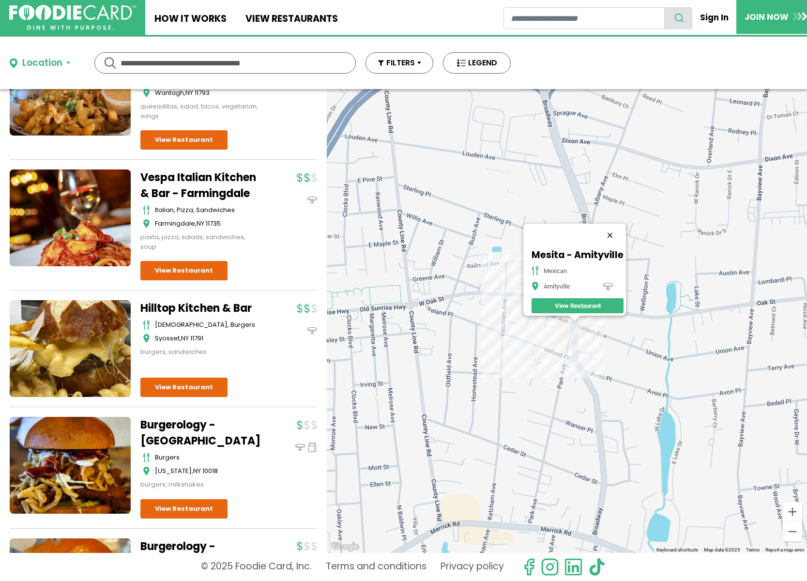
click at [614, 232] on button "Close" at bounding box center [609, 235] width 23 height 23
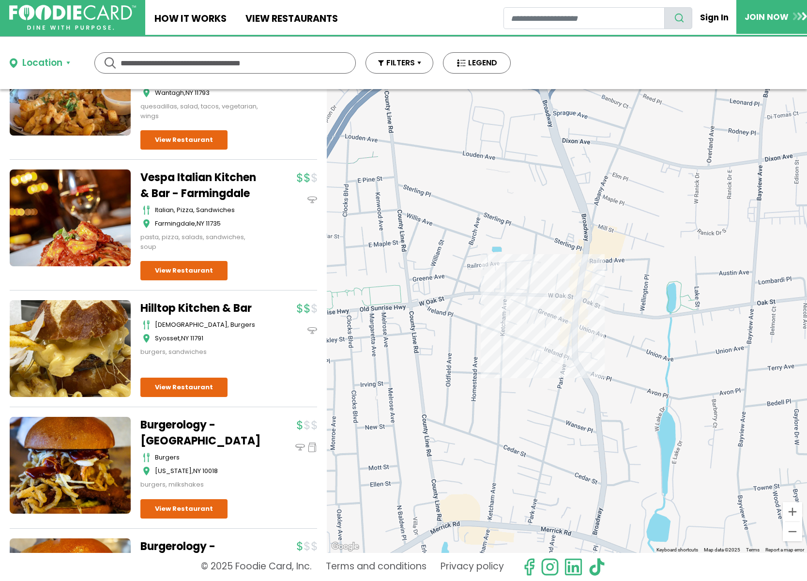
drag, startPoint x: 586, startPoint y: 204, endPoint x: 553, endPoint y: 297, distance: 98.5
click at [551, 292] on div at bounding box center [567, 321] width 480 height 464
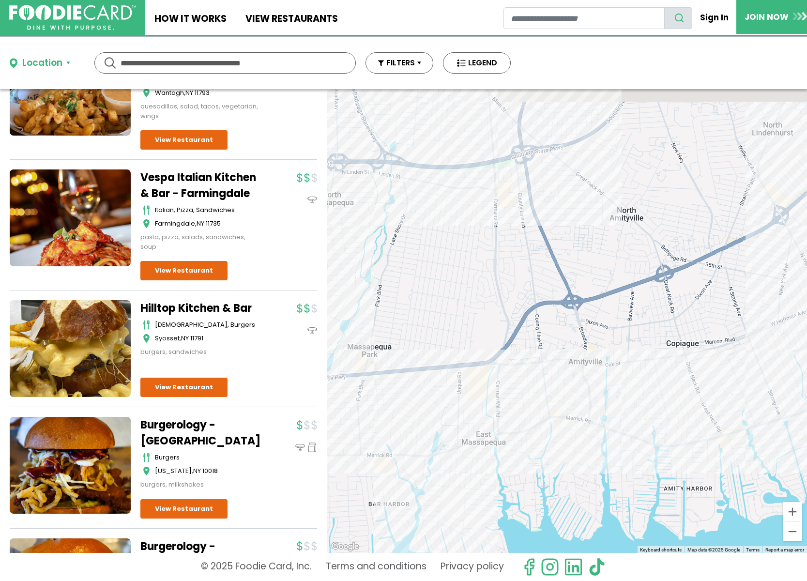
drag, startPoint x: 558, startPoint y: 222, endPoint x: 609, endPoint y: 278, distance: 75.4
click at [609, 276] on div at bounding box center [567, 321] width 480 height 464
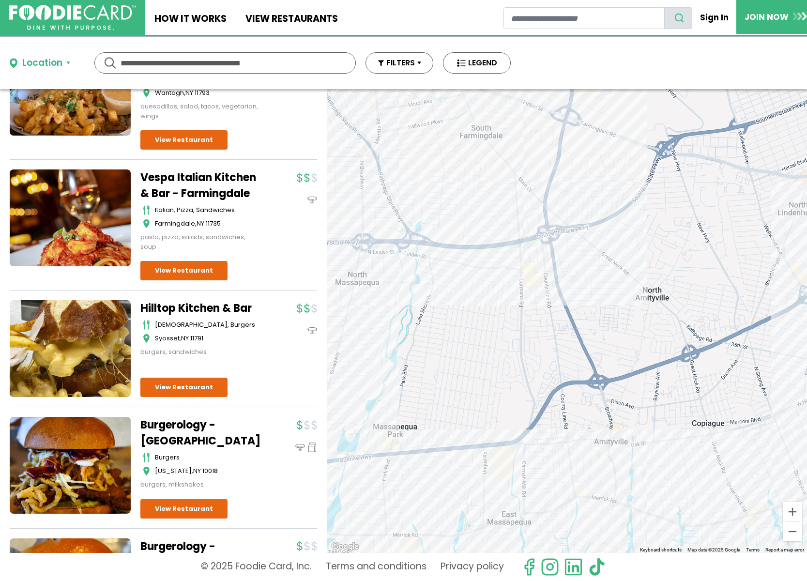
drag, startPoint x: 575, startPoint y: 238, endPoint x: 596, endPoint y: 312, distance: 76.9
click at [596, 312] on div at bounding box center [567, 321] width 480 height 464
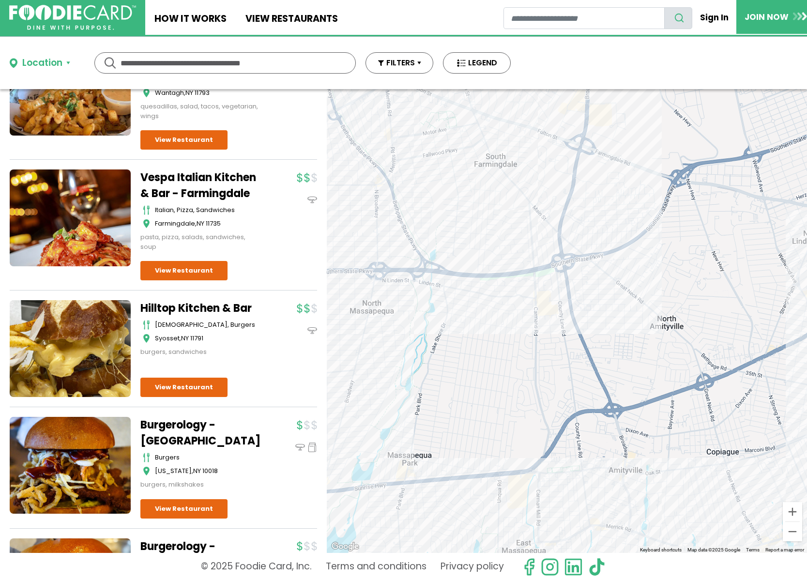
click at [570, 299] on div at bounding box center [567, 321] width 480 height 464
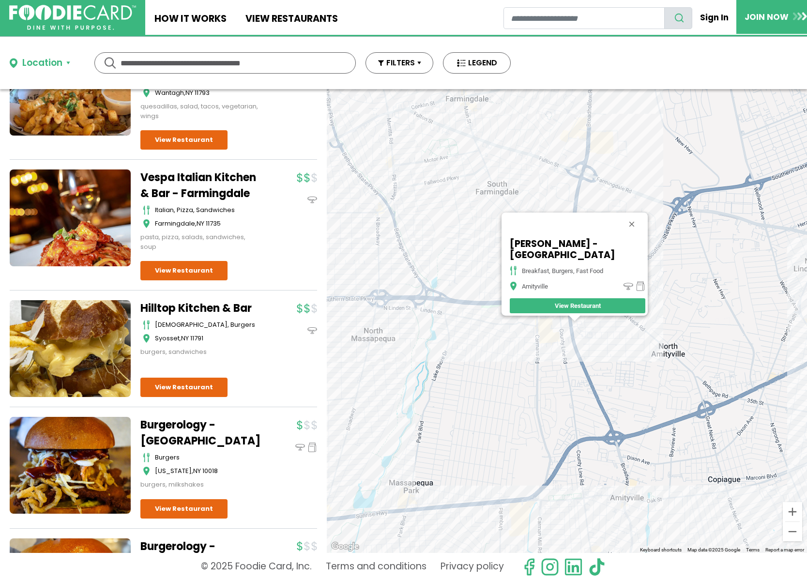
click at [548, 339] on div "[PERSON_NAME] - Amityville breakfast, burgers, fast food Amityville View Restau…" at bounding box center [567, 321] width 480 height 464
click at [547, 338] on div "[PERSON_NAME] - Amityville breakfast, burgers, fast food Amityville View Restau…" at bounding box center [567, 321] width 480 height 464
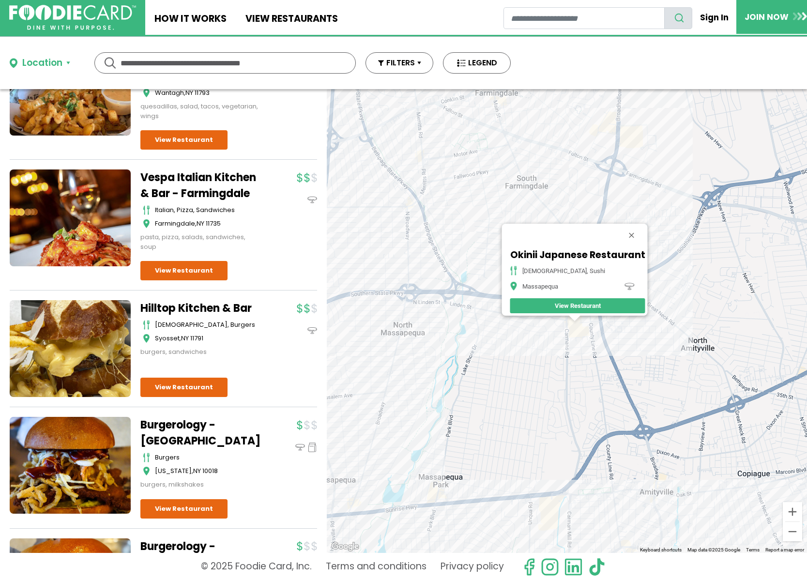
click at [584, 345] on div "Okinii Japanese Restaurant japanese, sushi Massapequa View Restaurant" at bounding box center [567, 321] width 480 height 464
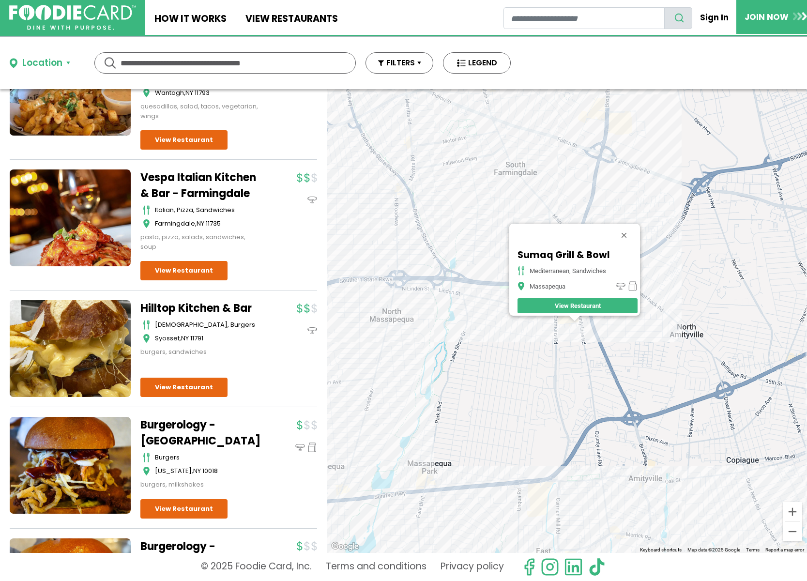
click at [617, 369] on div "Sumaq Grill & [GEOGRAPHIC_DATA], sandwiches Massapequa View Restaurant" at bounding box center [567, 321] width 480 height 464
click at [394, 316] on div "Sumaq Grill & [GEOGRAPHIC_DATA], sandwiches Massapequa View Restaurant" at bounding box center [567, 321] width 480 height 464
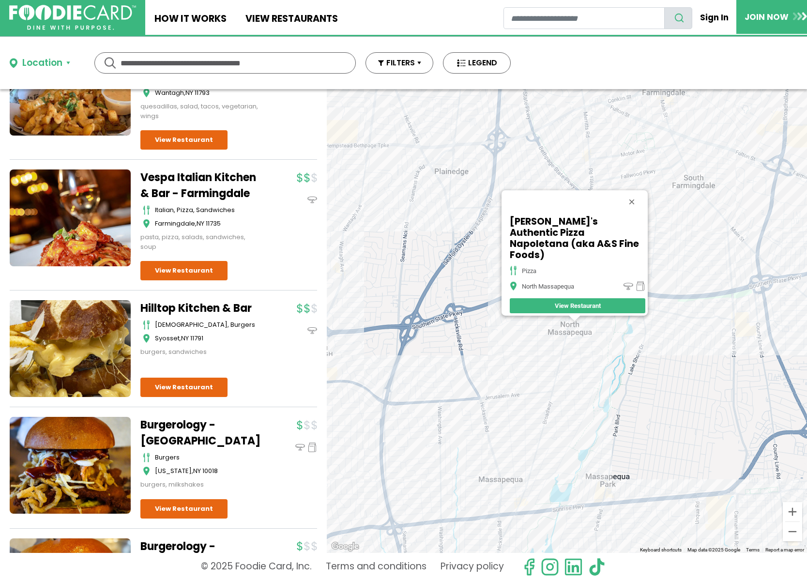
click at [684, 191] on div "[PERSON_NAME]'s Authentic Pizza Napoletana (aka A&S Fine Foods) pizza North Mas…" at bounding box center [567, 321] width 480 height 464
click at [724, 156] on div "[PERSON_NAME]'s Authentic Pizza Napoletana (aka A&S Fine Foods) pizza North Mas…" at bounding box center [567, 321] width 480 height 464
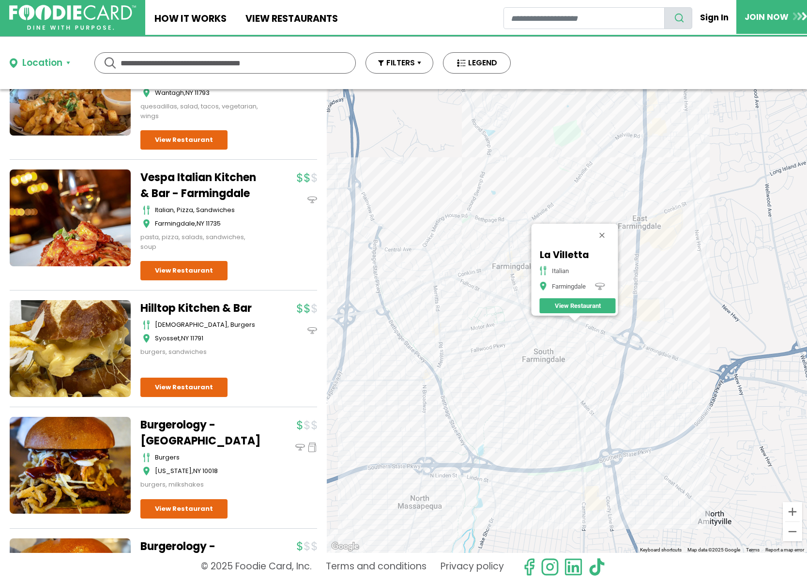
click at [646, 319] on div "[GEOGRAPHIC_DATA] Italian Farmingdale View Restaurant" at bounding box center [567, 321] width 480 height 464
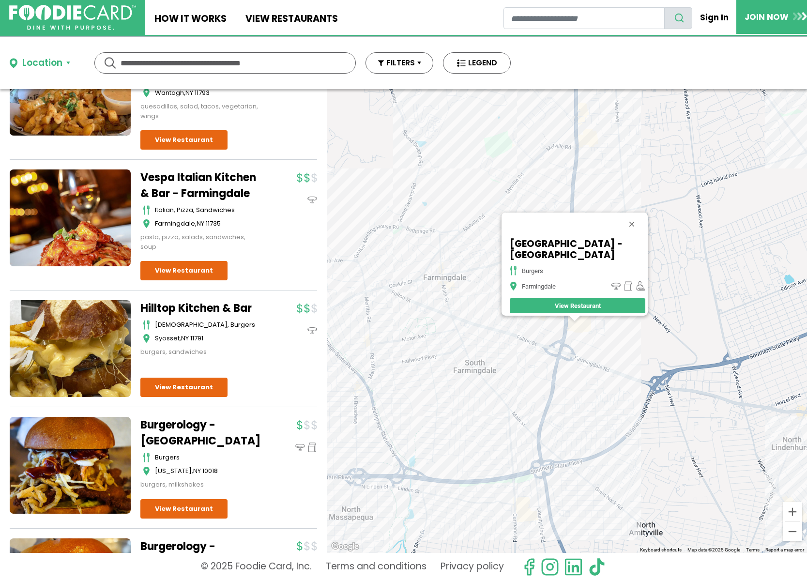
click at [615, 370] on div "[GEOGRAPHIC_DATA] - Farmingdale burgers Farmingdale View Restaurant" at bounding box center [567, 321] width 480 height 464
click at [633, 218] on button "Close" at bounding box center [631, 224] width 23 height 23
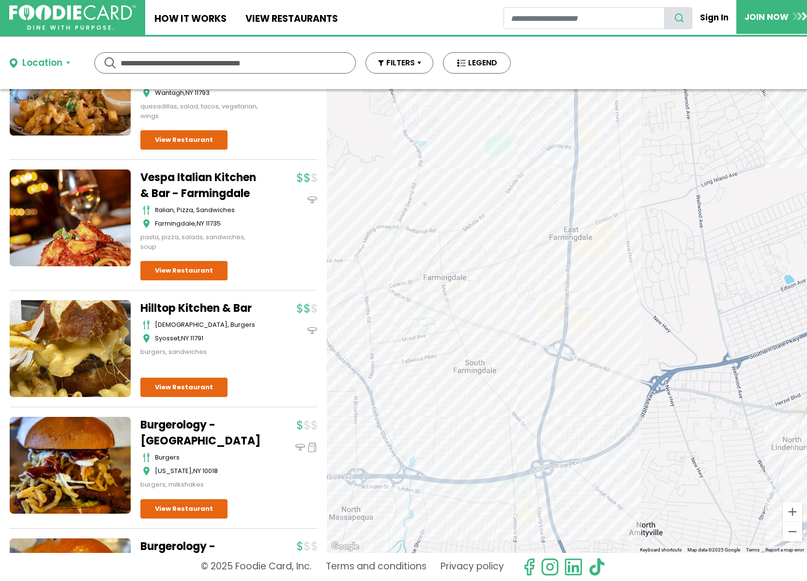
click at [571, 315] on div at bounding box center [567, 321] width 480 height 464
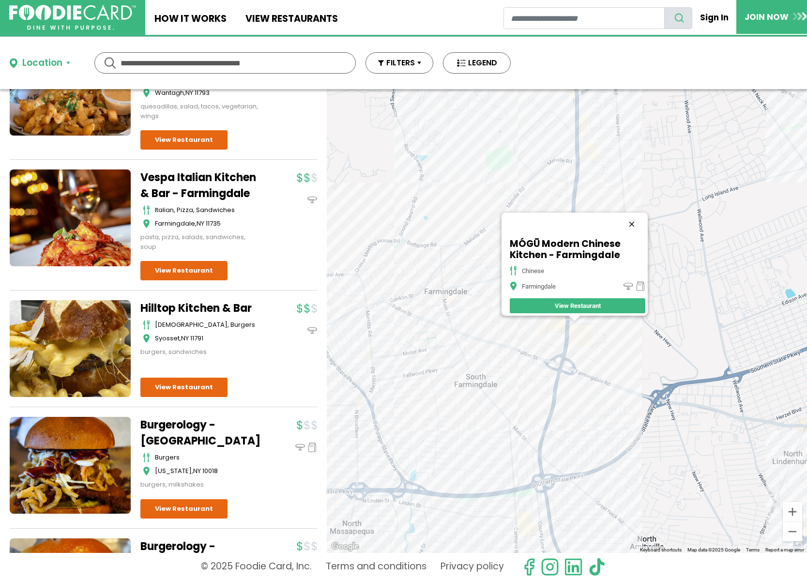
click at [640, 216] on button "Close" at bounding box center [631, 224] width 23 height 23
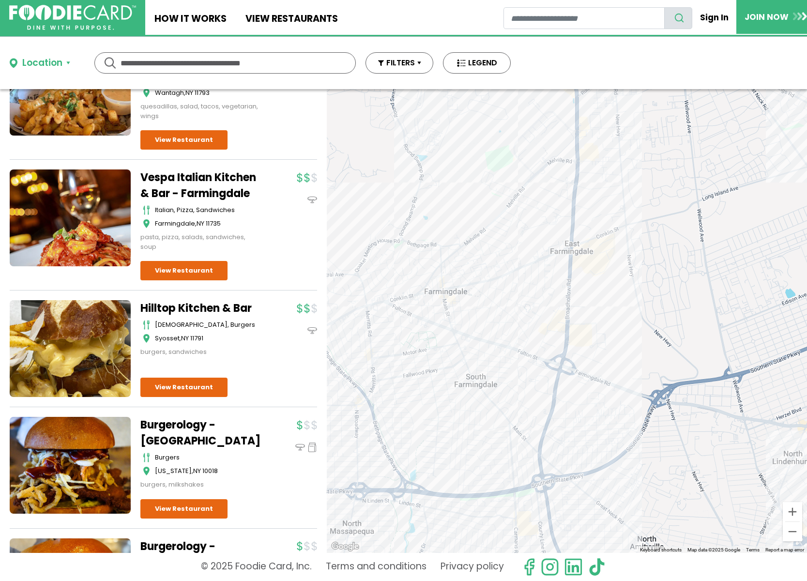
click at [608, 259] on div at bounding box center [567, 321] width 480 height 464
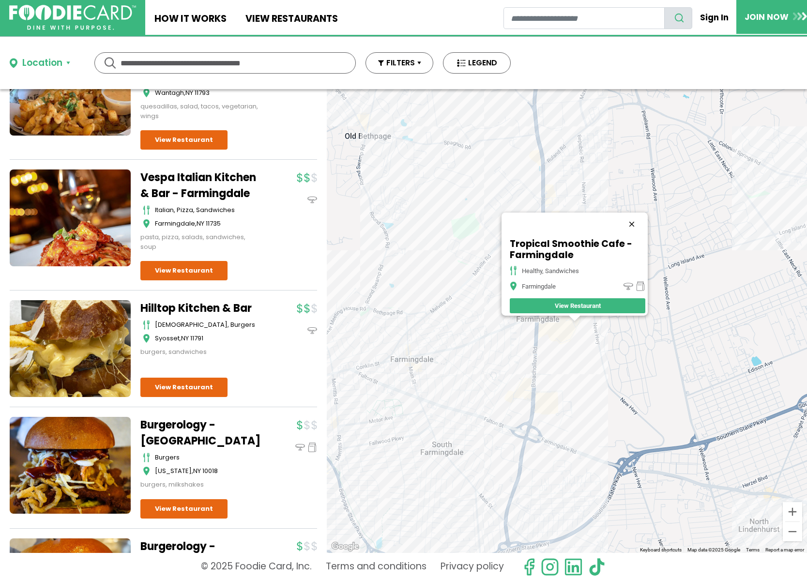
click at [634, 215] on button "Close" at bounding box center [631, 224] width 23 height 23
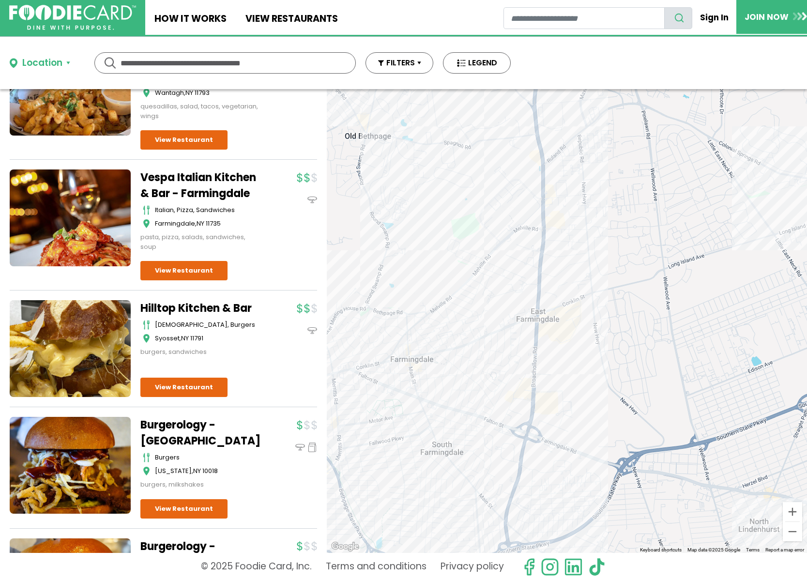
click at [578, 318] on div at bounding box center [567, 321] width 480 height 464
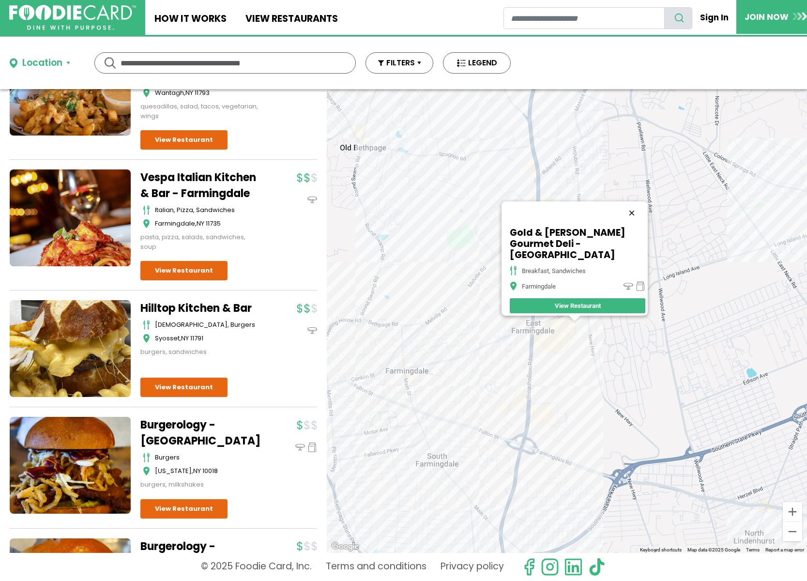
click at [639, 217] on button "Close" at bounding box center [631, 212] width 23 height 23
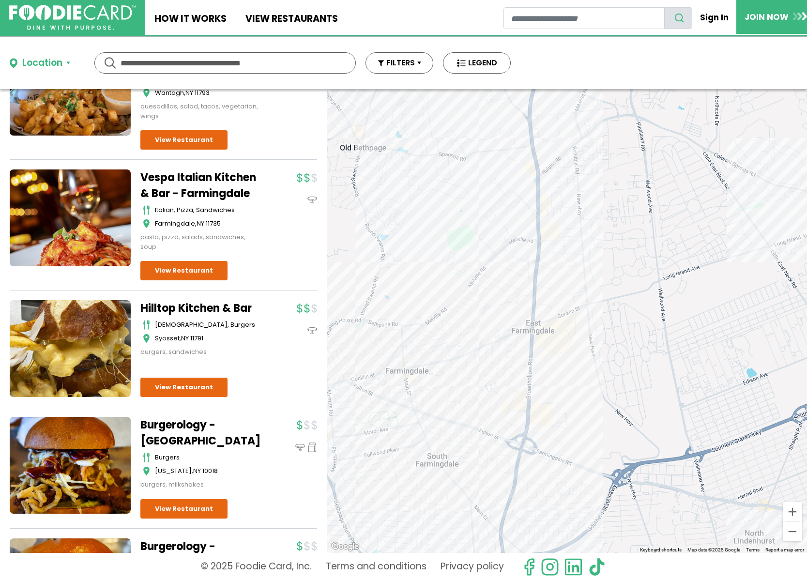
click at [554, 252] on div at bounding box center [567, 321] width 480 height 464
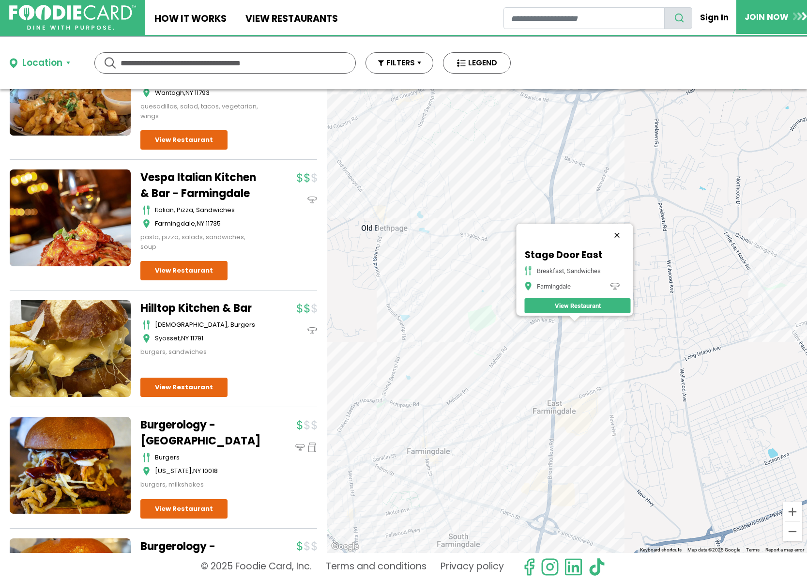
click at [624, 231] on button "Close" at bounding box center [617, 235] width 23 height 23
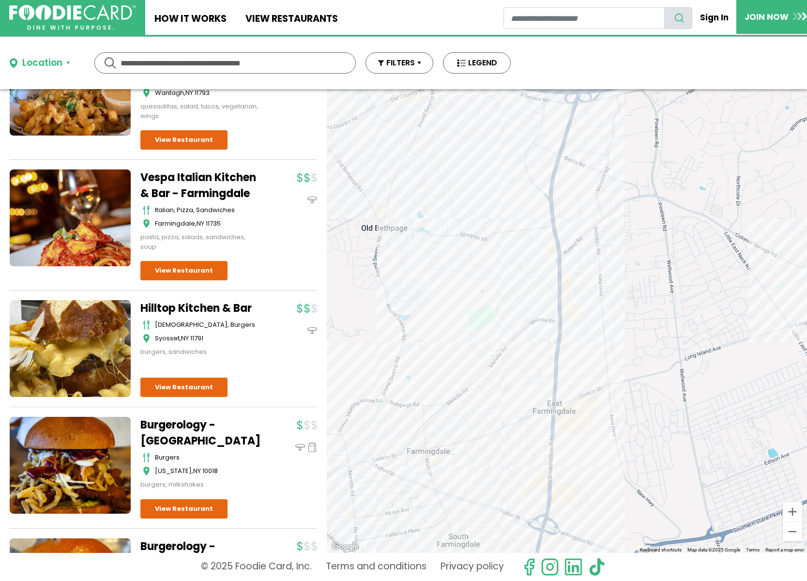
click at [587, 329] on div at bounding box center [567, 321] width 480 height 464
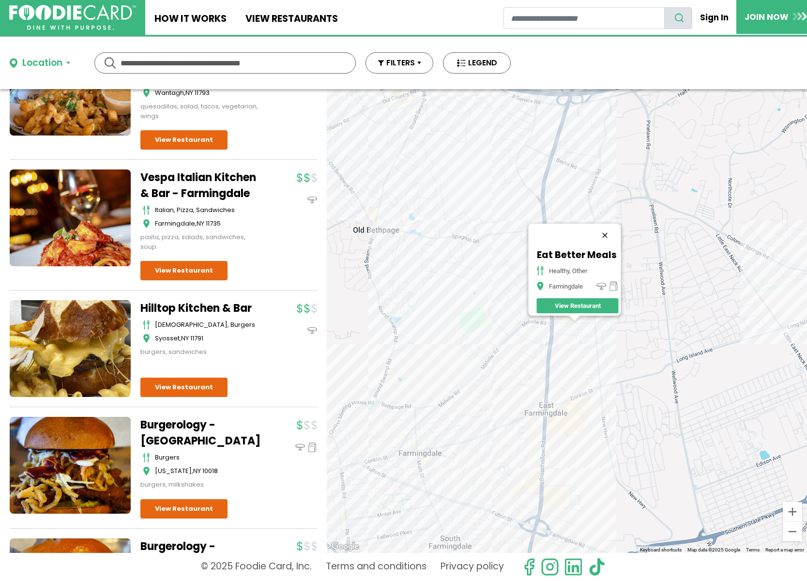
click at [608, 233] on button "Close" at bounding box center [605, 235] width 23 height 23
click at [521, 344] on div at bounding box center [567, 321] width 480 height 464
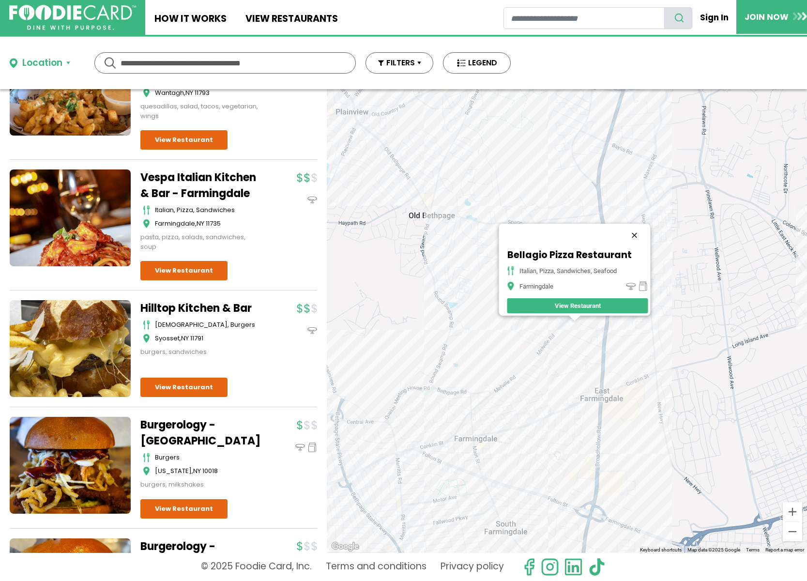
click at [639, 226] on button "Close" at bounding box center [634, 235] width 23 height 23
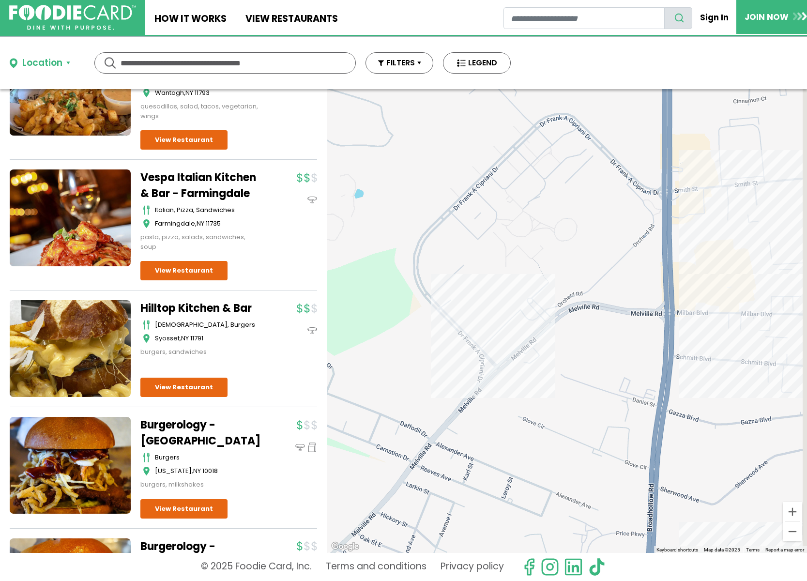
drag, startPoint x: 590, startPoint y: 316, endPoint x: 485, endPoint y: 315, distance: 105.1
click at [485, 315] on div at bounding box center [567, 321] width 480 height 464
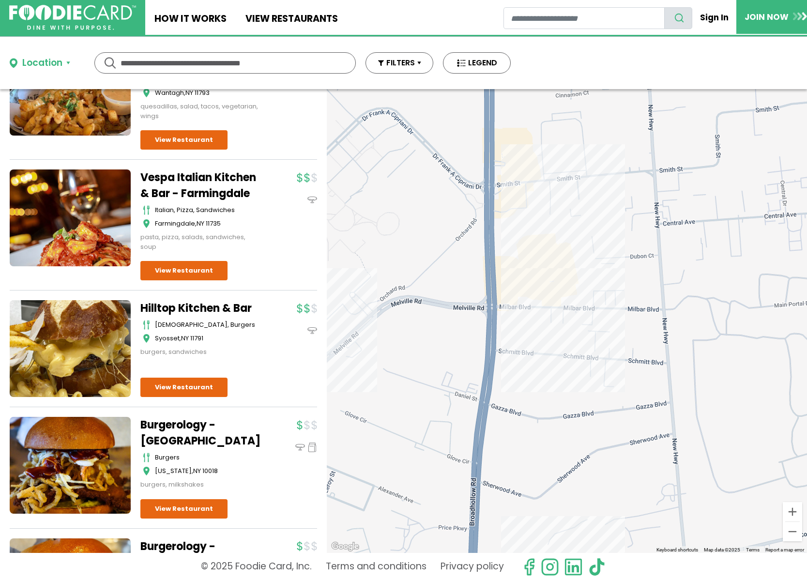
click at [540, 296] on div at bounding box center [567, 321] width 480 height 464
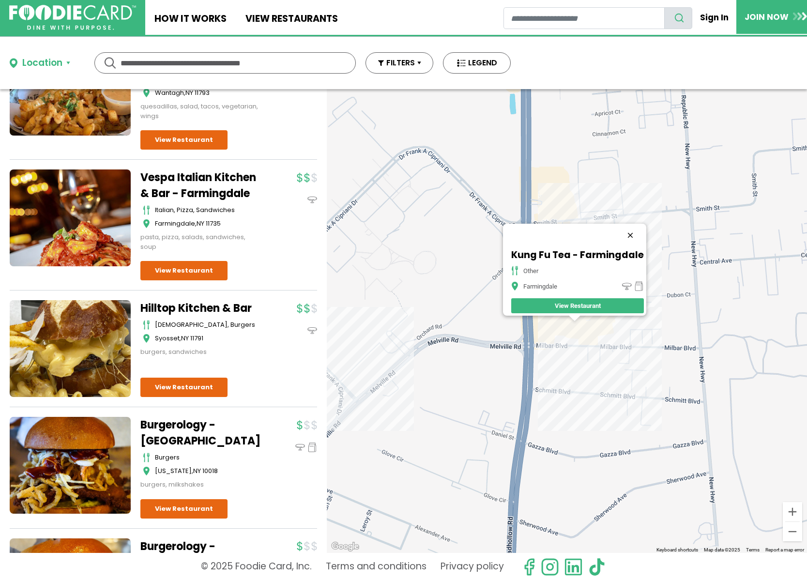
click at [632, 224] on button "Close" at bounding box center [630, 235] width 23 height 23
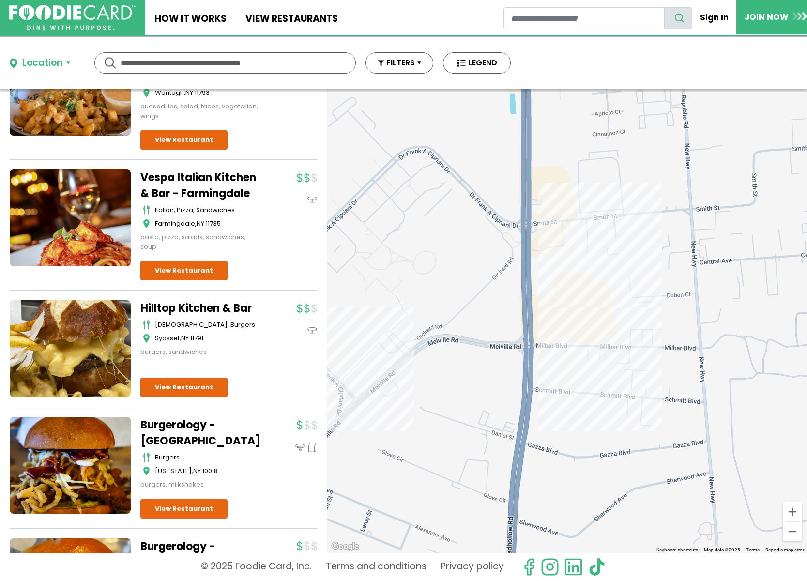
click at [558, 228] on div at bounding box center [567, 321] width 480 height 464
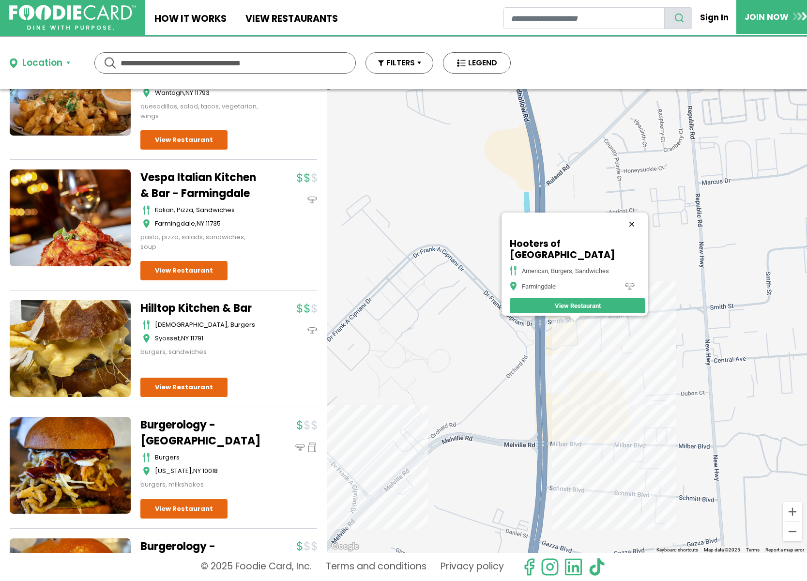
click at [631, 228] on button "Close" at bounding box center [631, 224] width 23 height 23
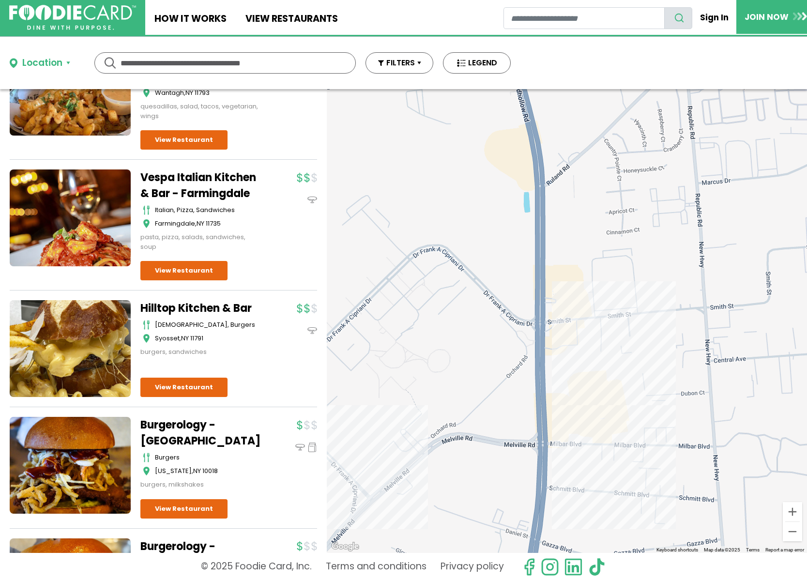
drag, startPoint x: 577, startPoint y: 284, endPoint x: 583, endPoint y: 356, distance: 72.4
click at [582, 355] on div at bounding box center [567, 321] width 480 height 464
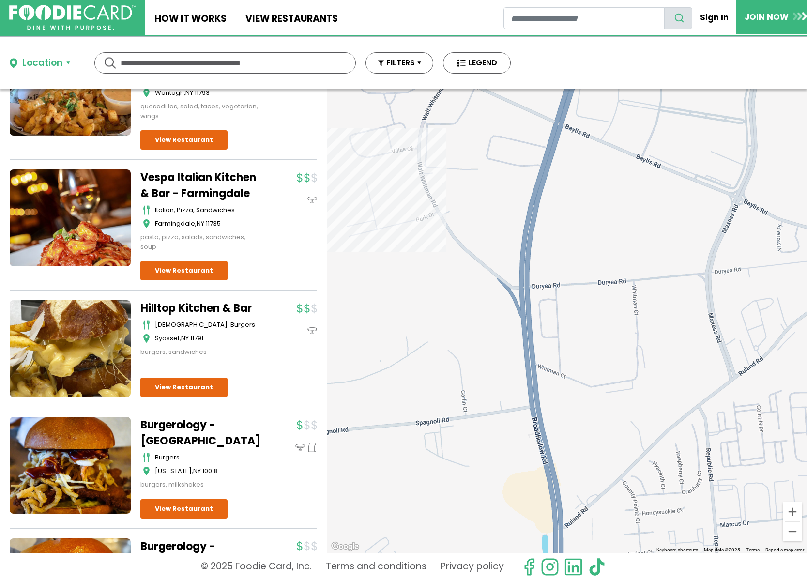
drag, startPoint x: 565, startPoint y: 293, endPoint x: 566, endPoint y: 372, distance: 79.4
click at [576, 373] on div at bounding box center [567, 321] width 480 height 464
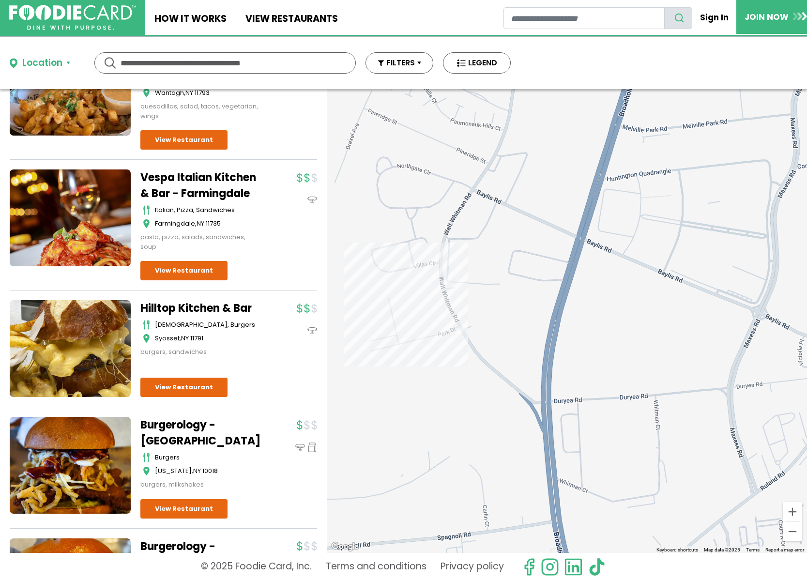
click at [455, 295] on div at bounding box center [567, 321] width 480 height 464
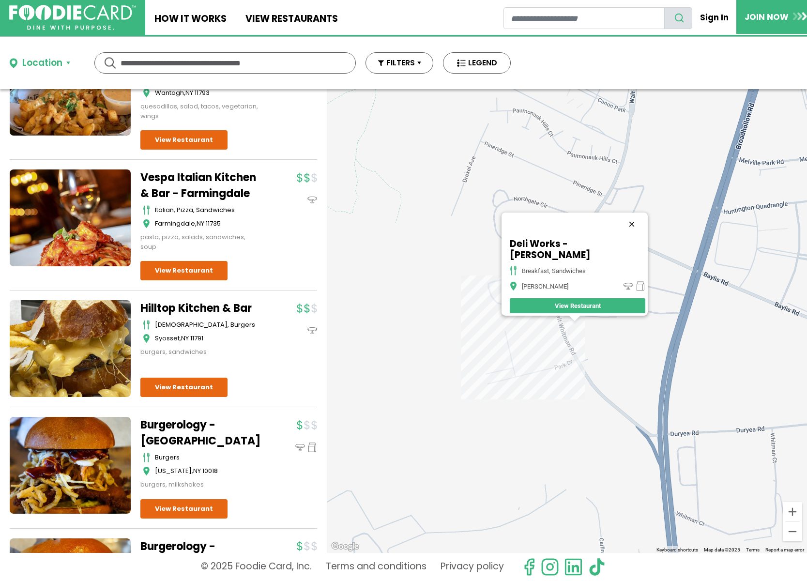
click at [622, 230] on button "Close" at bounding box center [631, 224] width 23 height 23
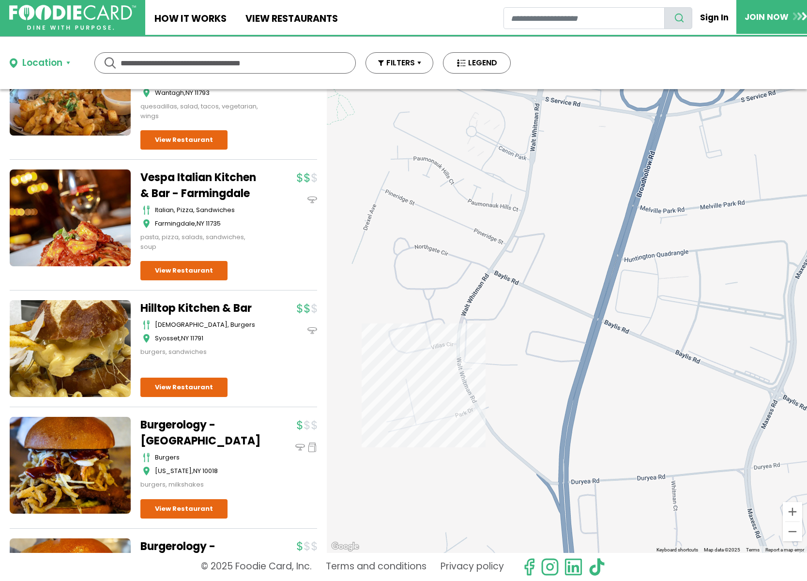
drag, startPoint x: 645, startPoint y: 236, endPoint x: 508, endPoint y: 337, distance: 170.4
click at [508, 333] on div at bounding box center [567, 321] width 480 height 464
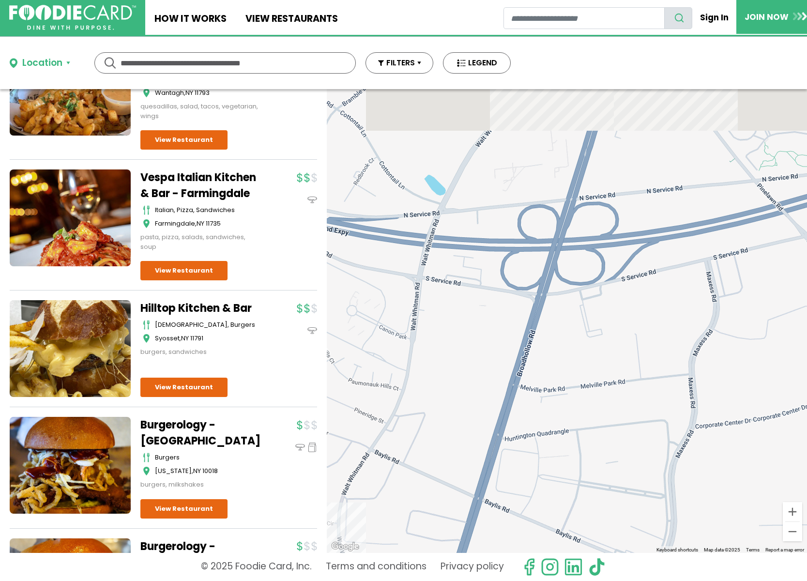
drag, startPoint x: 598, startPoint y: 279, endPoint x: 578, endPoint y: 354, distance: 77.4
click at [578, 353] on div at bounding box center [567, 321] width 480 height 464
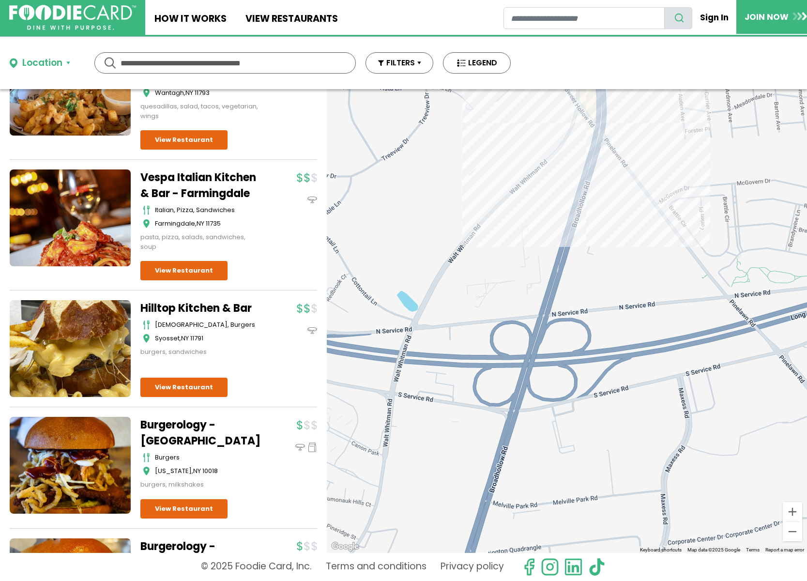
drag, startPoint x: 587, startPoint y: 269, endPoint x: 561, endPoint y: 350, distance: 85.1
click at [561, 350] on div at bounding box center [567, 321] width 480 height 464
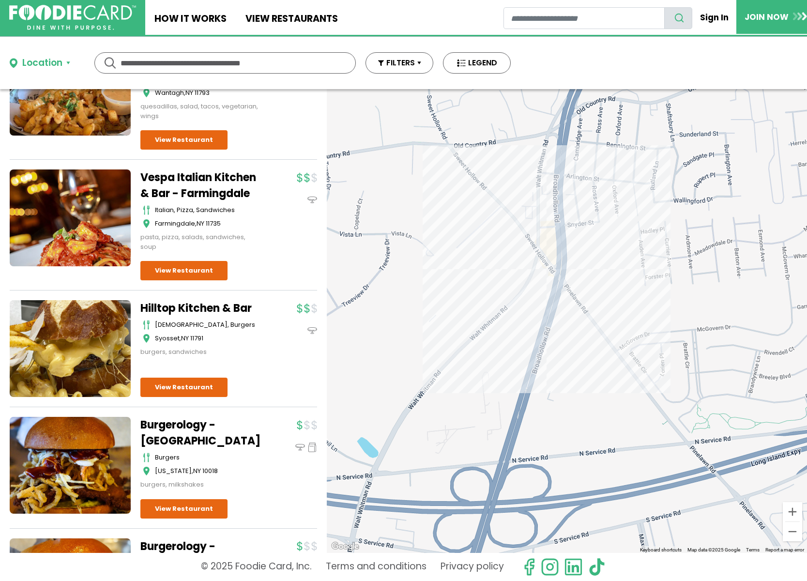
click at [548, 279] on div at bounding box center [567, 321] width 480 height 464
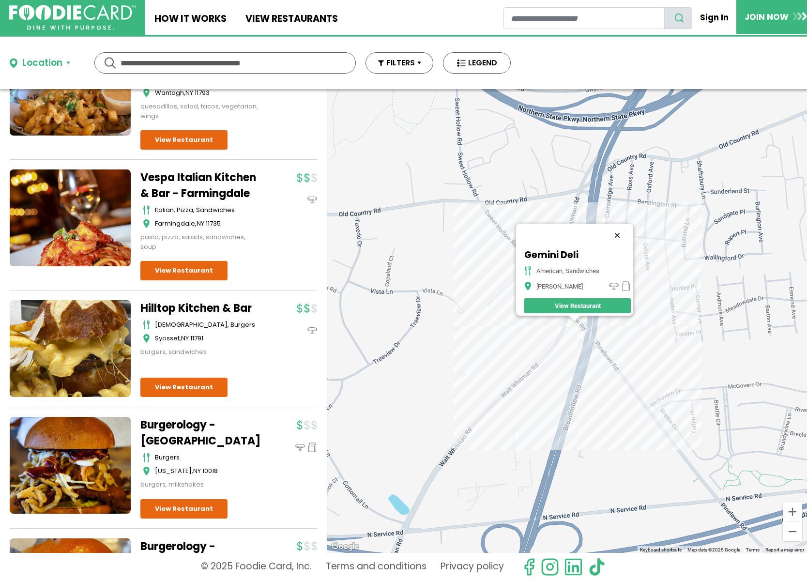
click at [620, 228] on button "Close" at bounding box center [617, 235] width 23 height 23
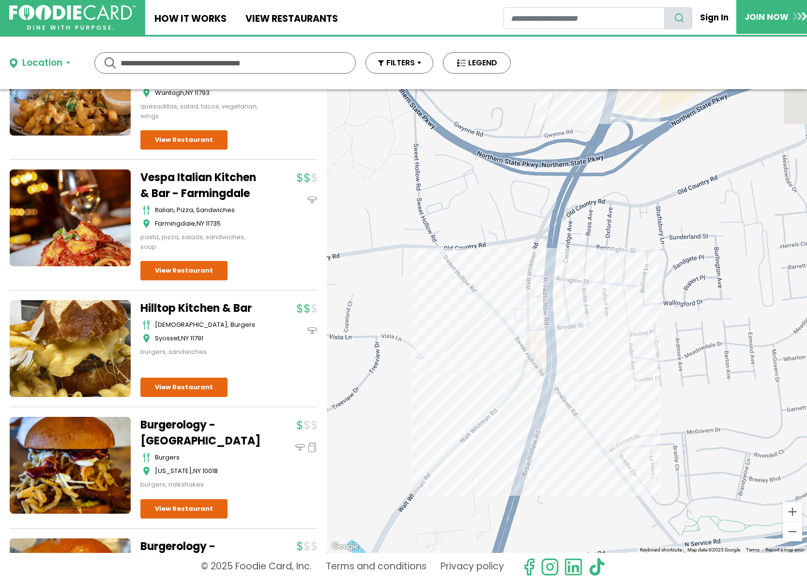
drag, startPoint x: 593, startPoint y: 260, endPoint x: 544, endPoint y: 358, distance: 109.3
click at [544, 358] on div at bounding box center [567, 321] width 480 height 464
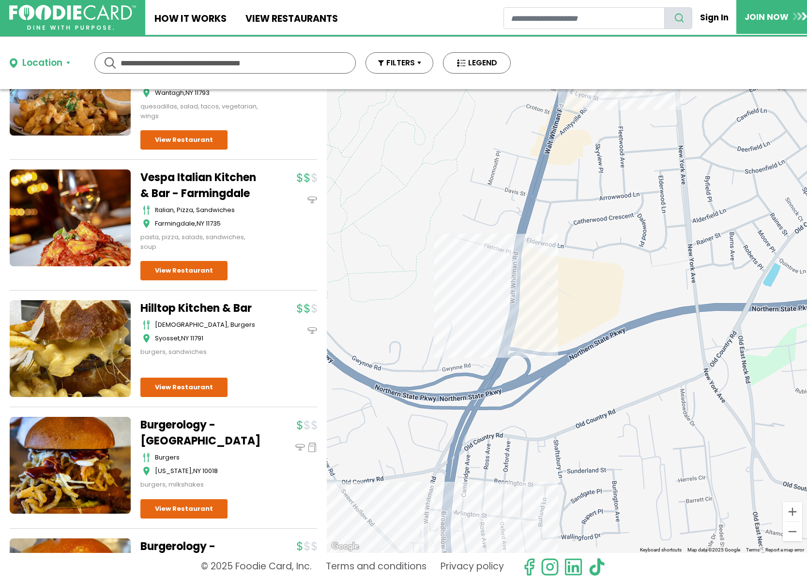
click at [520, 300] on div at bounding box center [567, 321] width 480 height 464
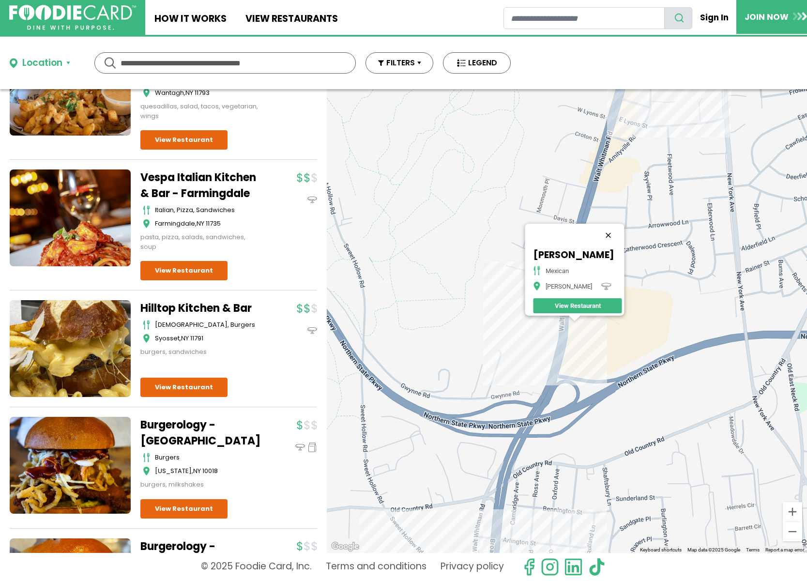
click at [617, 226] on button "Close" at bounding box center [608, 235] width 23 height 23
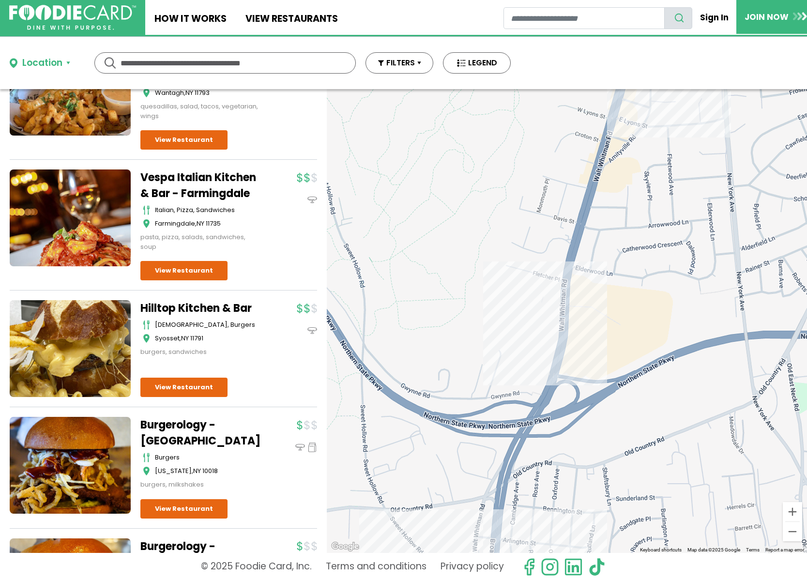
click at [573, 281] on div at bounding box center [567, 321] width 480 height 464
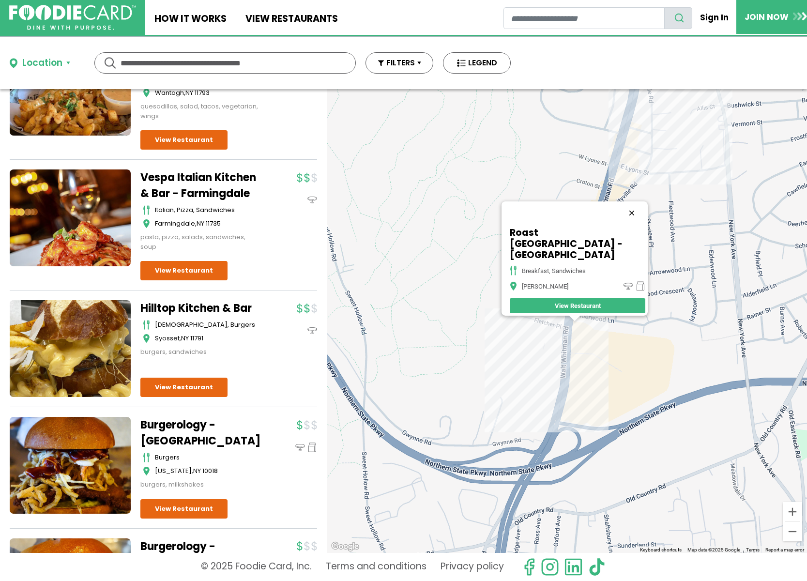
click at [633, 217] on button "Close" at bounding box center [631, 212] width 23 height 23
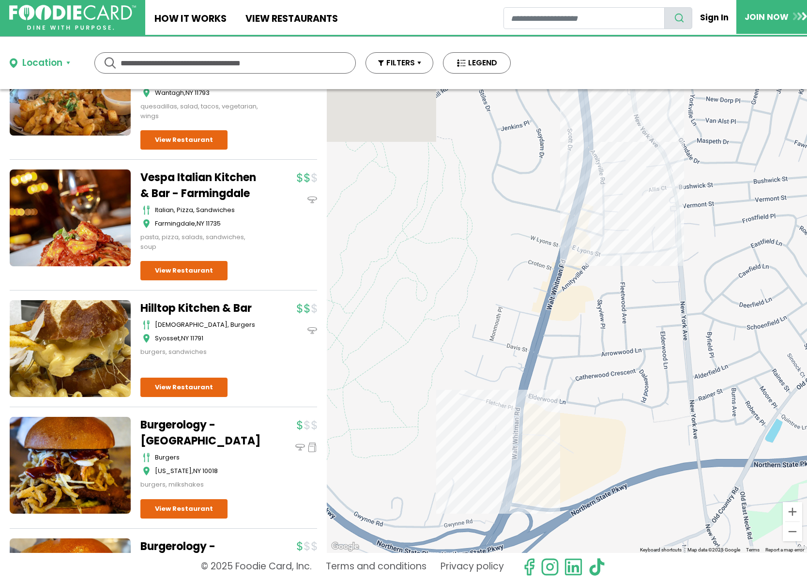
drag, startPoint x: 603, startPoint y: 242, endPoint x: 569, endPoint y: 307, distance: 73.6
click at [569, 306] on div at bounding box center [567, 321] width 480 height 464
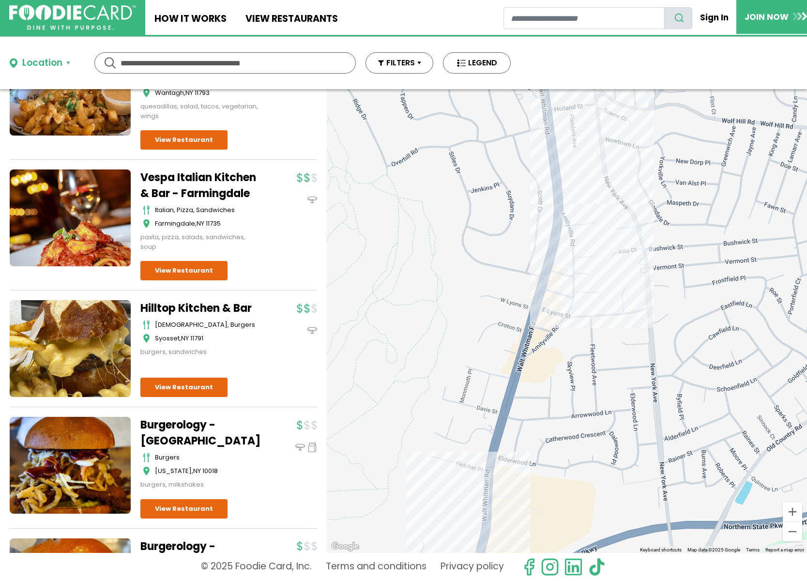
click at [546, 304] on div at bounding box center [567, 321] width 480 height 464
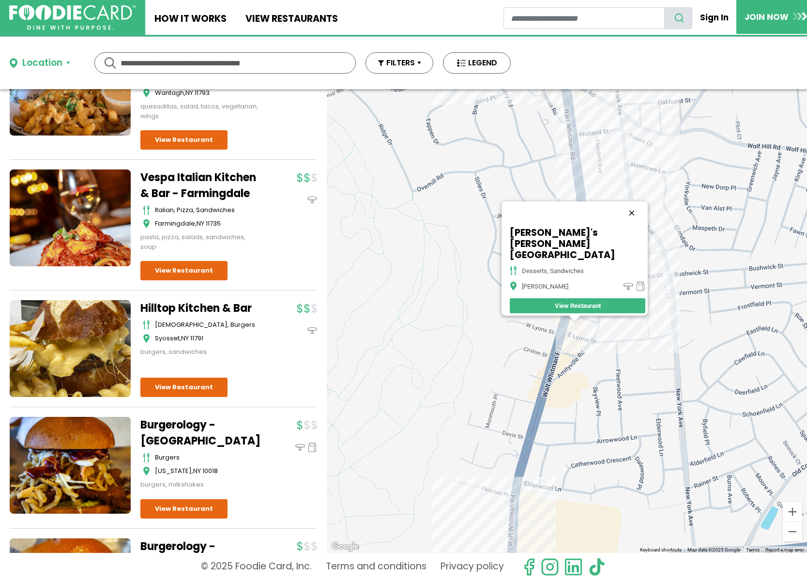
click at [636, 220] on button "Close" at bounding box center [631, 212] width 23 height 23
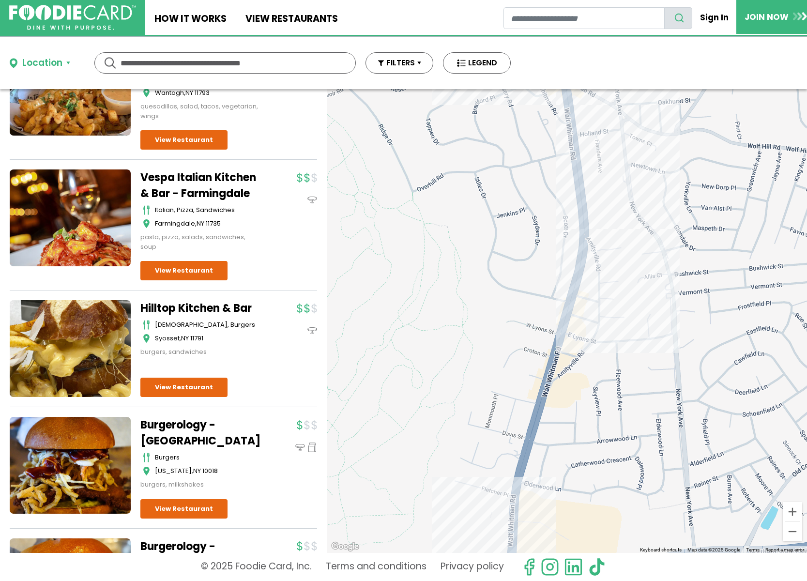
click at [578, 309] on div at bounding box center [567, 321] width 480 height 464
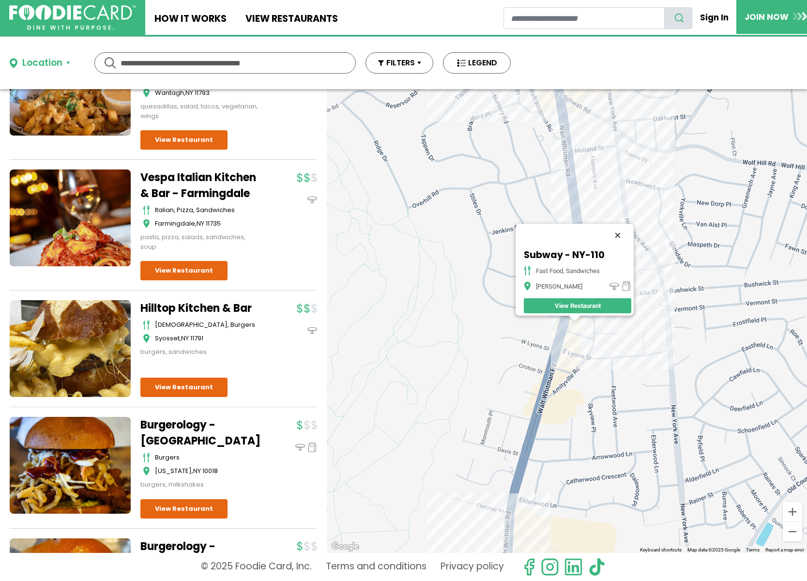
click at [615, 228] on button "Close" at bounding box center [617, 235] width 23 height 23
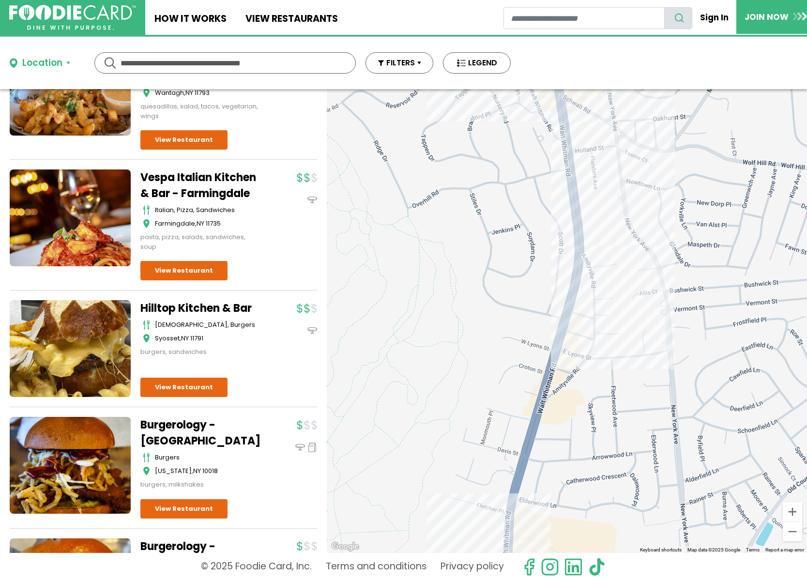
click at [585, 212] on div at bounding box center [567, 321] width 480 height 464
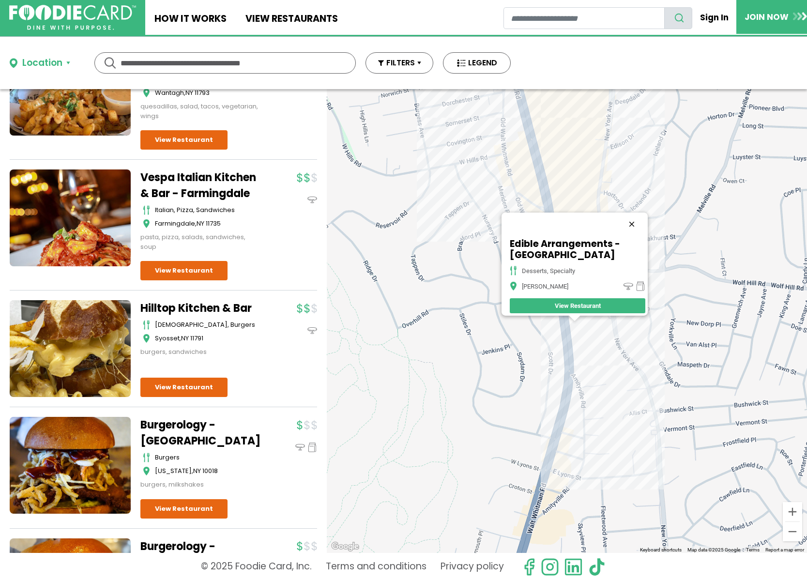
click at [630, 221] on button "Close" at bounding box center [631, 224] width 23 height 23
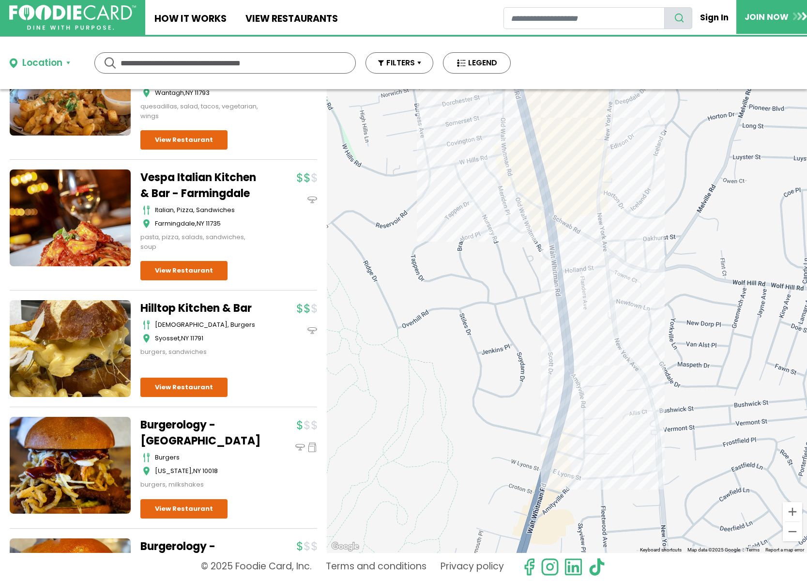
click at [558, 232] on div at bounding box center [567, 321] width 480 height 464
click at [556, 231] on div at bounding box center [567, 321] width 480 height 464
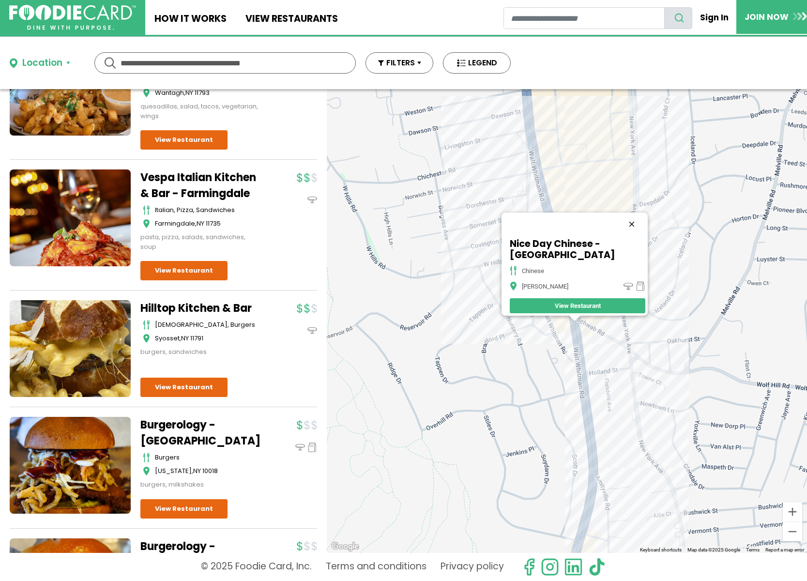
click at [632, 227] on button "Close" at bounding box center [631, 224] width 23 height 23
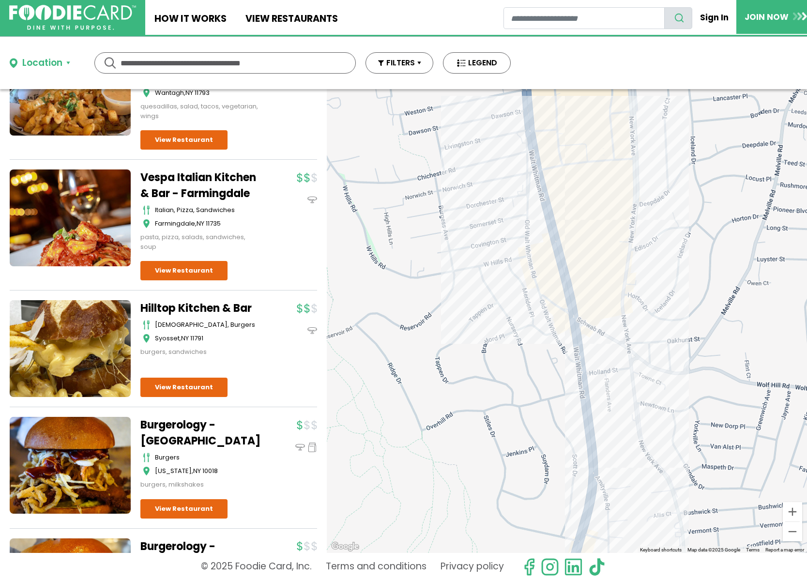
click at [620, 349] on div at bounding box center [567, 321] width 480 height 464
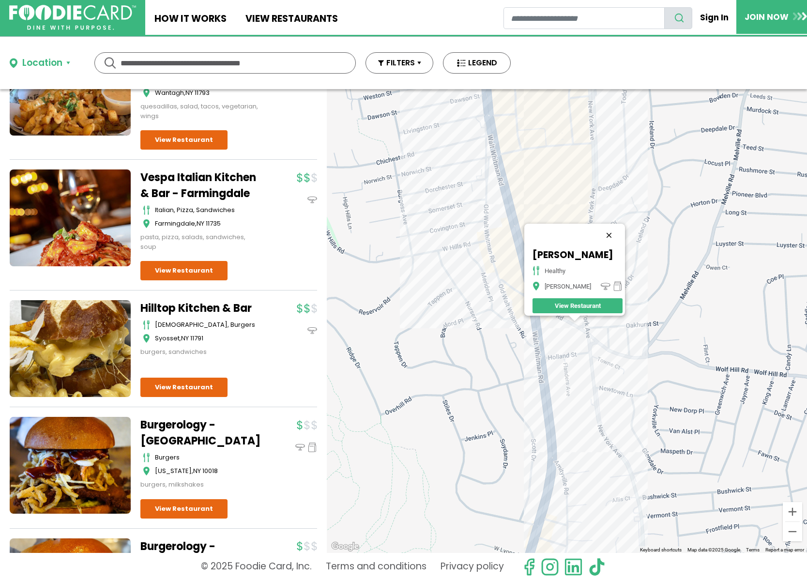
click at [607, 226] on button "Close" at bounding box center [608, 235] width 23 height 23
click at [596, 241] on div at bounding box center [567, 321] width 480 height 464
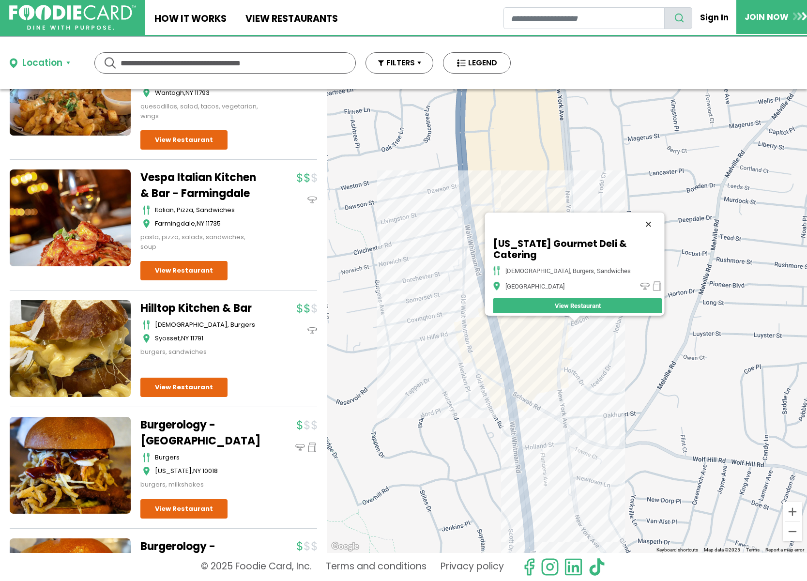
click at [637, 218] on button "Close" at bounding box center [648, 224] width 23 height 23
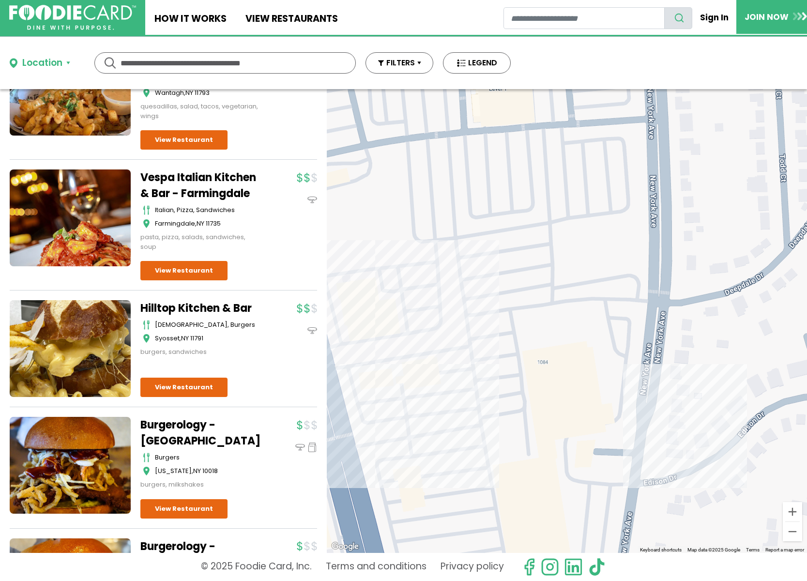
click at [647, 466] on div at bounding box center [567, 321] width 480 height 464
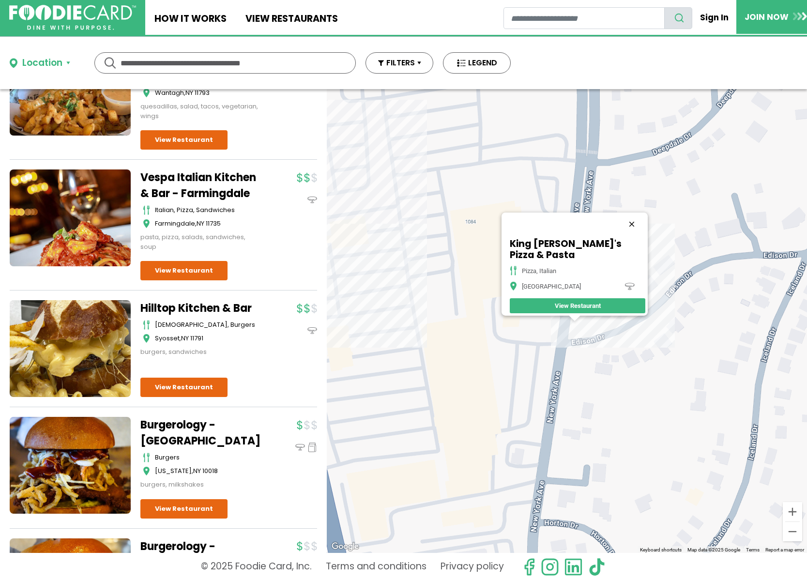
click at [629, 228] on button "Close" at bounding box center [631, 224] width 23 height 23
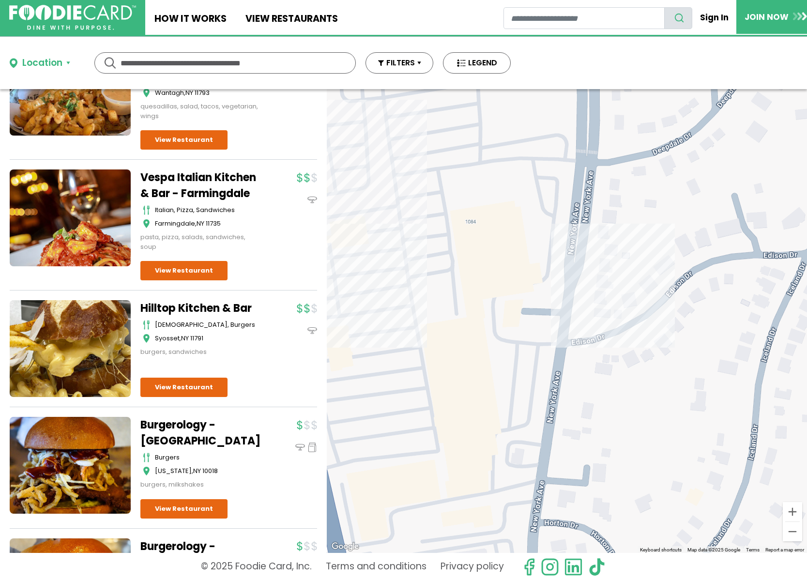
drag, startPoint x: 485, startPoint y: 234, endPoint x: 657, endPoint y: 256, distance: 173.2
click at [657, 256] on div at bounding box center [567, 321] width 480 height 464
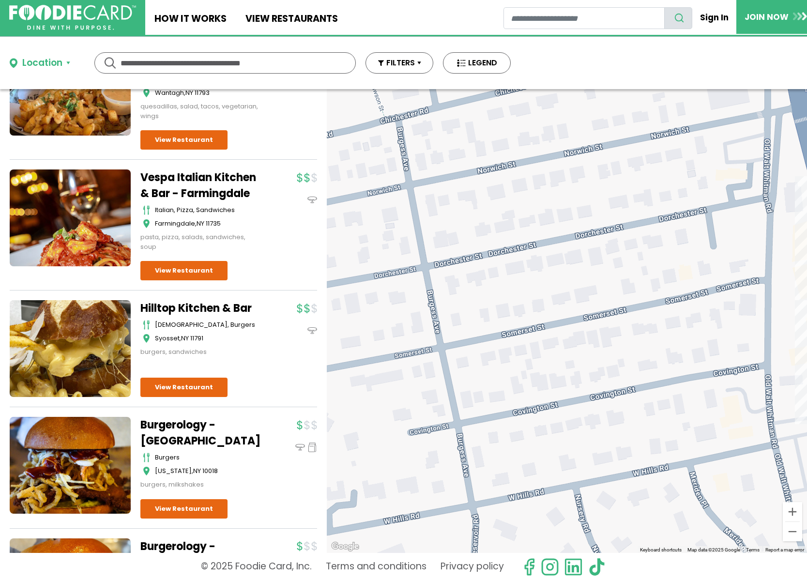
drag, startPoint x: 649, startPoint y: 275, endPoint x: 479, endPoint y: 251, distance: 171.1
click at [475, 253] on div at bounding box center [567, 321] width 480 height 464
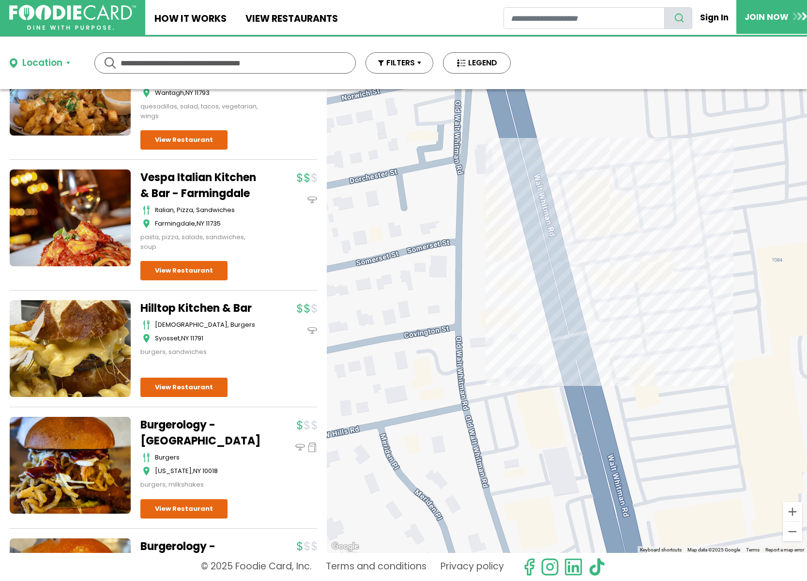
click at [612, 264] on div at bounding box center [567, 321] width 480 height 464
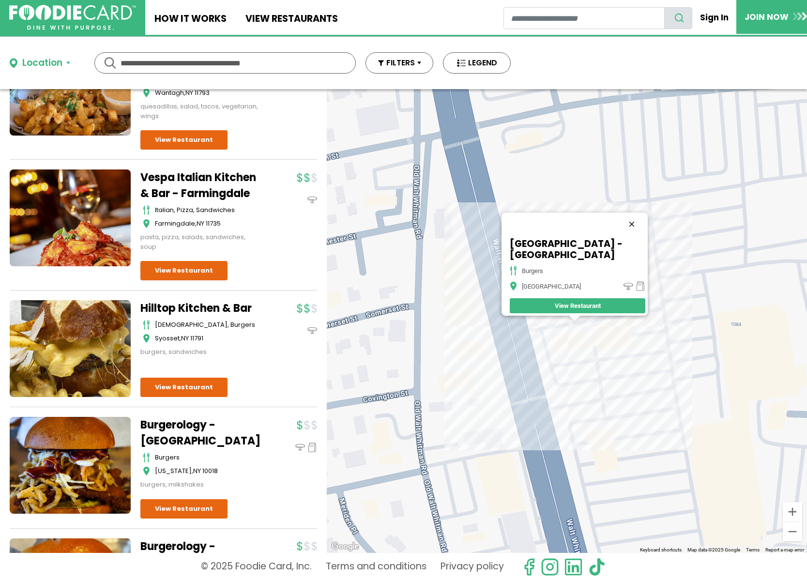
click at [636, 221] on button "Close" at bounding box center [631, 224] width 23 height 23
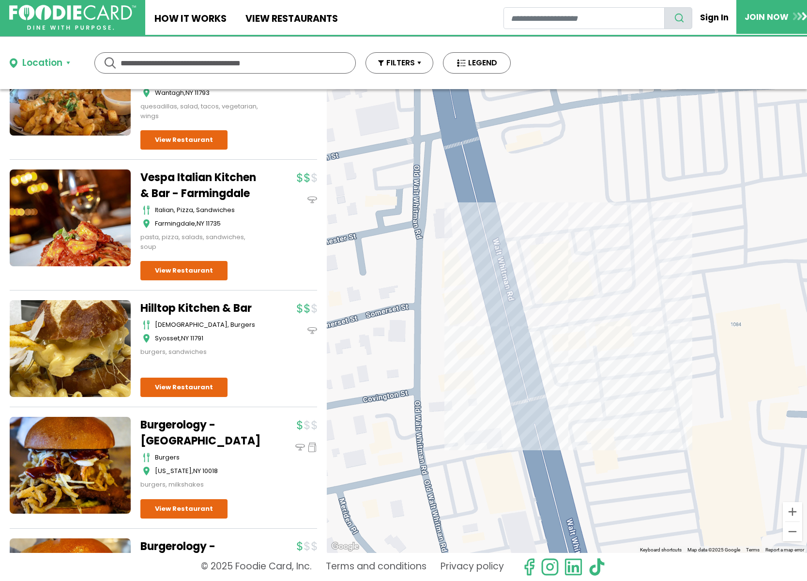
drag, startPoint x: 590, startPoint y: 207, endPoint x: 611, endPoint y: 318, distance: 113.3
click at [611, 318] on div at bounding box center [567, 321] width 480 height 464
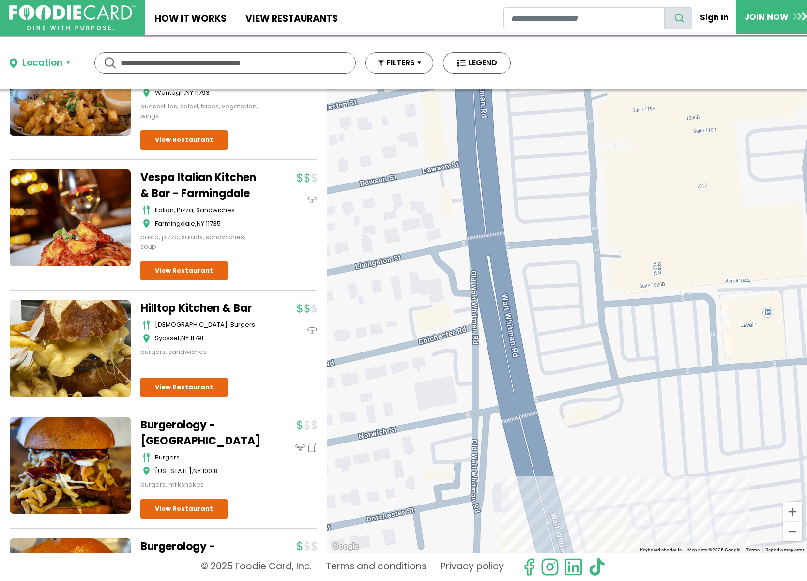
drag, startPoint x: 572, startPoint y: 293, endPoint x: 595, endPoint y: 391, distance: 99.8
click at [595, 391] on div at bounding box center [567, 321] width 480 height 464
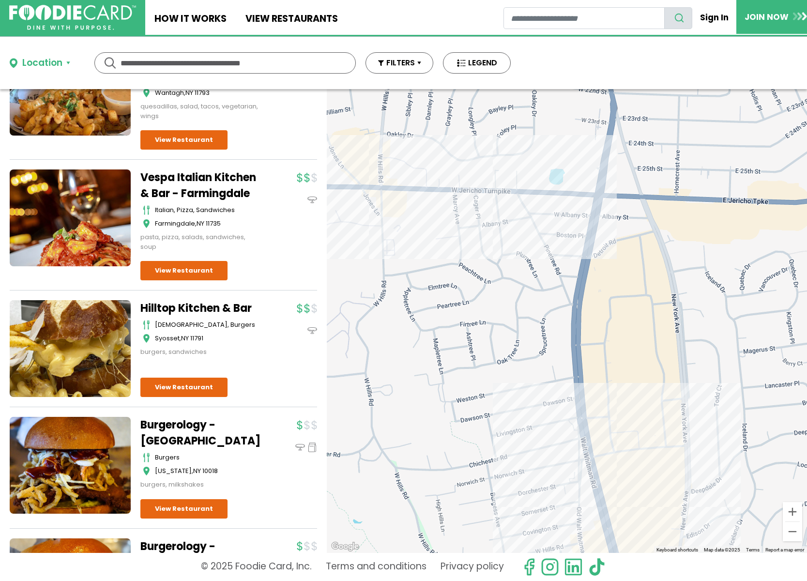
click at [548, 201] on div at bounding box center [567, 321] width 480 height 464
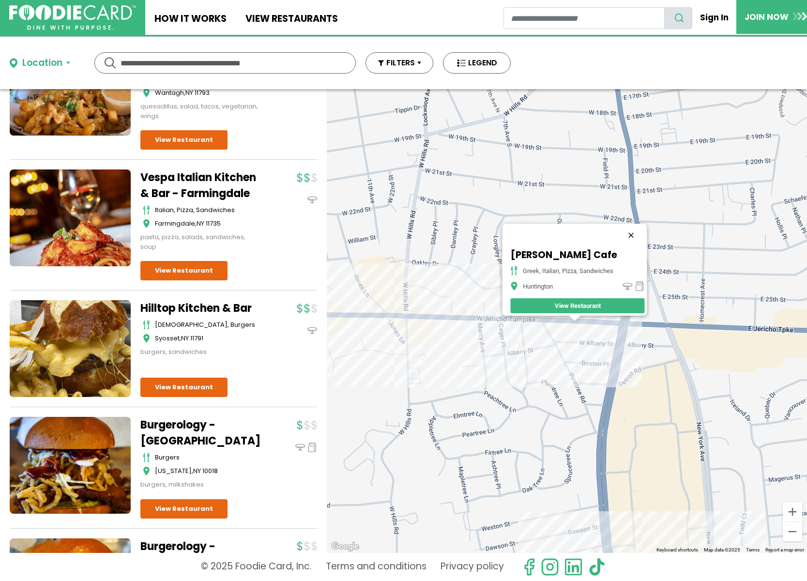
click at [635, 230] on button "Close" at bounding box center [631, 235] width 23 height 23
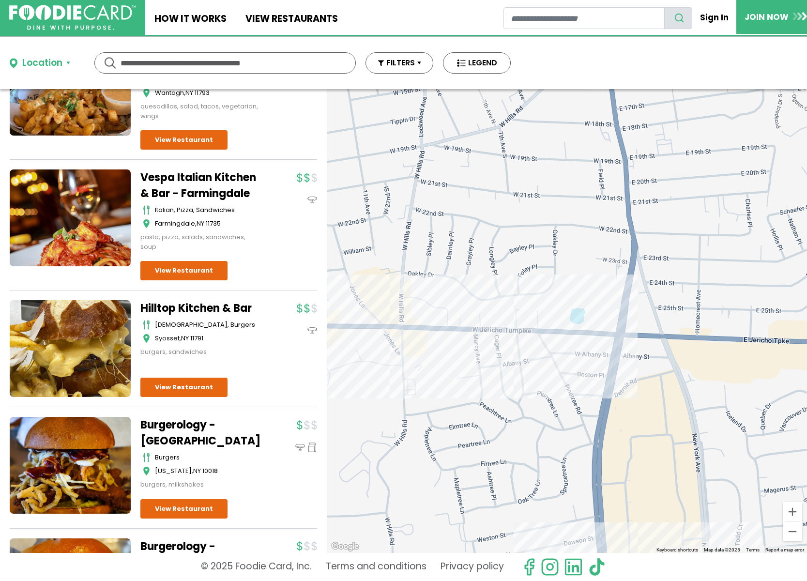
drag, startPoint x: 638, startPoint y: 229, endPoint x: 624, endPoint y: 313, distance: 85.0
click at [624, 313] on div at bounding box center [567, 321] width 480 height 464
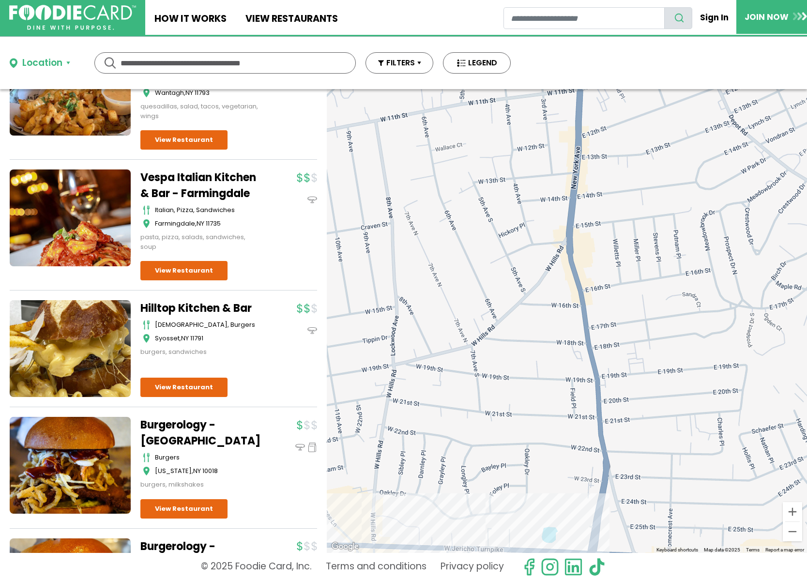
click at [610, 428] on div at bounding box center [567, 321] width 480 height 464
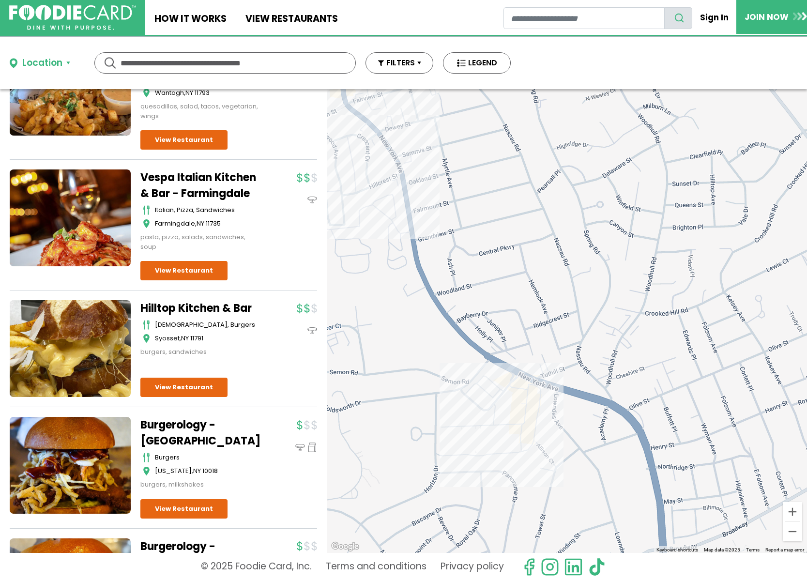
drag, startPoint x: 530, startPoint y: 325, endPoint x: 631, endPoint y: 373, distance: 111.8
click at [635, 371] on div at bounding box center [567, 321] width 480 height 464
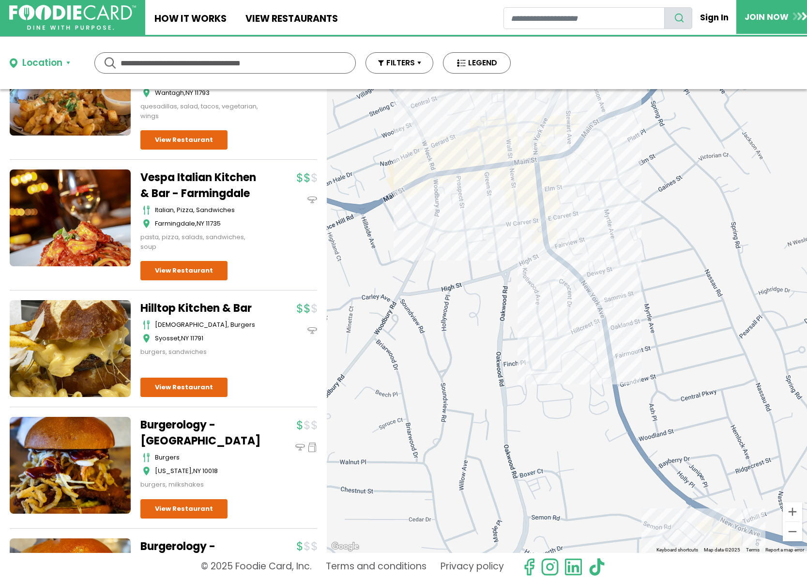
drag, startPoint x: 539, startPoint y: 304, endPoint x: 541, endPoint y: 365, distance: 60.6
click at [541, 365] on div at bounding box center [567, 321] width 480 height 464
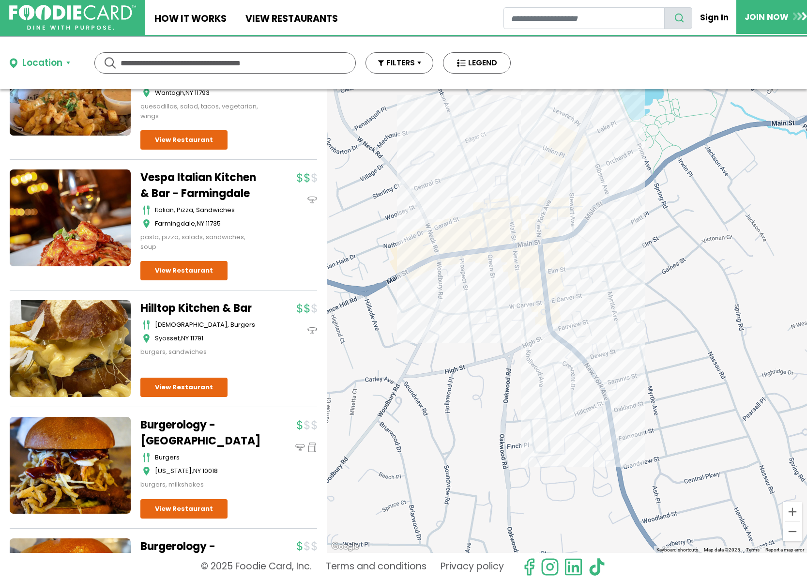
click at [551, 285] on div at bounding box center [567, 321] width 480 height 464
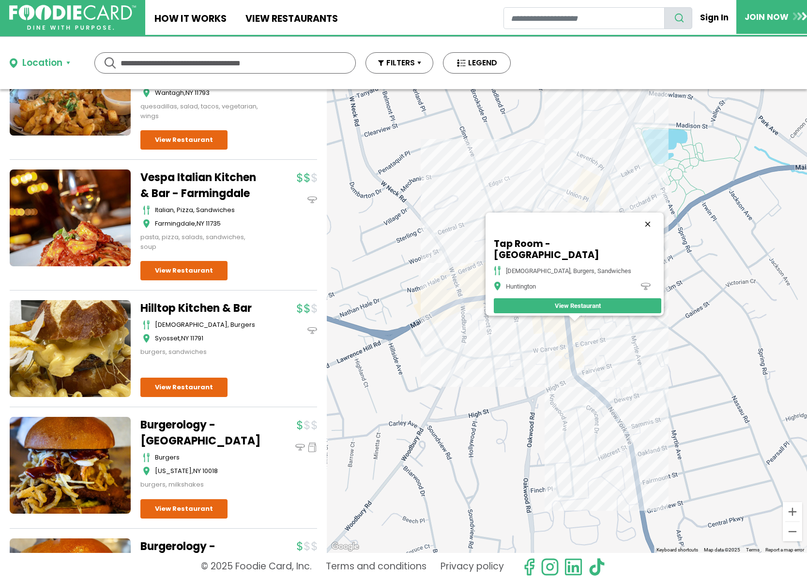
click at [636, 231] on button "Close" at bounding box center [647, 224] width 23 height 23
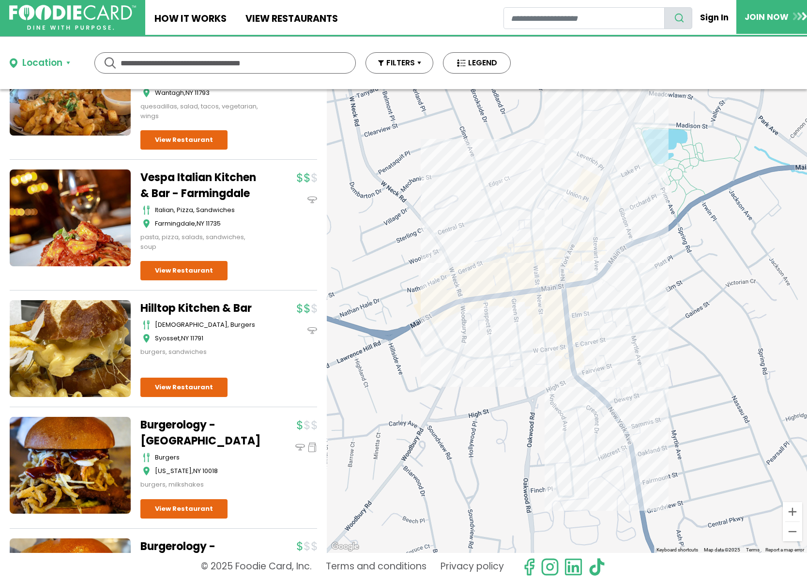
click at [551, 334] on div at bounding box center [567, 321] width 480 height 464
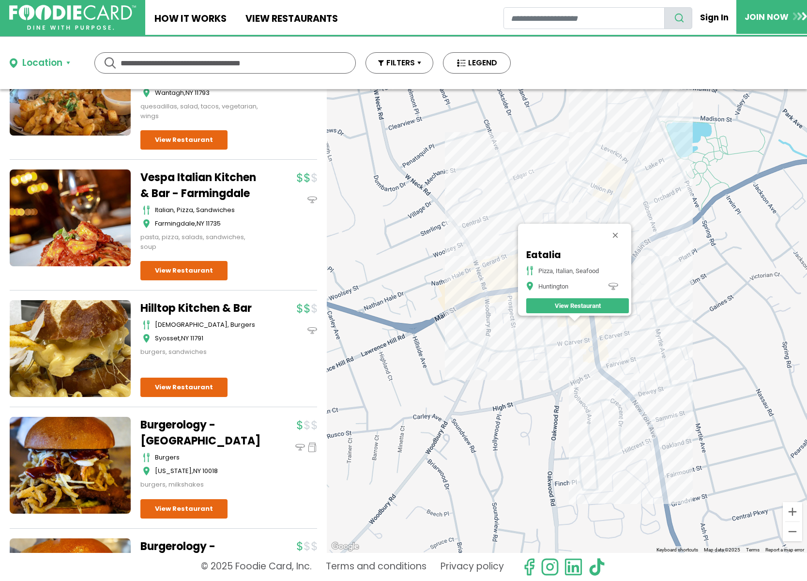
click at [489, 309] on div "Eatalia Pizza, Italian, Seafood Huntington View Restaurant" at bounding box center [567, 321] width 480 height 464
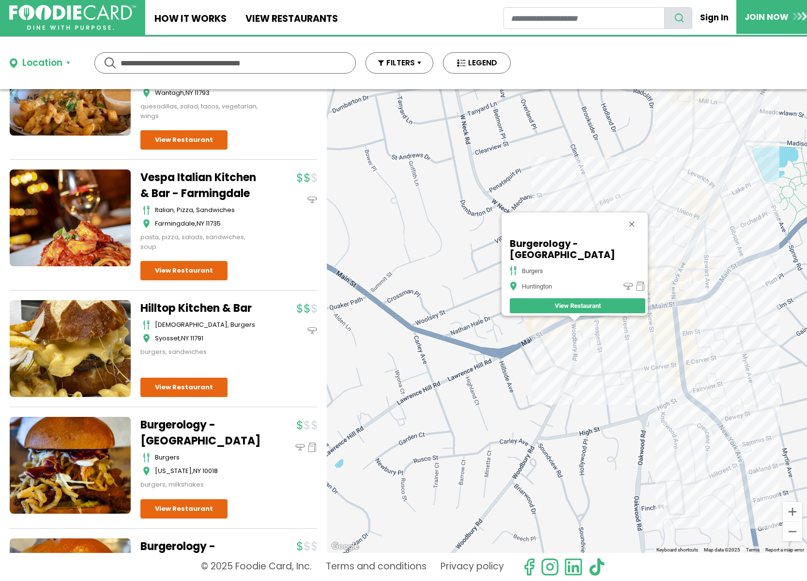
click at [596, 360] on div "Burgerology - Huntington burgers [GEOGRAPHIC_DATA]" at bounding box center [567, 321] width 480 height 464
click at [623, 331] on div "Burgerology - Huntington burgers [GEOGRAPHIC_DATA]" at bounding box center [567, 321] width 480 height 464
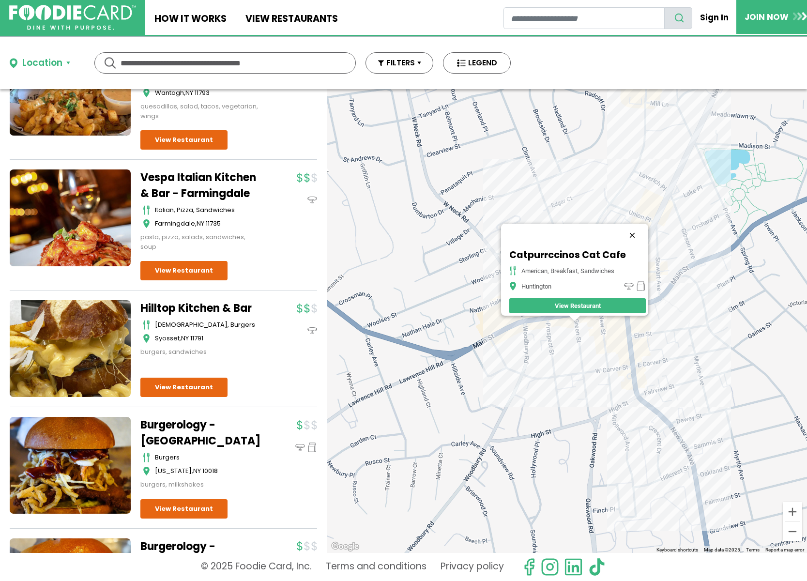
click at [636, 228] on button "Close" at bounding box center [632, 235] width 23 height 23
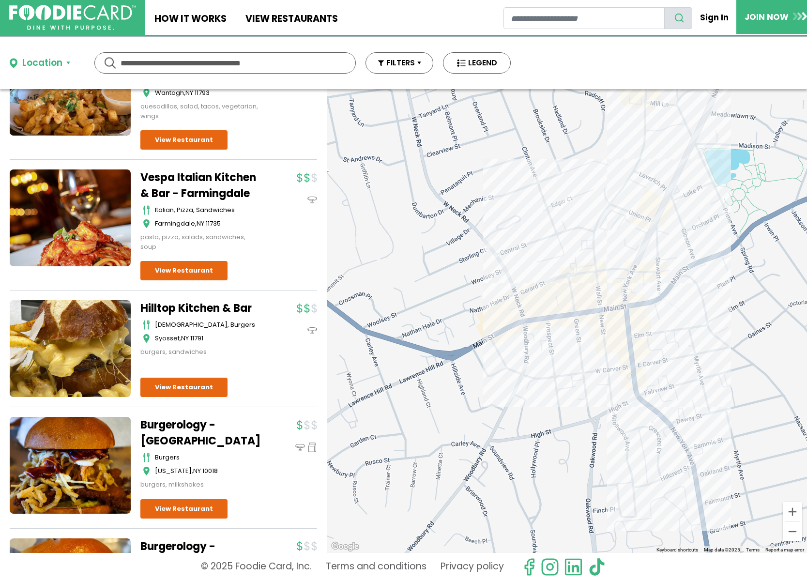
click at [518, 324] on div at bounding box center [567, 321] width 480 height 464
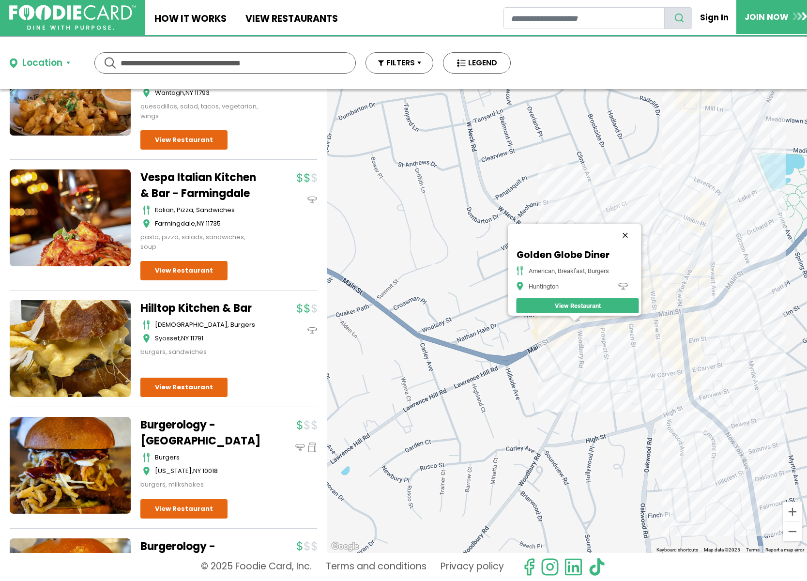
click at [628, 230] on button "Close" at bounding box center [625, 235] width 23 height 23
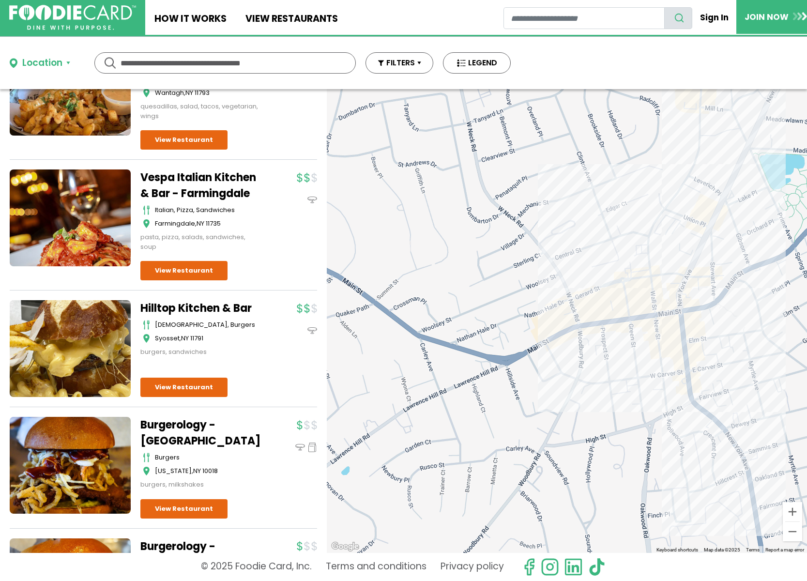
click at [590, 301] on div at bounding box center [567, 321] width 480 height 464
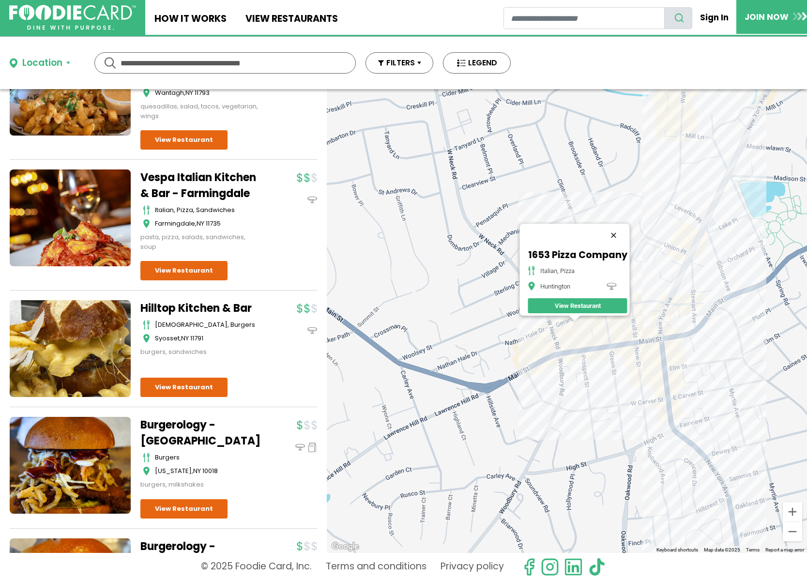
click at [616, 233] on button "Close" at bounding box center [613, 235] width 23 height 23
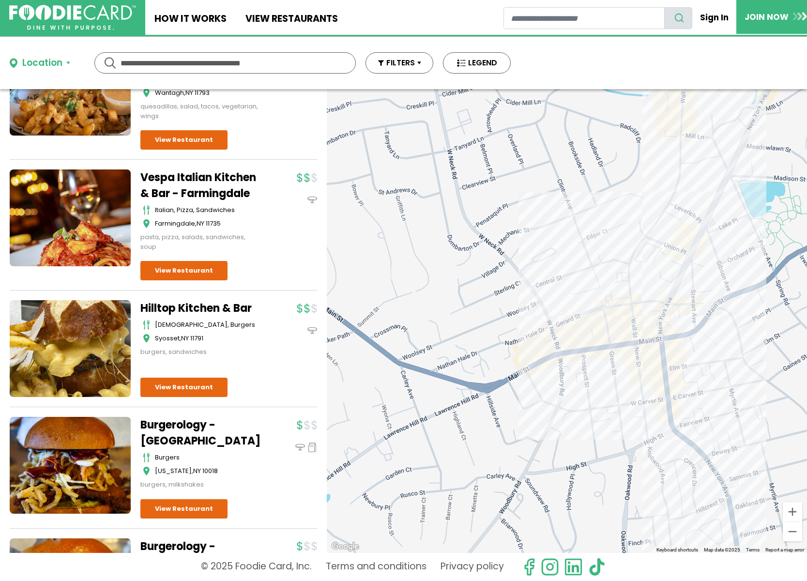
click at [583, 352] on div at bounding box center [567, 321] width 480 height 464
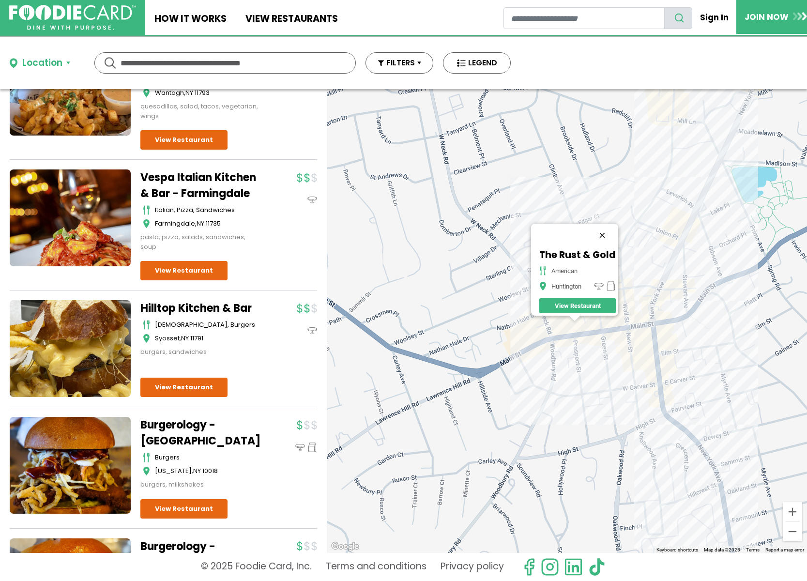
click at [604, 229] on button "Close" at bounding box center [602, 235] width 23 height 23
click at [593, 333] on div at bounding box center [567, 321] width 480 height 464
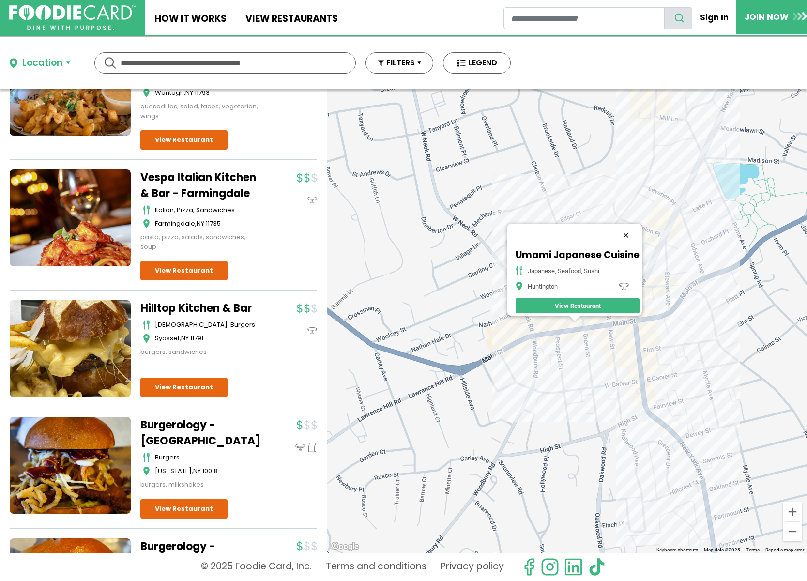
click at [632, 232] on button "Close" at bounding box center [625, 235] width 23 height 23
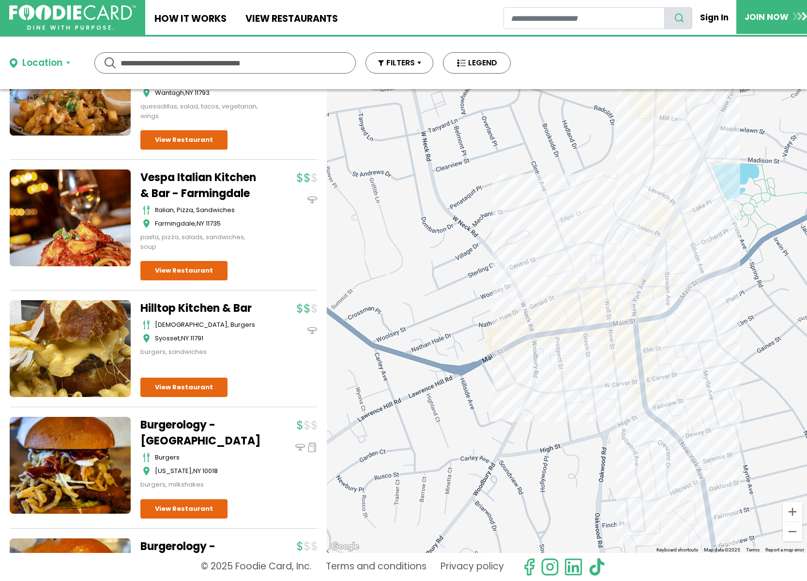
click at [584, 308] on div at bounding box center [567, 321] width 480 height 464
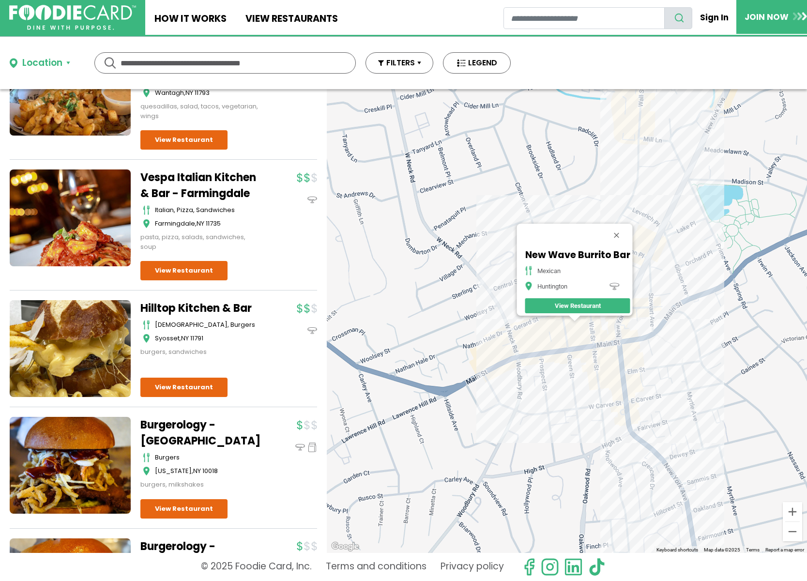
click at [619, 228] on button "Close" at bounding box center [616, 235] width 23 height 23
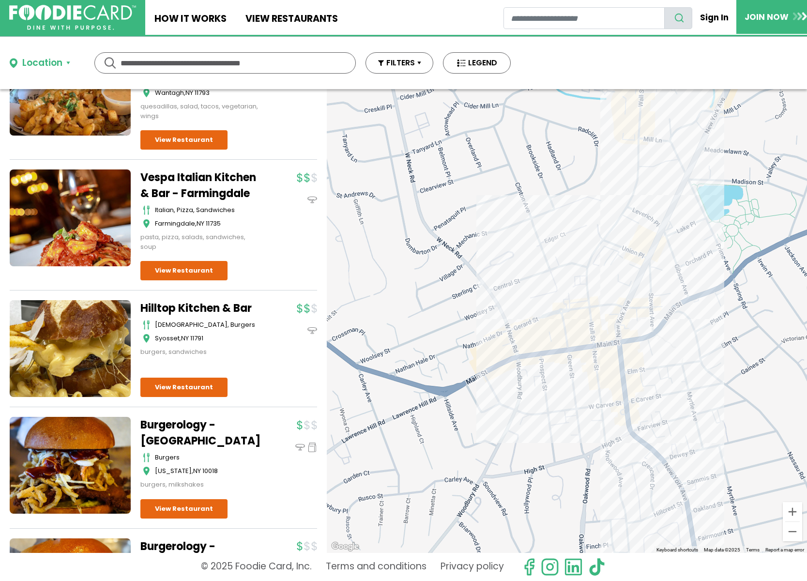
click at [590, 328] on div at bounding box center [567, 321] width 480 height 464
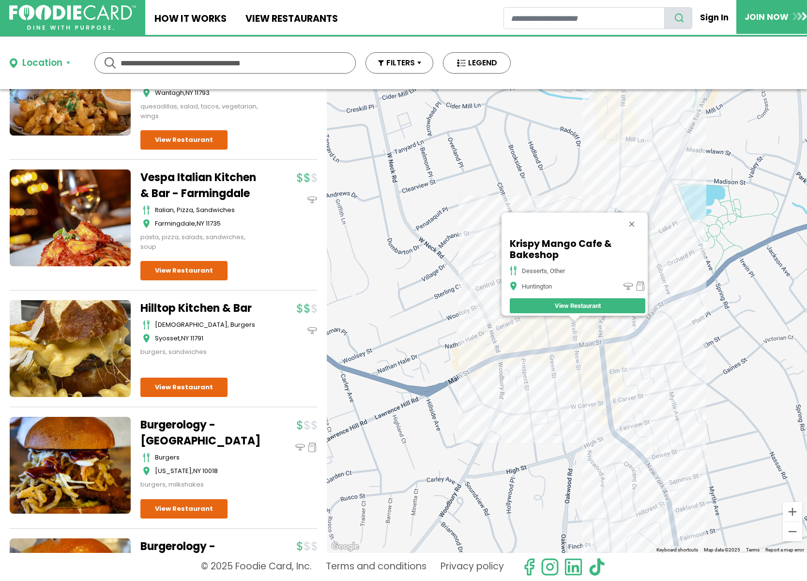
drag, startPoint x: 636, startPoint y: 217, endPoint x: 630, endPoint y: 220, distance: 6.3
click at [636, 218] on button "Close" at bounding box center [631, 224] width 23 height 23
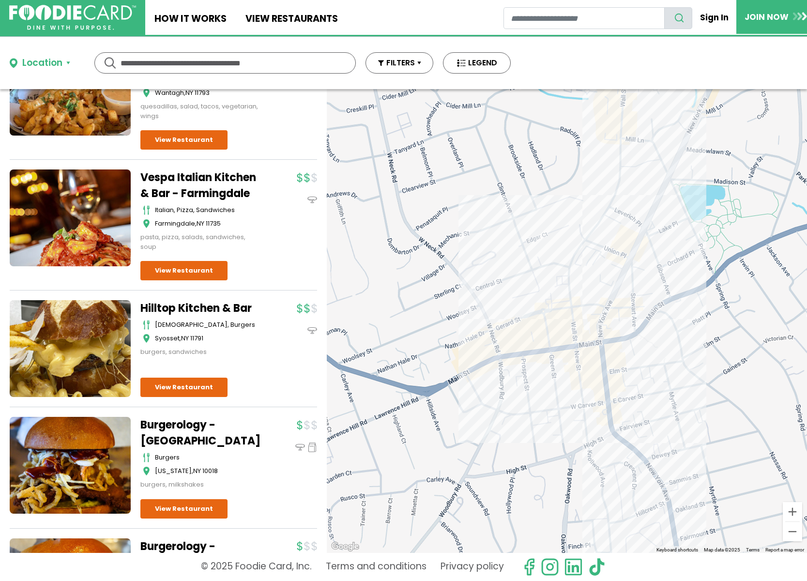
click at [579, 338] on div at bounding box center [567, 321] width 480 height 464
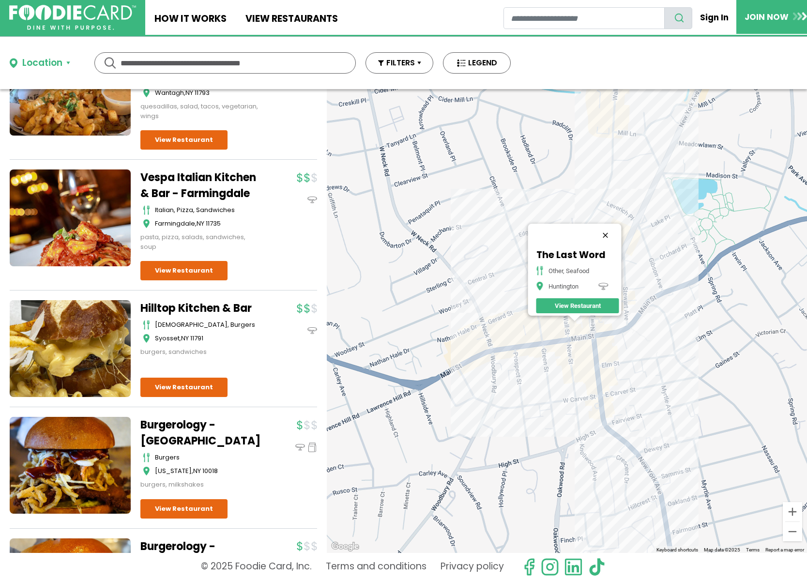
click at [613, 227] on button "Close" at bounding box center [605, 235] width 23 height 23
click at [582, 332] on div at bounding box center [567, 321] width 480 height 464
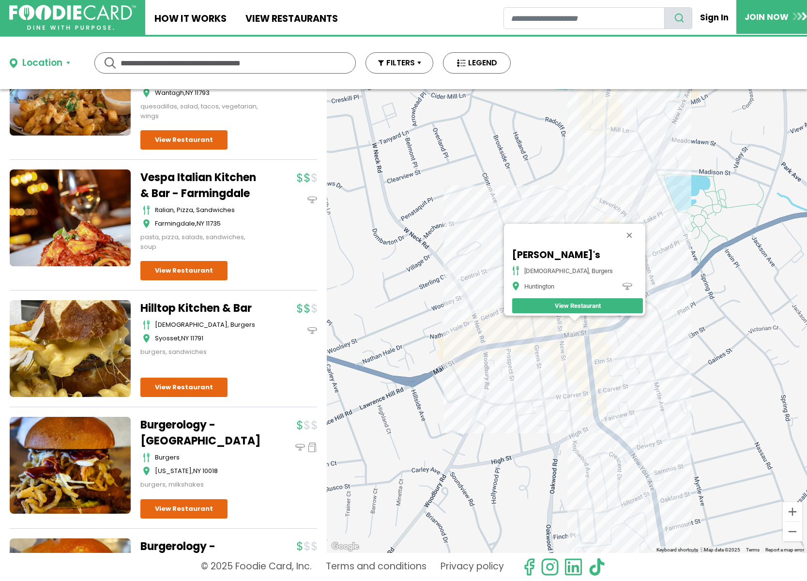
click at [620, 224] on button "Close" at bounding box center [629, 235] width 23 height 23
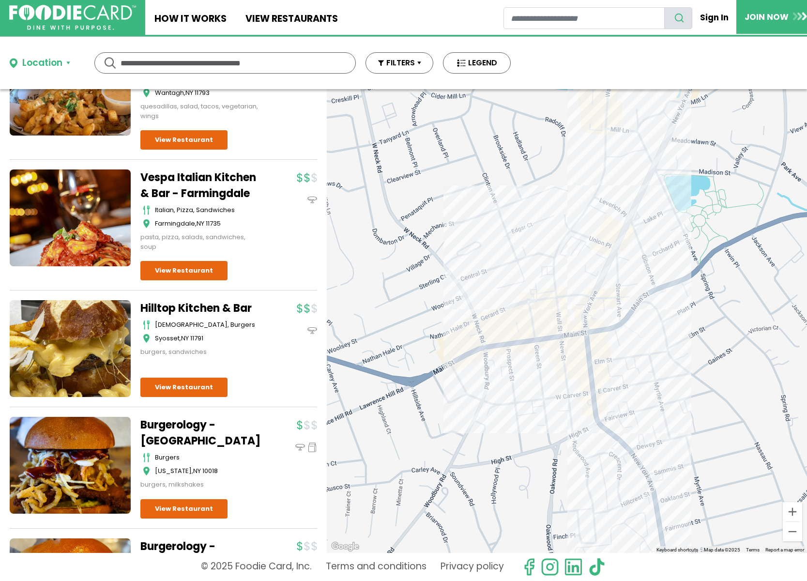
click at [555, 272] on div at bounding box center [567, 321] width 480 height 464
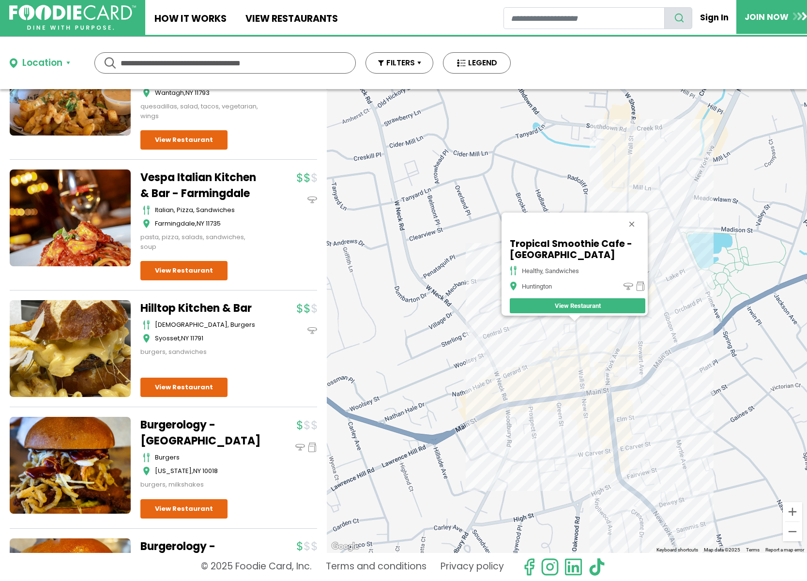
drag, startPoint x: 637, startPoint y: 217, endPoint x: 632, endPoint y: 229, distance: 12.4
click at [636, 222] on button "Close" at bounding box center [631, 224] width 23 height 23
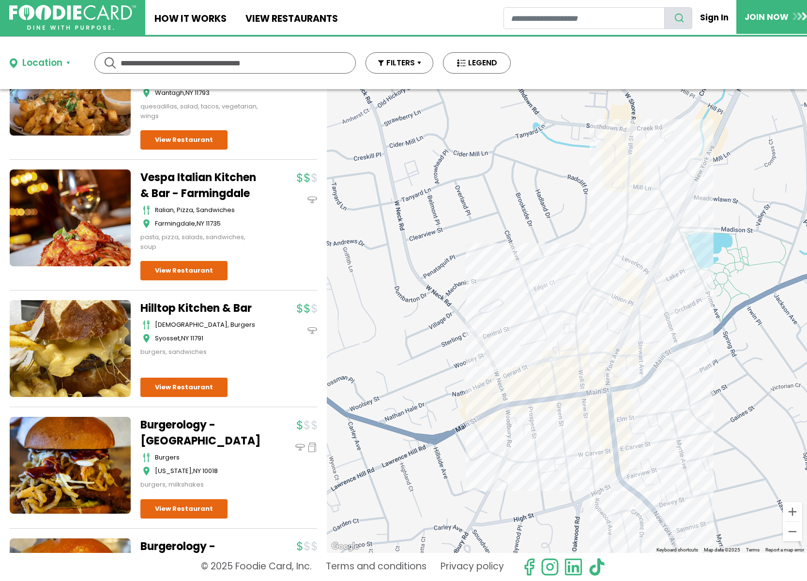
click at [590, 345] on div at bounding box center [567, 321] width 480 height 464
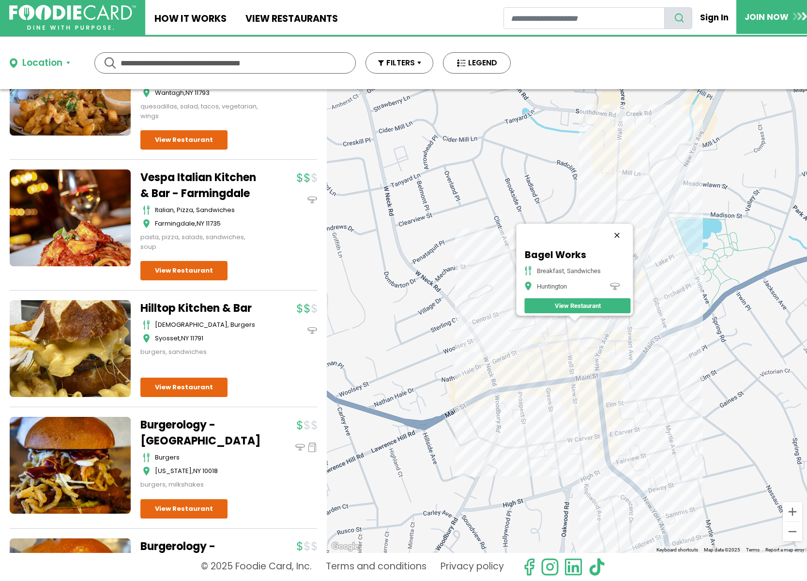
click at [624, 234] on button "Close" at bounding box center [617, 235] width 23 height 23
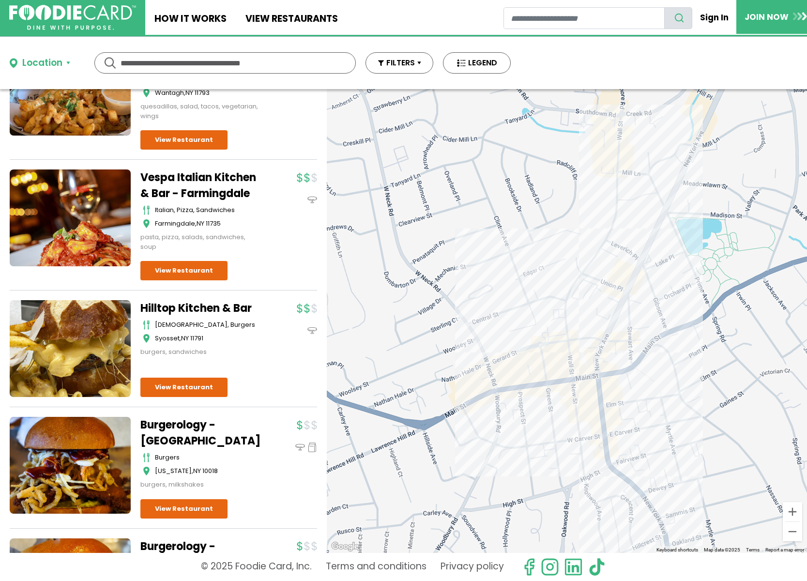
click at [559, 349] on div at bounding box center [567, 321] width 480 height 464
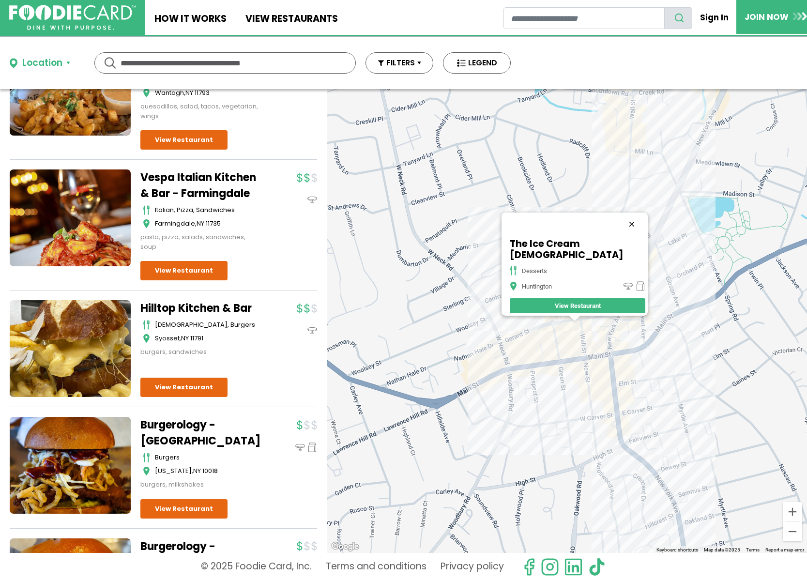
click at [620, 230] on button "Close" at bounding box center [631, 224] width 23 height 23
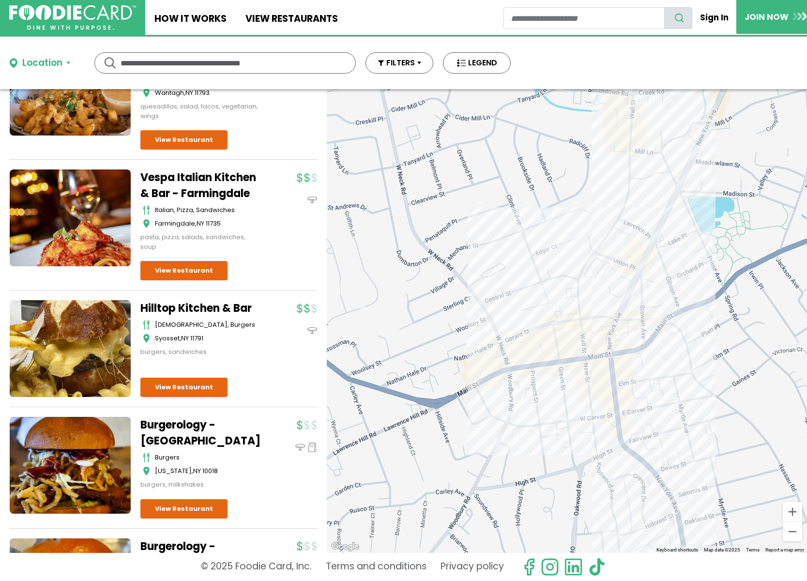
click at [619, 310] on div at bounding box center [567, 321] width 480 height 464
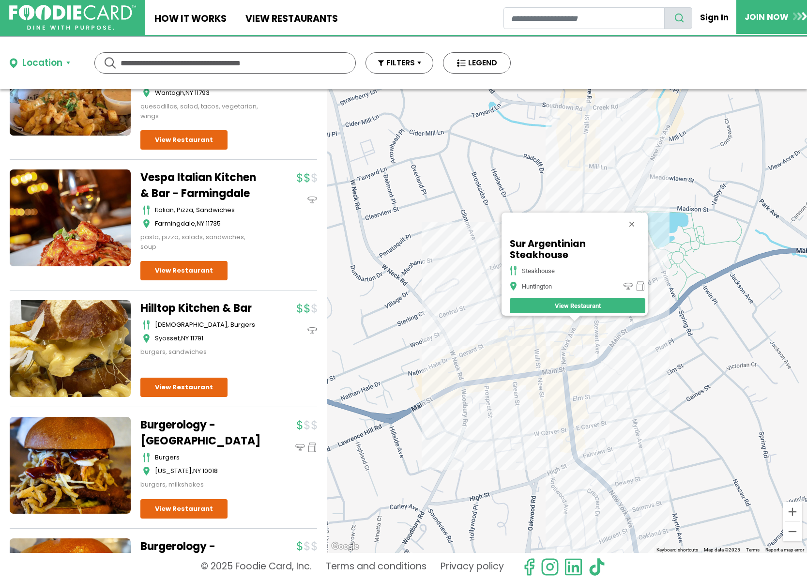
drag, startPoint x: 641, startPoint y: 229, endPoint x: 594, endPoint y: 289, distance: 76.6
click at [639, 231] on button "Close" at bounding box center [631, 224] width 23 height 23
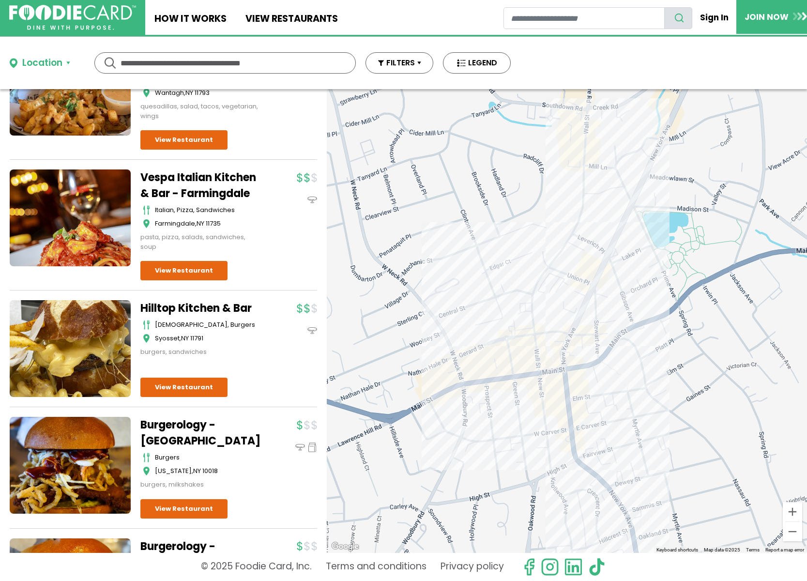
click at [580, 344] on div at bounding box center [567, 321] width 480 height 464
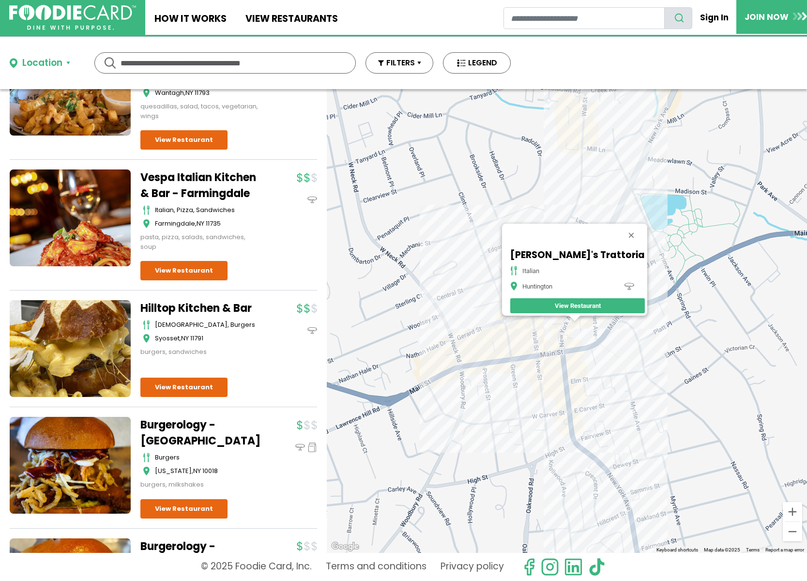
click at [620, 229] on button "Close" at bounding box center [631, 235] width 23 height 23
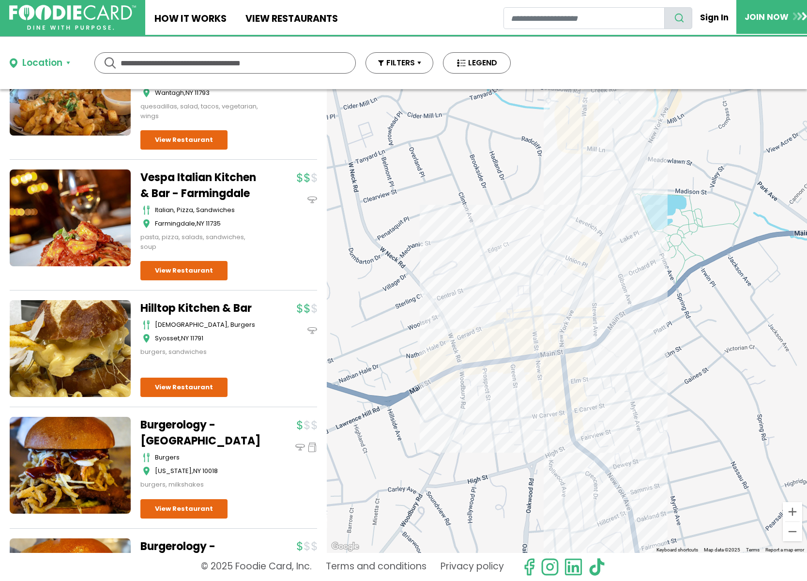
click at [573, 341] on div at bounding box center [567, 321] width 480 height 464
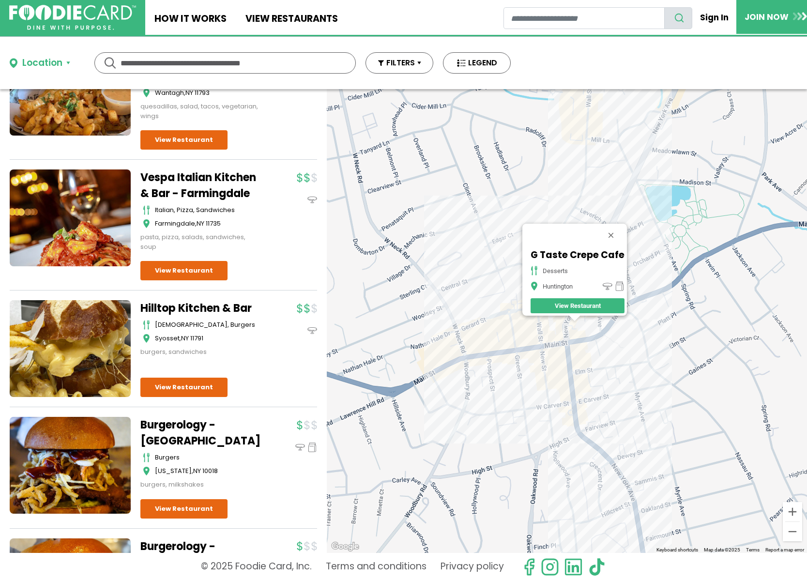
drag, startPoint x: 617, startPoint y: 229, endPoint x: 612, endPoint y: 292, distance: 64.2
click at [616, 229] on button "Close" at bounding box center [610, 235] width 23 height 23
click at [580, 388] on div at bounding box center [567, 321] width 480 height 464
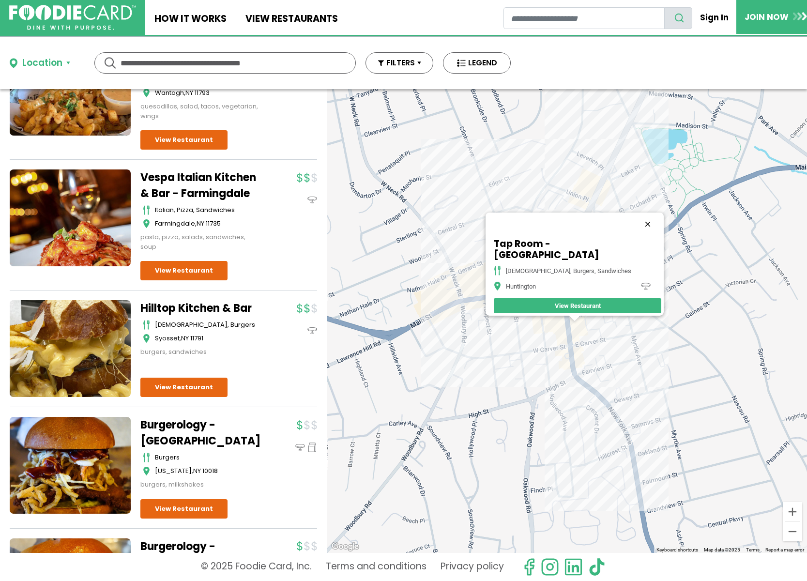
click at [636, 228] on button "Close" at bounding box center [647, 224] width 23 height 23
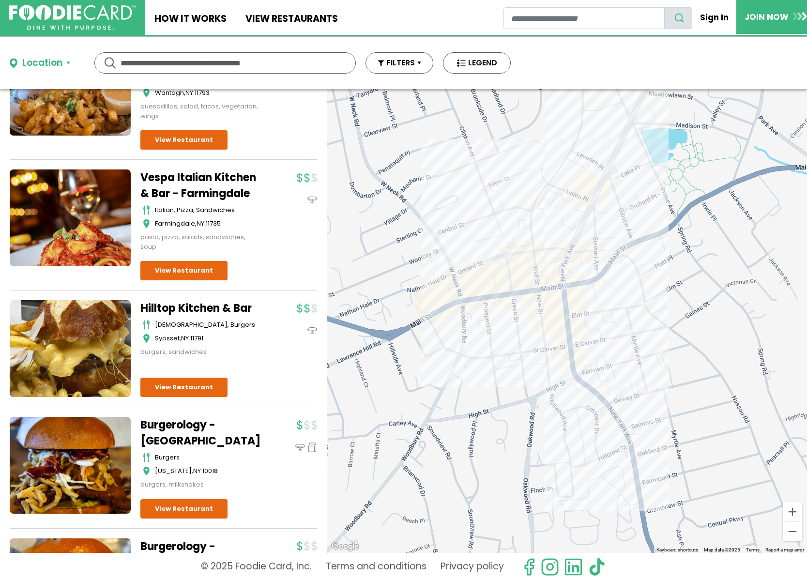
click at [550, 345] on div at bounding box center [567, 321] width 480 height 464
click at [550, 337] on div at bounding box center [567, 321] width 480 height 464
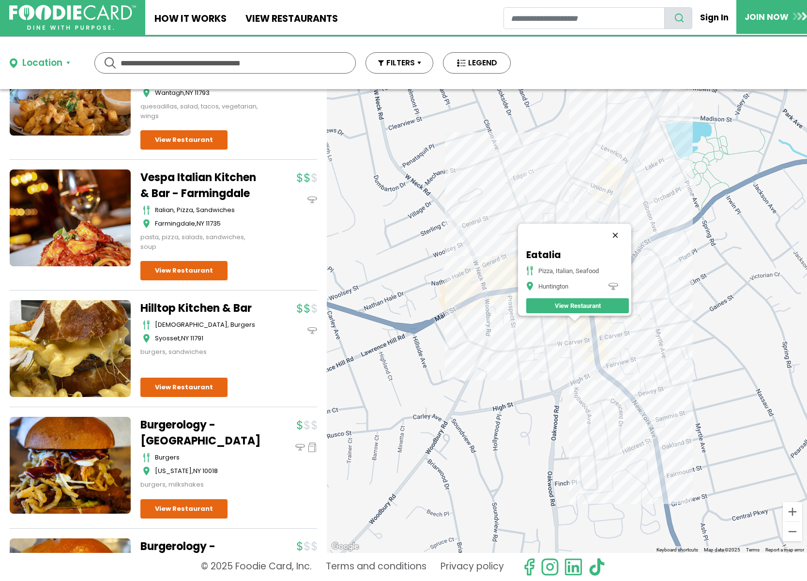
click at [616, 229] on button "Close" at bounding box center [615, 235] width 23 height 23
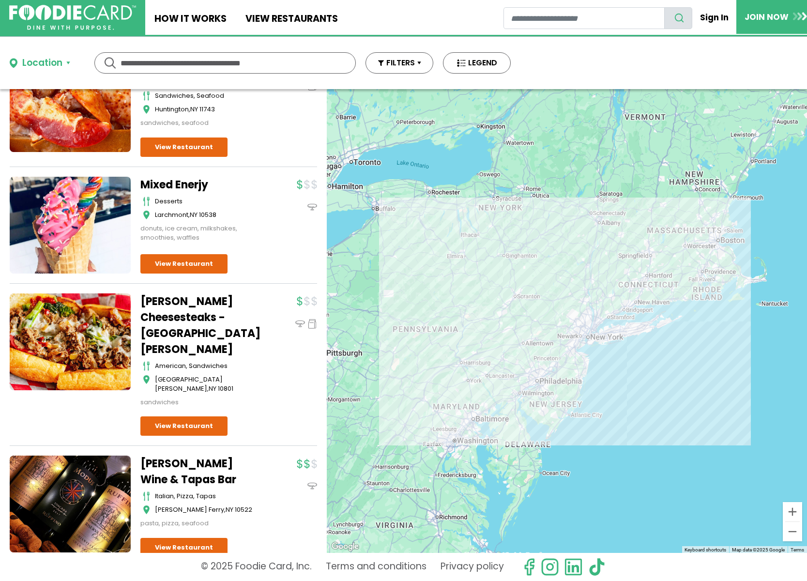
scroll to position [6626, 0]
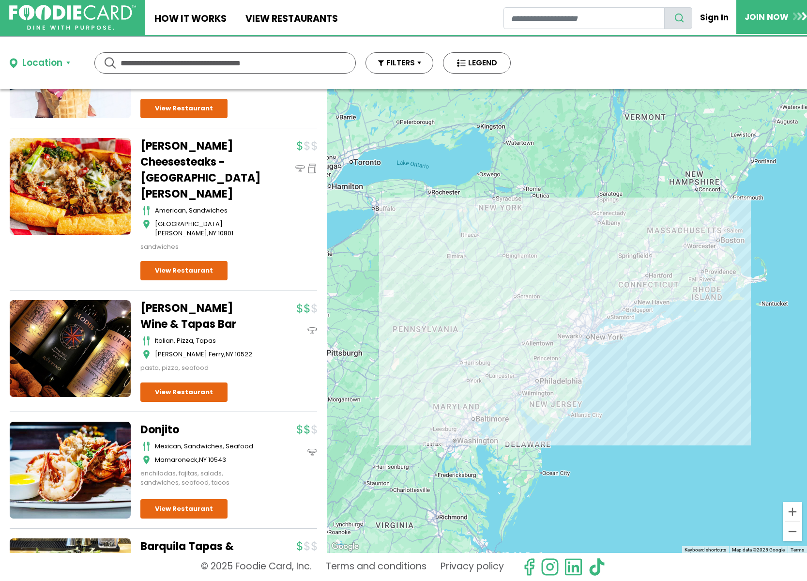
click at [463, 262] on div at bounding box center [567, 321] width 480 height 464
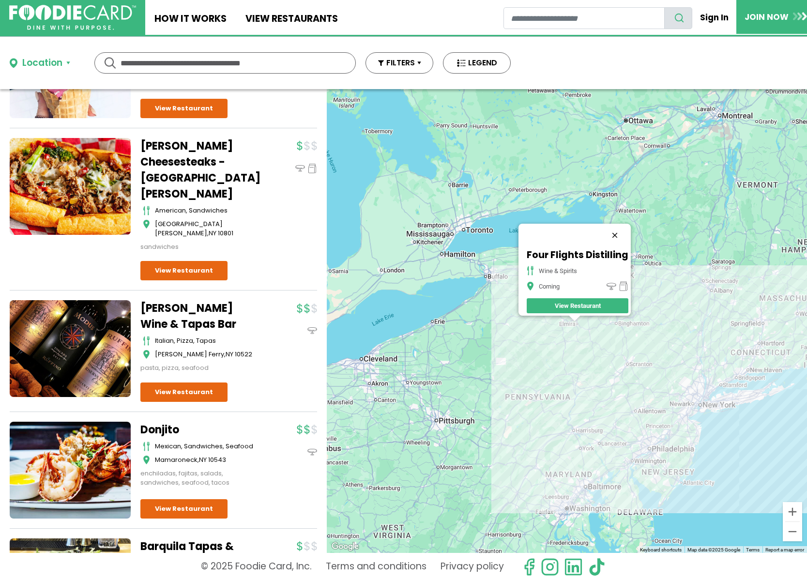
click at [616, 227] on button "Close" at bounding box center [614, 235] width 23 height 23
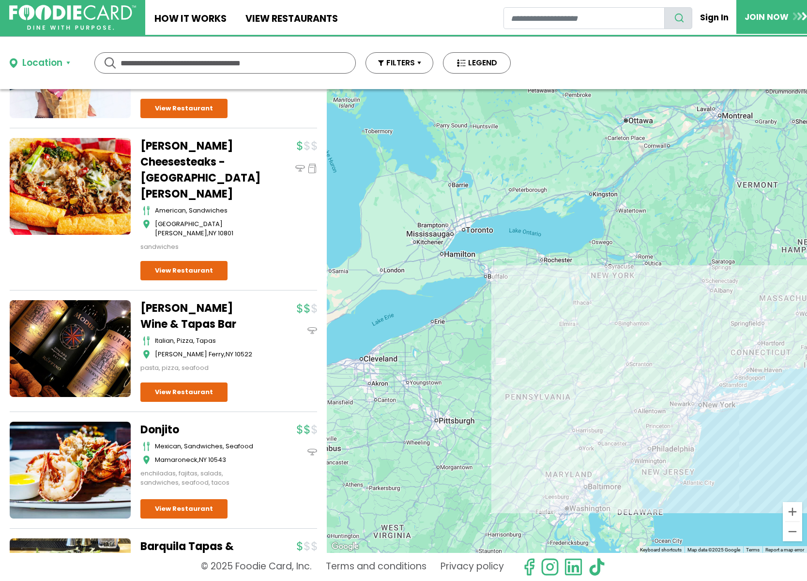
click at [717, 323] on div at bounding box center [567, 321] width 480 height 464
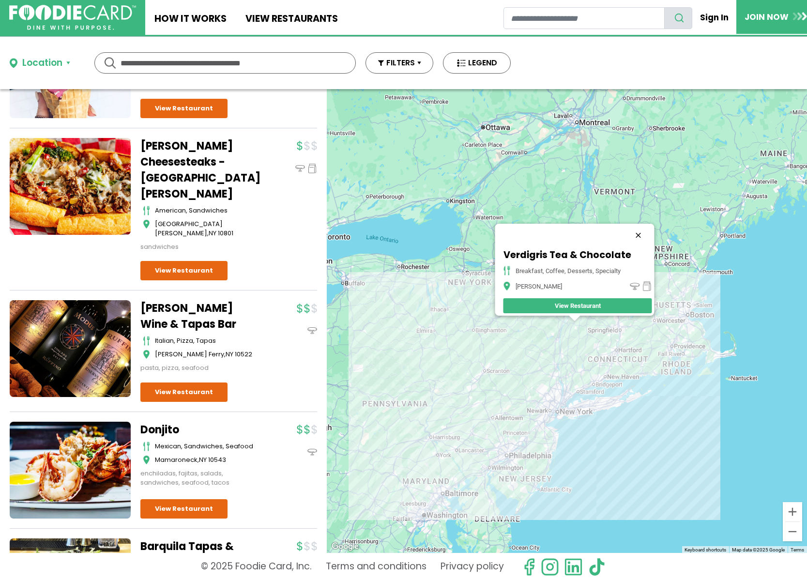
click at [647, 229] on button "Close" at bounding box center [638, 235] width 23 height 23
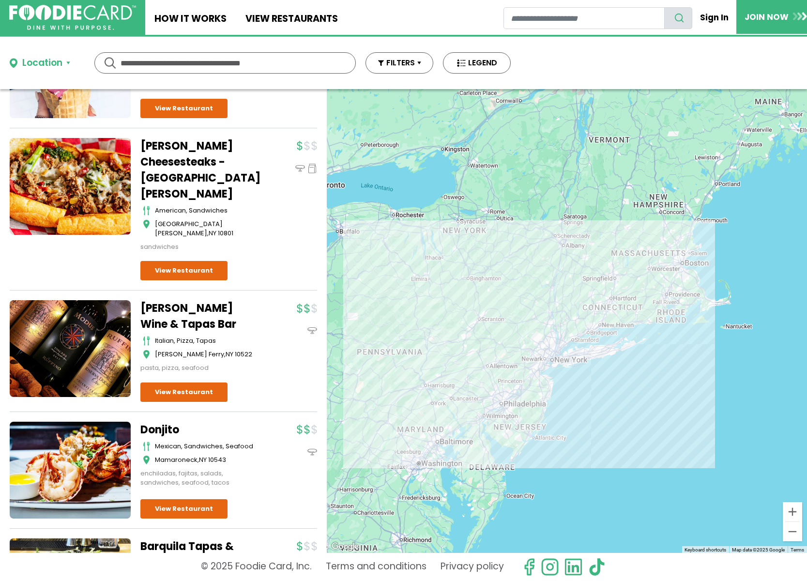
drag, startPoint x: 622, startPoint y: 304, endPoint x: 614, endPoint y: 246, distance: 58.1
click at [615, 250] on div at bounding box center [567, 321] width 480 height 464
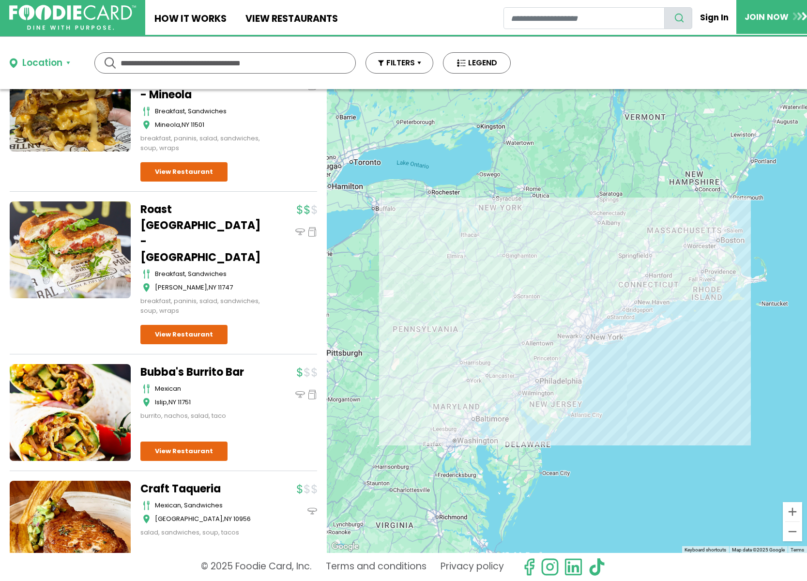
scroll to position [12218, 0]
